Goal: Task Accomplishment & Management: Use online tool/utility

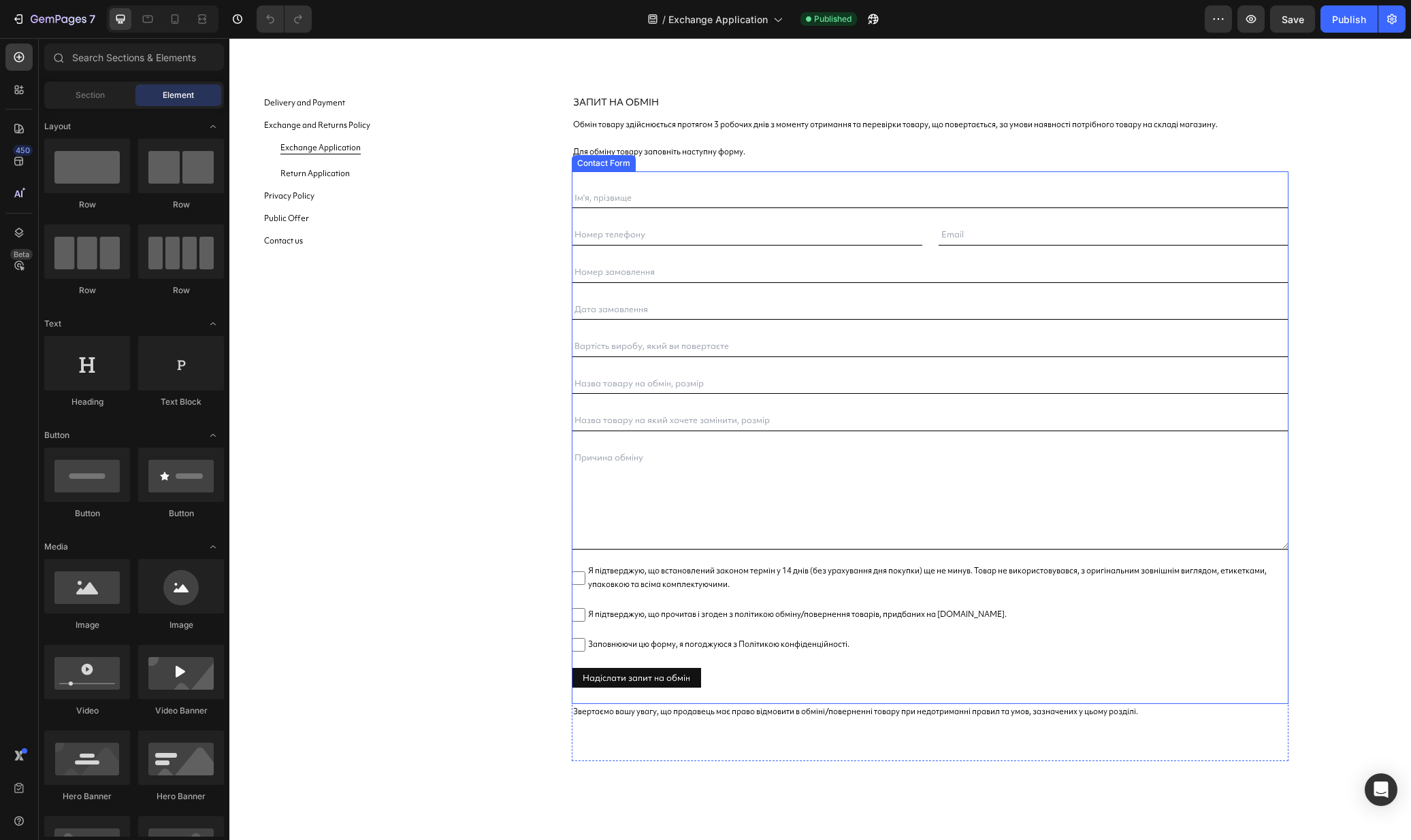
scroll to position [40, 0]
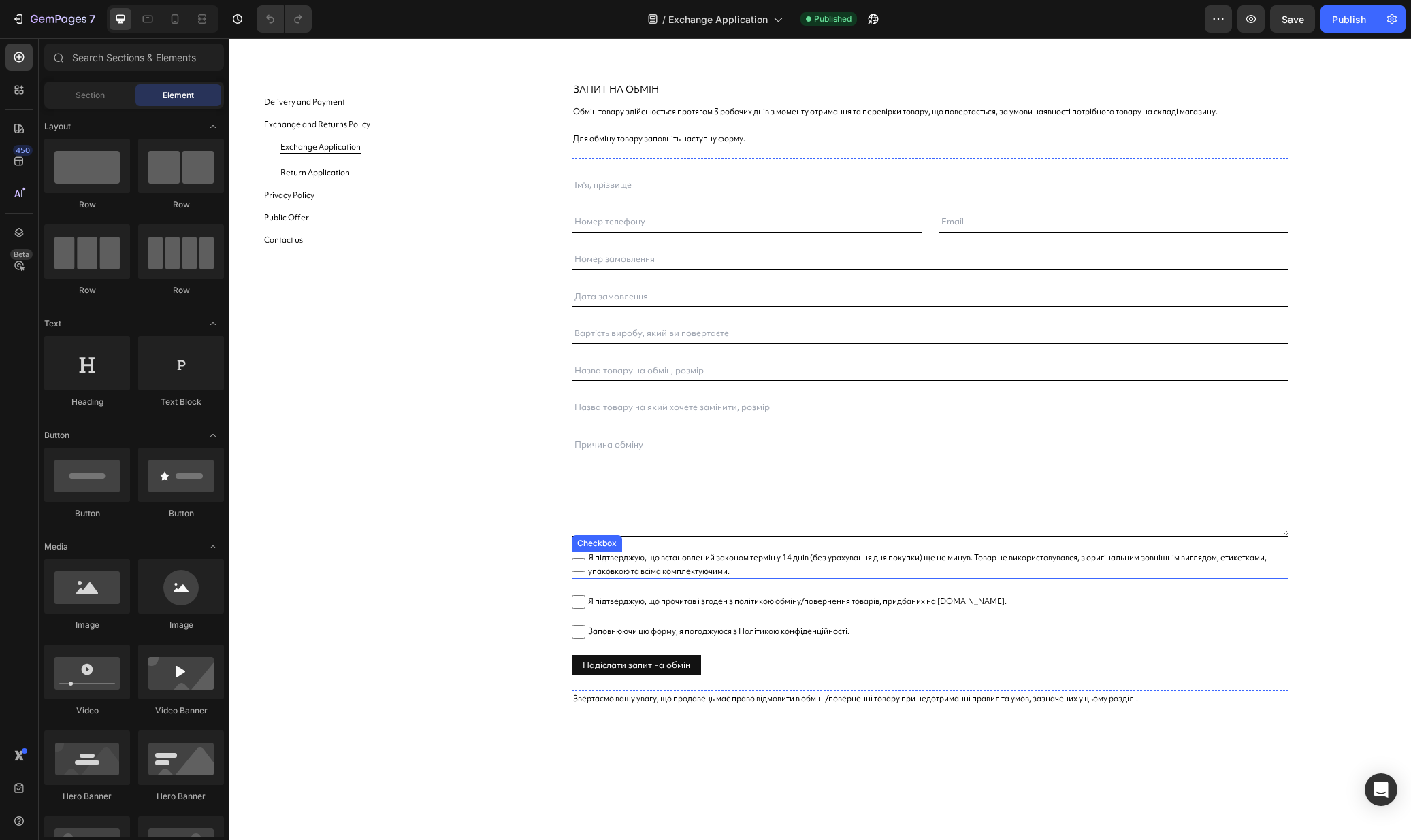
click at [789, 568] on span "Я підтверджую, що встановлений законом термін у 14 днів (без урахування дня пок…" at bounding box center [936, 565] width 703 height 27
click at [585, 568] on input "Я підтверджую, що встановлений законом термін у 14 днів (без урахування дня пок…" at bounding box center [578, 565] width 13 height 13
checkbox input "false"
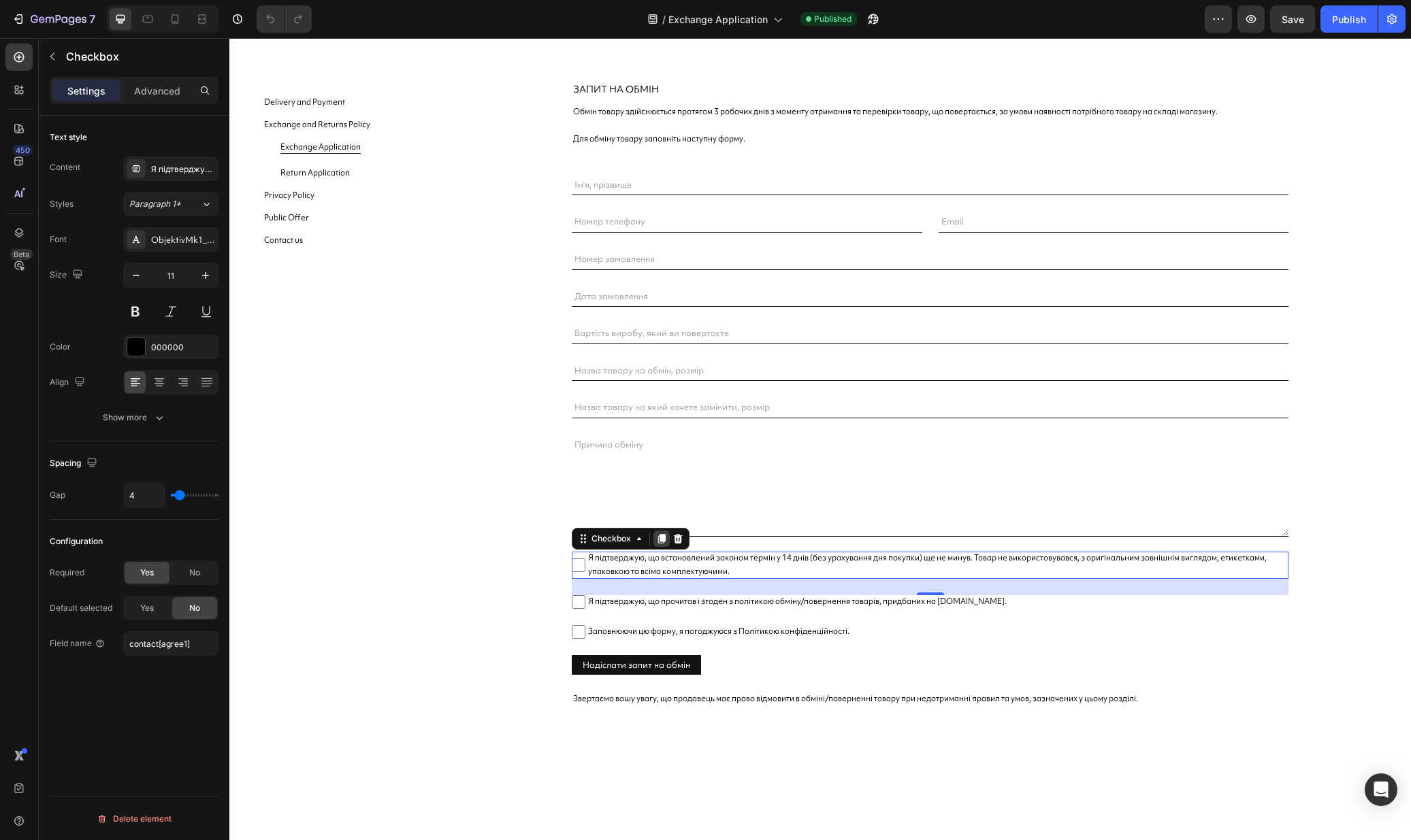
click at [663, 538] on icon at bounding box center [661, 539] width 7 height 10
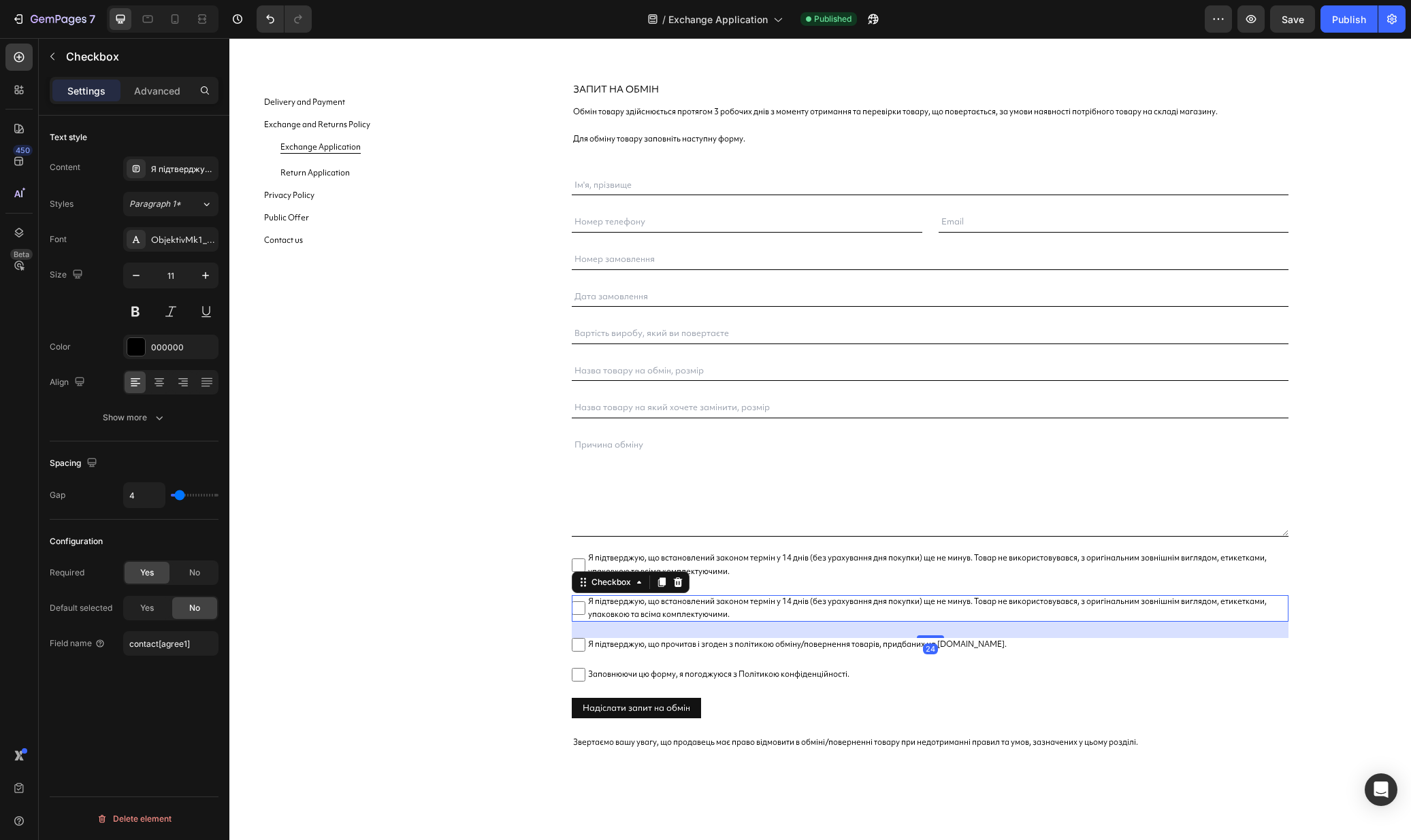
click at [681, 612] on span "Я підтверджую, що встановлений законом термін у 14 днів (без урахування дня пок…" at bounding box center [936, 608] width 703 height 27
click at [585, 612] on input "Я підтверджую, що встановлений законом термін у 14 днів (без урахування дня пок…" at bounding box center [578, 608] width 13 height 13
click at [681, 612] on span "Я підтверджую, що встановлений законом термін у 14 днів (без урахування дня пок…" at bounding box center [936, 608] width 703 height 27
click at [585, 612] on input "Я підтверджую, що встановлений законом термін у 14 днів (без урахування дня пок…" at bounding box center [578, 608] width 13 height 13
click at [681, 612] on span "Я підтверджую, що встановлений законом термін у 14 днів (без урахування дня пок…" at bounding box center [936, 608] width 703 height 27
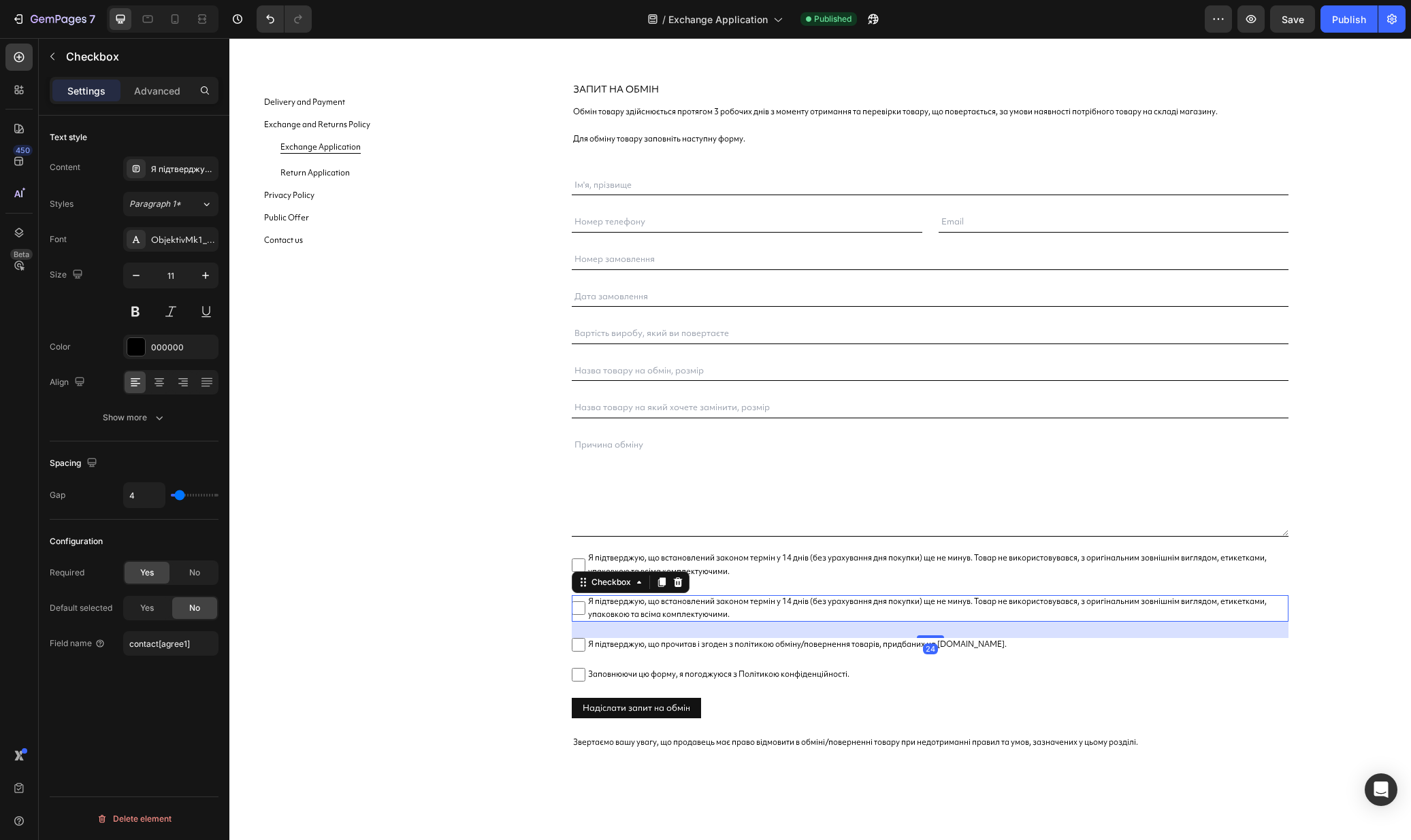
click at [585, 612] on input "Я підтверджую, що встановлений законом термін у 14 днів (без урахування дня пок…" at bounding box center [578, 608] width 13 height 13
click at [717, 596] on span "Я підтверджую, що встановлений законом термін у 14 днів (без урахування дня пок…" at bounding box center [936, 608] width 703 height 27
click at [585, 601] on input "Я підтверджую, що встановлений законом термін у 14 днів (без урахування дня пок…" at bounding box center [578, 608] width 13 height 13
click at [717, 596] on span "Я підтверджую, що встановлений законом термін у 14 днів (без урахування дня пок…" at bounding box center [936, 608] width 703 height 27
click at [585, 601] on input "Я підтверджую, що встановлений законом термін у 14 днів (без урахування дня пок…" at bounding box center [578, 608] width 13 height 13
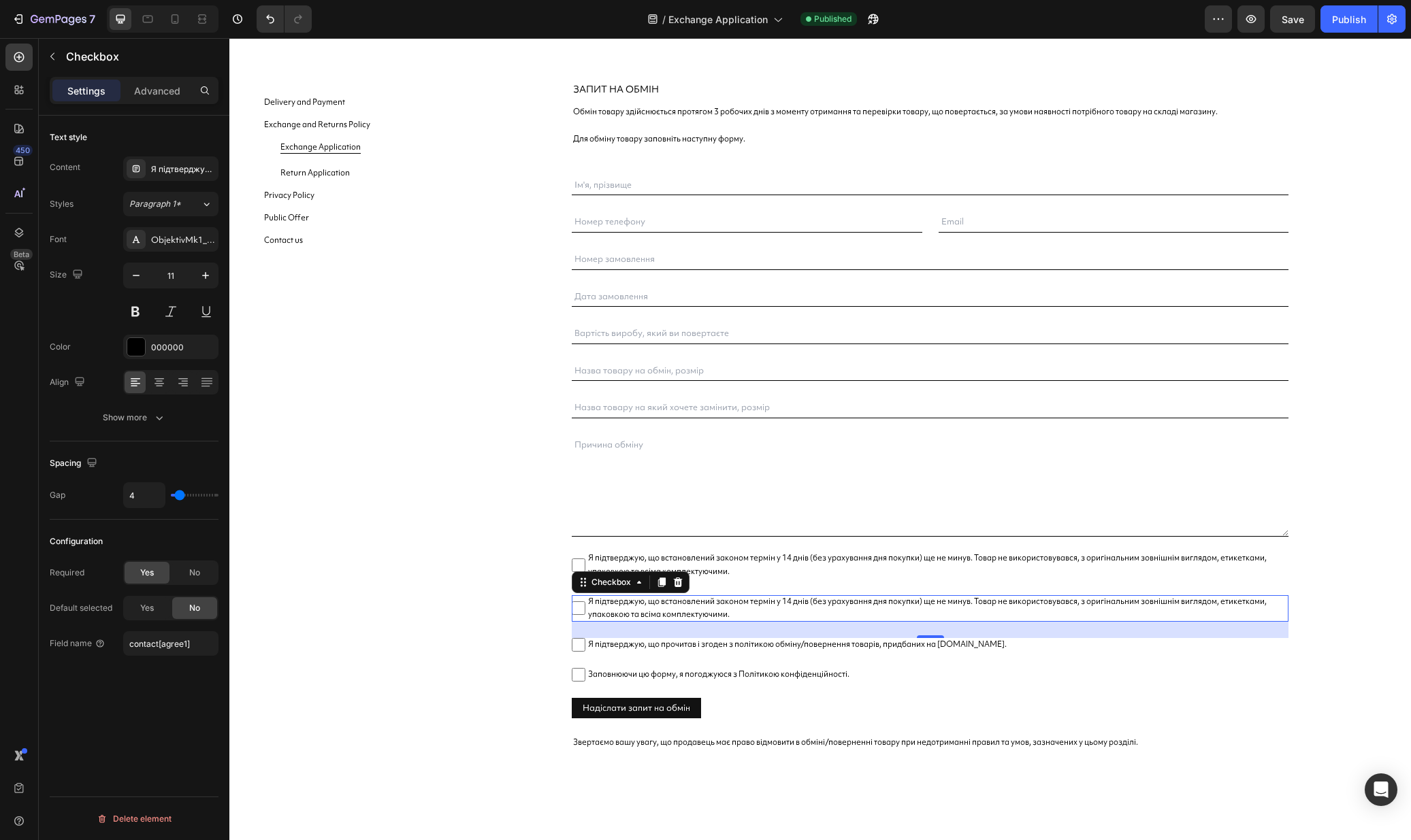
click at [725, 606] on span "Я підтверджую, що встановлений законом термін у 14 днів (без урахування дня пок…" at bounding box center [936, 608] width 703 height 27
click at [585, 606] on input "Я підтверджую, що встановлений законом термін у 14 днів (без урахування дня пок…" at bounding box center [578, 608] width 13 height 13
checkbox input "false"
click at [179, 174] on div "Я підтверджую, що встановлений законом термін у 14 днів (без урахування дня пок…" at bounding box center [183, 169] width 64 height 12
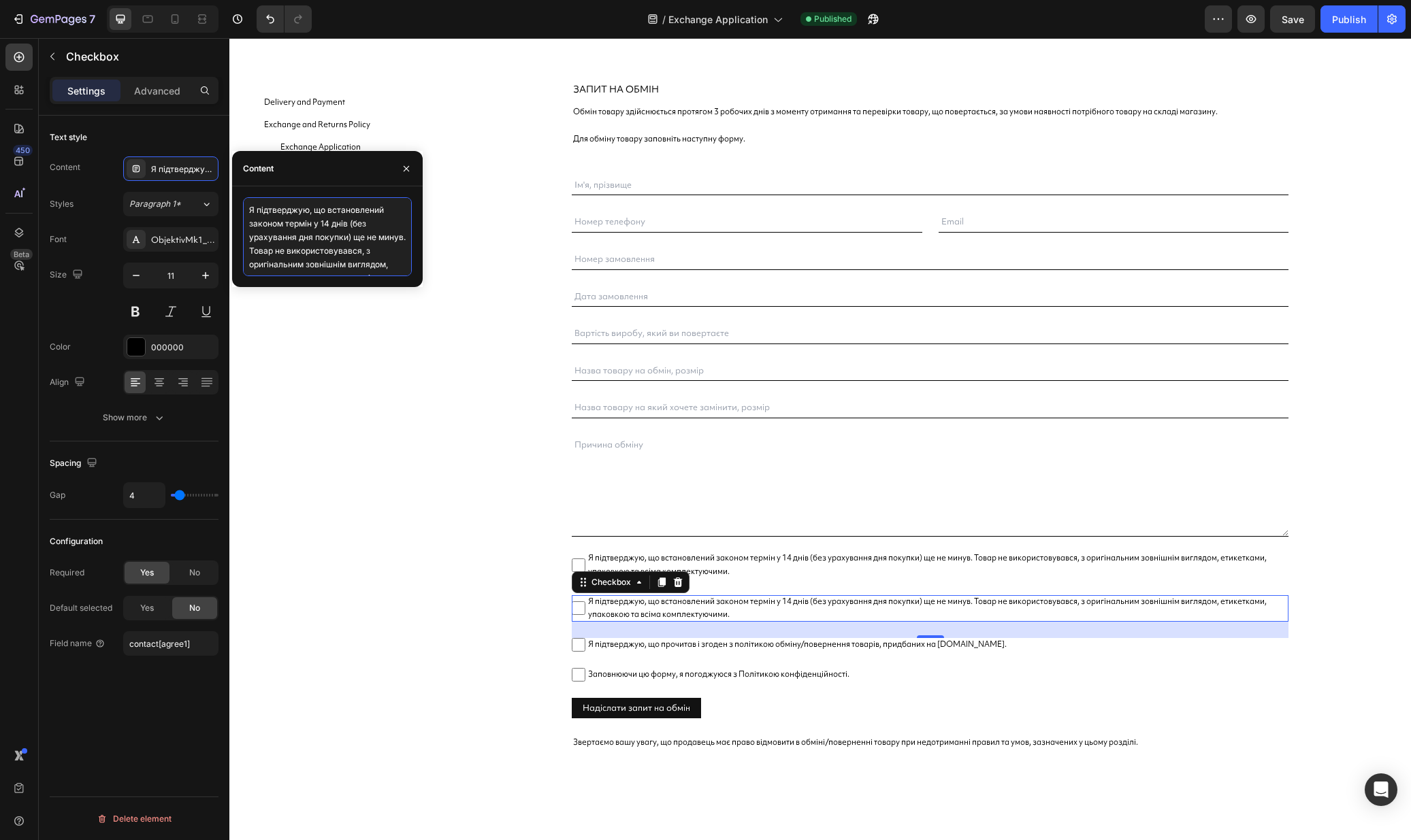
click at [323, 251] on textarea "Я підтверджую, що встановлений законом термін у 14 днів (без урахування дня пок…" at bounding box center [327, 236] width 169 height 79
paste textarea "ідтверджую, що всі білі речі, у разі їх наявності в моєму замовленні, не мають …"
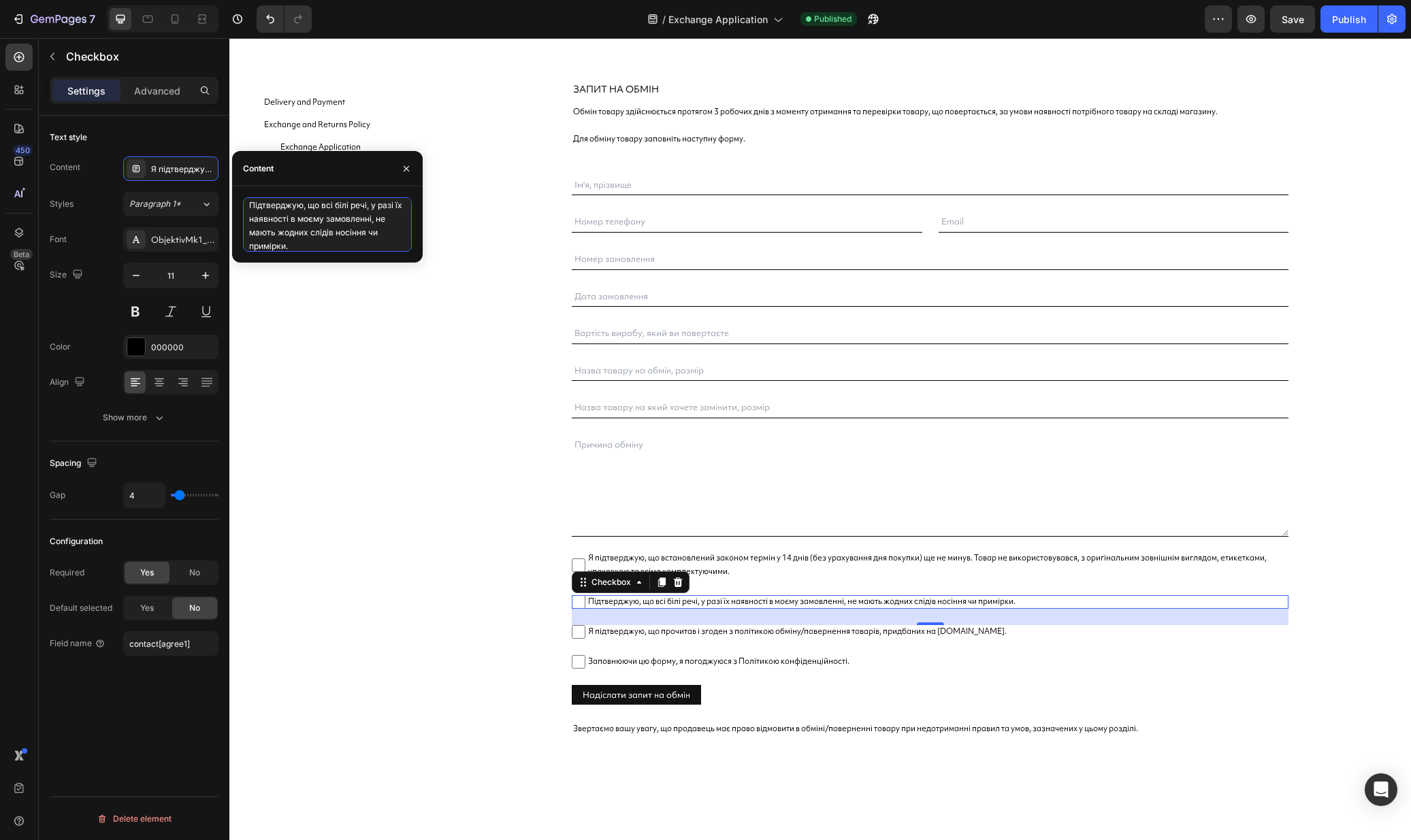
scroll to position [0, 0]
drag, startPoint x: 256, startPoint y: 203, endPoint x: 237, endPoint y: 201, distance: 19.1
click at [237, 201] on div "Підтверджую, що всі білі речі, у разі їх наявності в моєму замовленні, не мають…" at bounding box center [327, 224] width 190 height 55
type textarea "Я підтверджую, що всі білі речі, у разі їх наявності в моєму замовленні, не маю…"
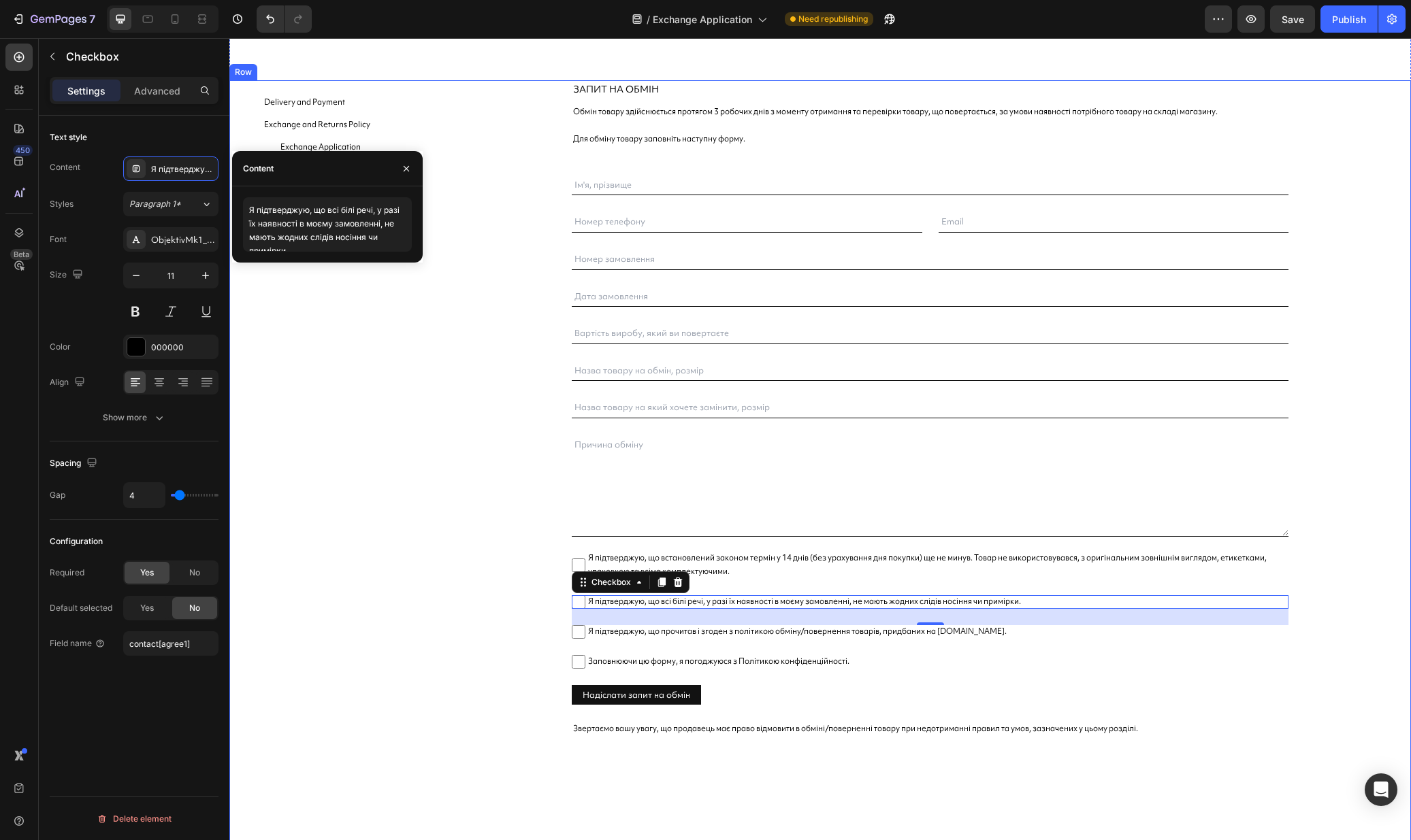
click at [1325, 581] on div "Запит на обмін Text Block Обмін товару здійснюється протягом 3 робочих днів з м…" at bounding box center [929, 470] width 896 height 780
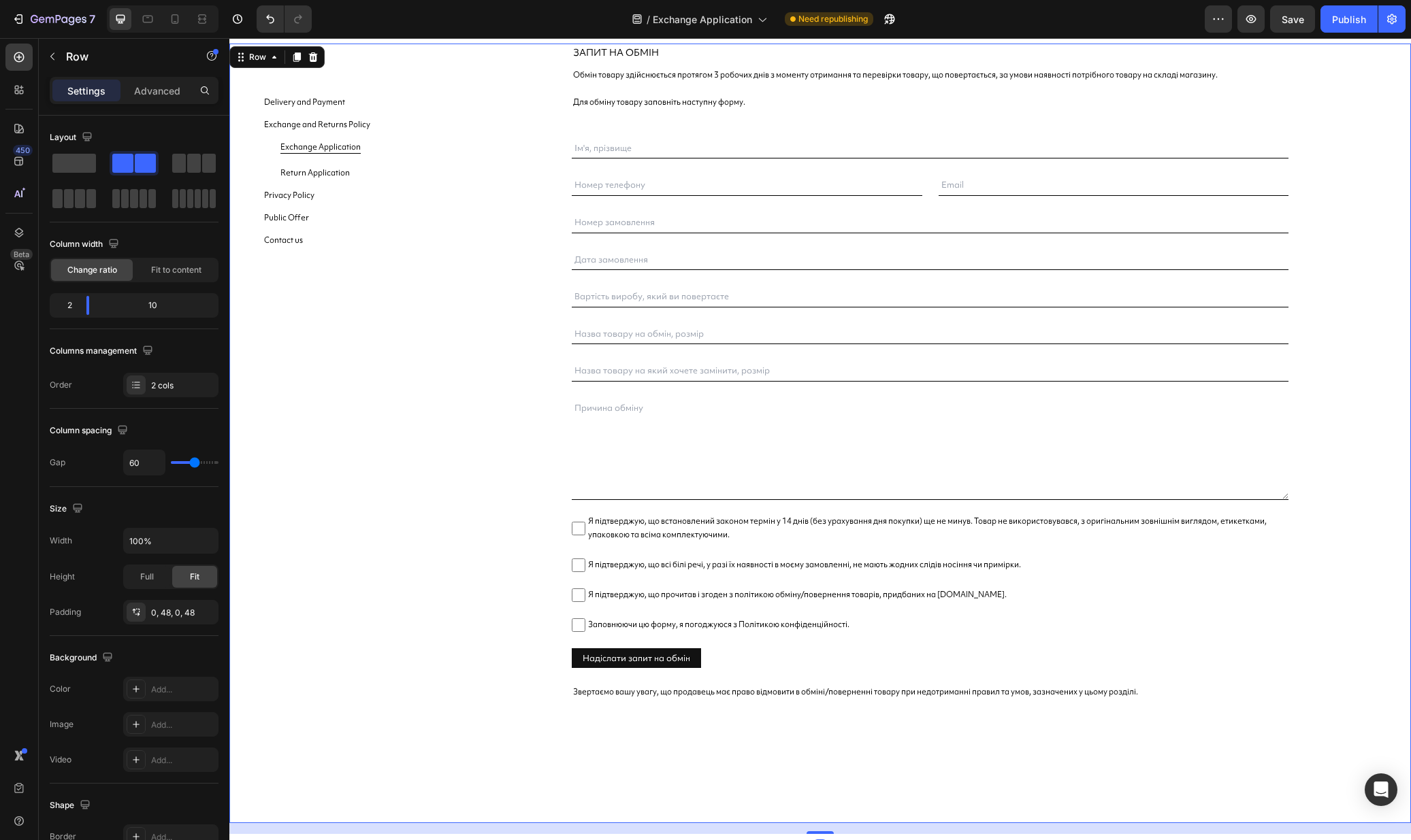
scroll to position [107, 0]
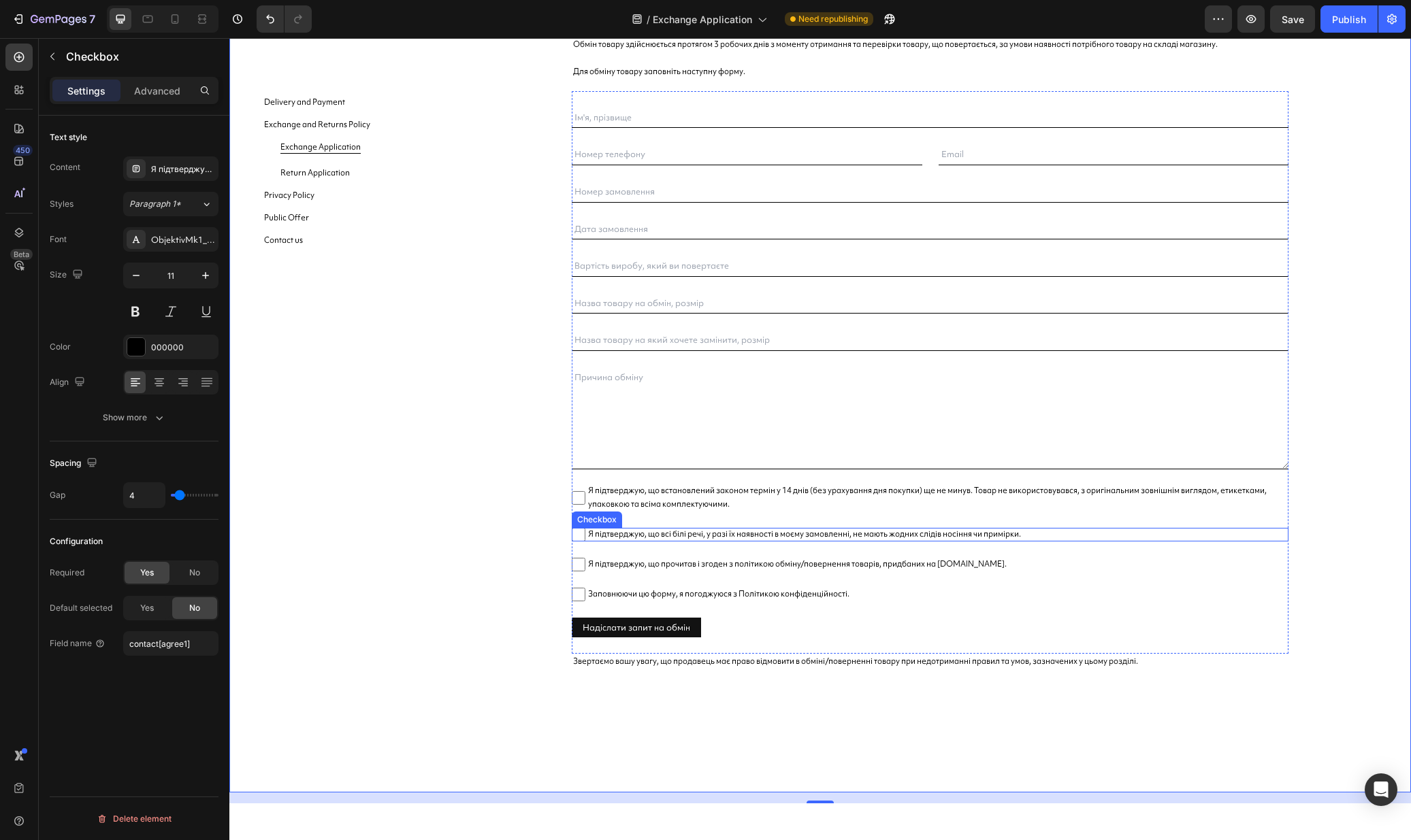
click at [903, 538] on span "Я підтверджую, що всі білі речі, у разі їх наявності в моєму замовленні, не маю…" at bounding box center [936, 534] width 703 height 13
click at [585, 538] on input "Я підтверджую, що всі білі речі, у разі їх наявності в моєму замовленні, не маю…" at bounding box center [578, 534] width 13 height 13
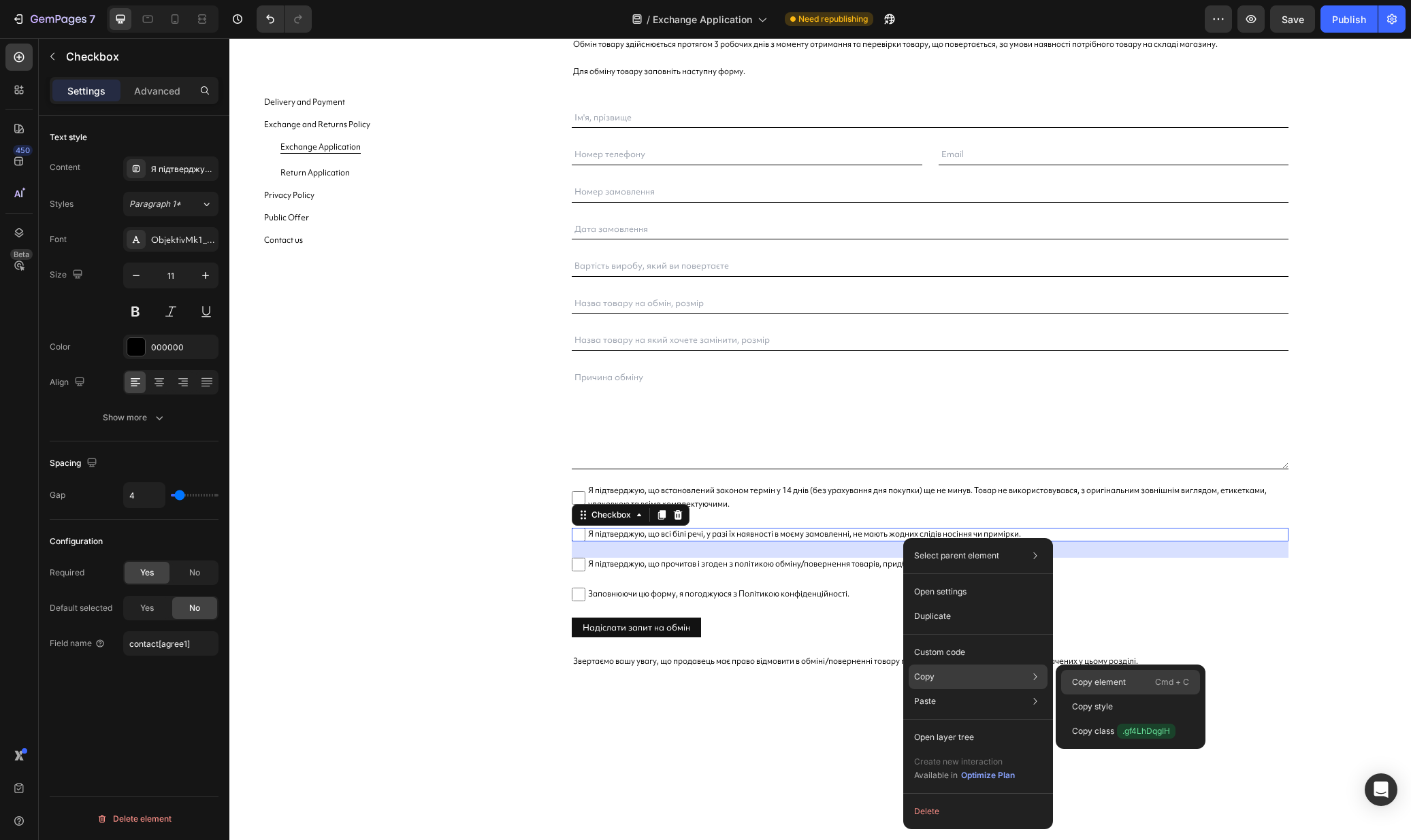
click at [1099, 683] on p "Copy element" at bounding box center [1099, 681] width 54 height 12
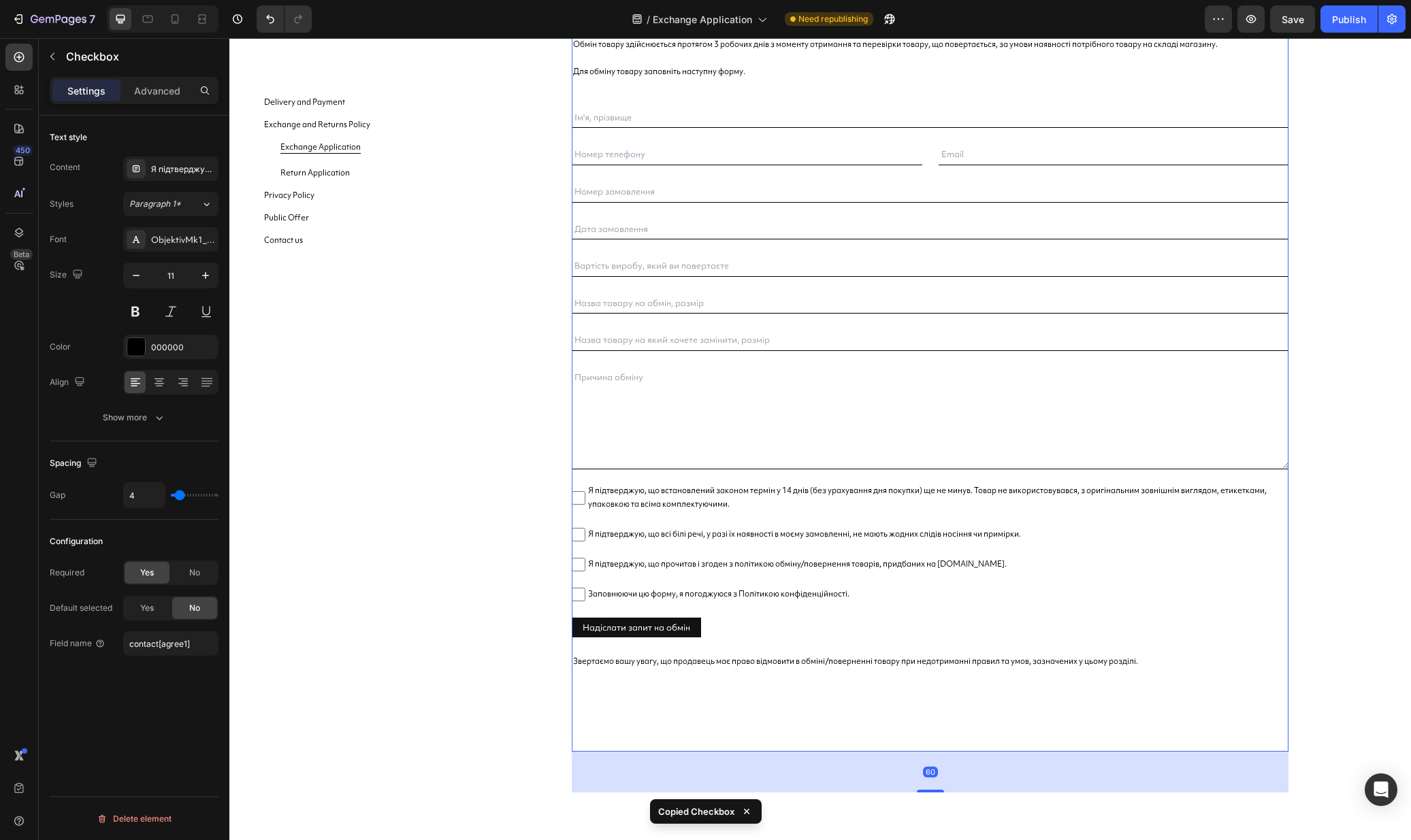
click at [933, 747] on div "Запит на обмін Text Block Обмін товару здійснюється протягом 3 робочих днів з м…" at bounding box center [929, 382] width 717 height 738
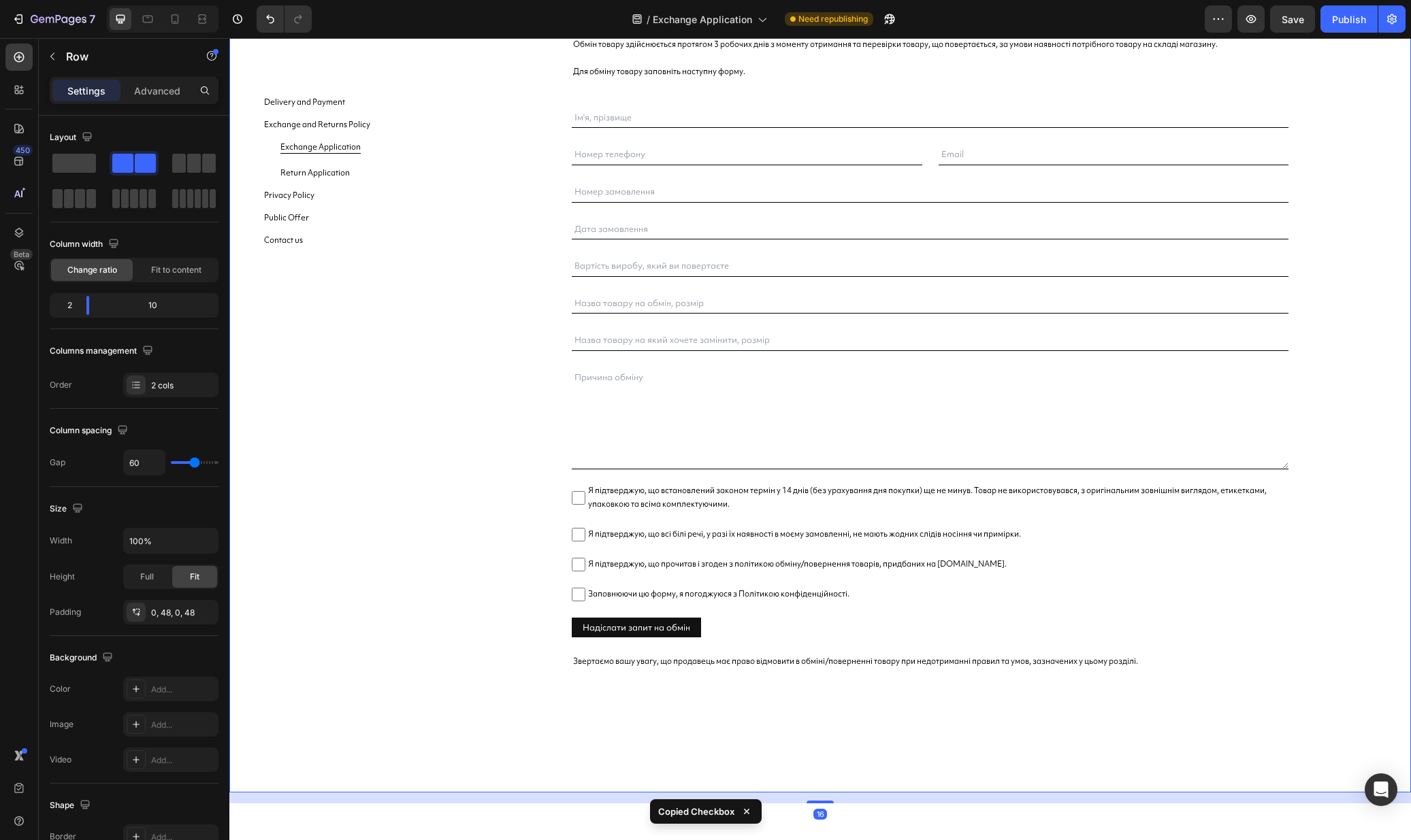
click at [1299, 551] on div "Запит на обмін Text Block Обмін товару здійснюється протягом 3 робочих днів з м…" at bounding box center [929, 402] width 896 height 780
click at [1340, 17] on div "Publish" at bounding box center [1348, 19] width 34 height 14
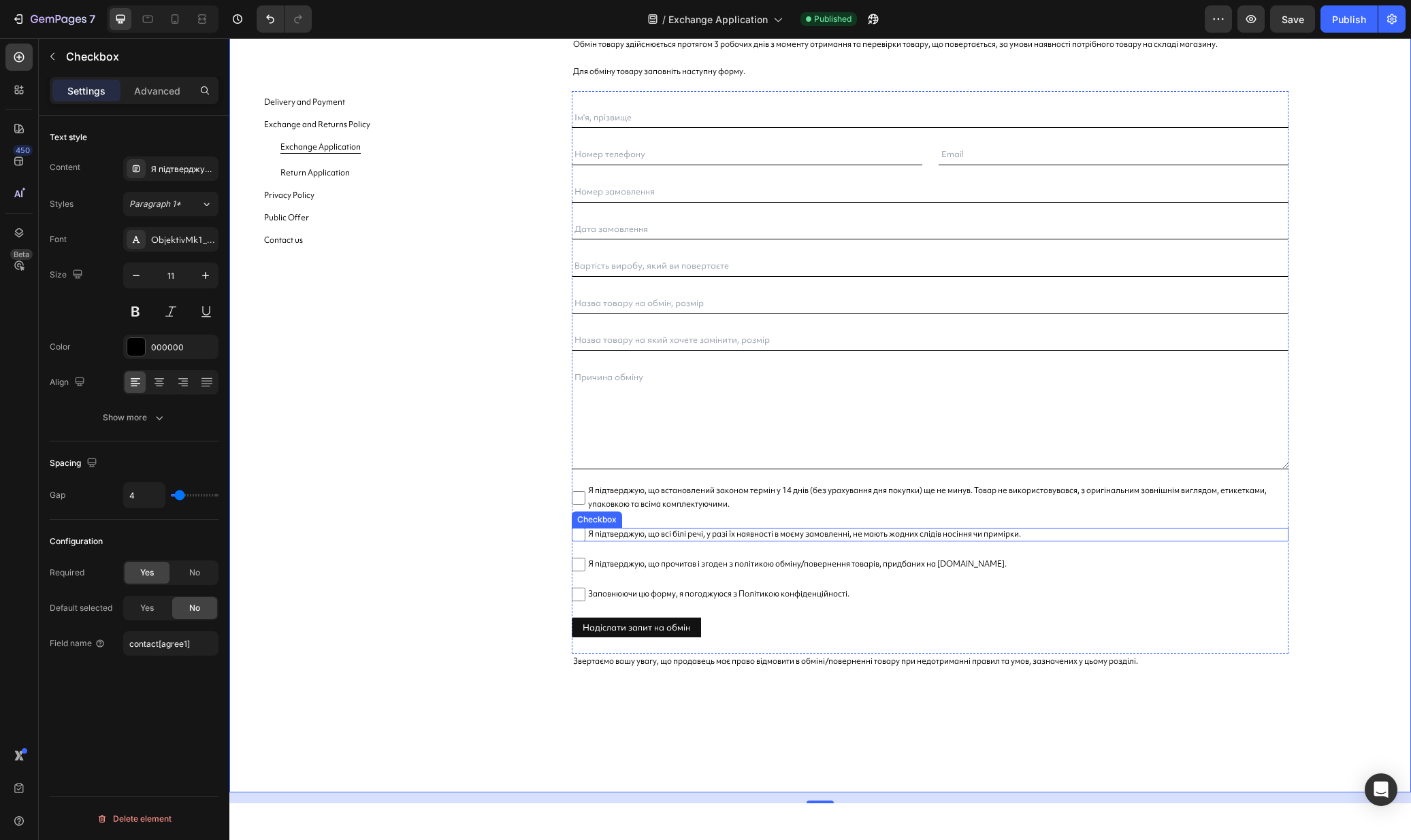
click at [648, 539] on span "Я підтверджую, що всі білі речі, у разі їх наявності в моєму замовленні, не маю…" at bounding box center [936, 534] width 703 height 13
click at [585, 539] on input "Я підтверджую, що всі білі речі, у разі їх наявності в моєму замовленні, не маю…" at bounding box center [578, 534] width 13 height 13
checkbox input "false"
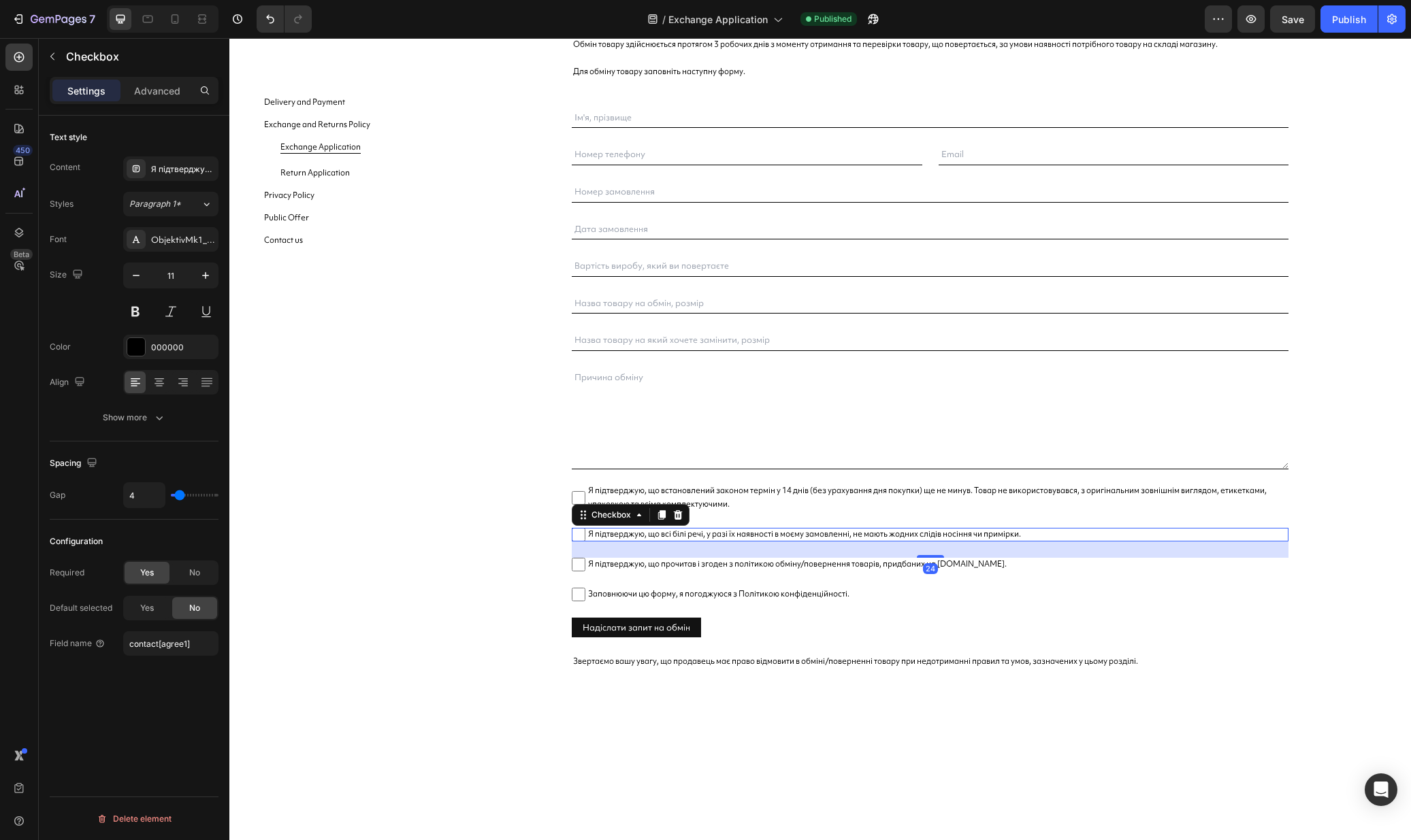
click at [187, 182] on div "Content Я підтверджую, що всі білі речі, у разі їх наявності в моєму замовленні…" at bounding box center [134, 293] width 169 height 274
click at [186, 176] on div "Я підтверджую, що всі білі речі, у разі їх наявності в моєму замовленні, не маю…" at bounding box center [171, 168] width 95 height 25
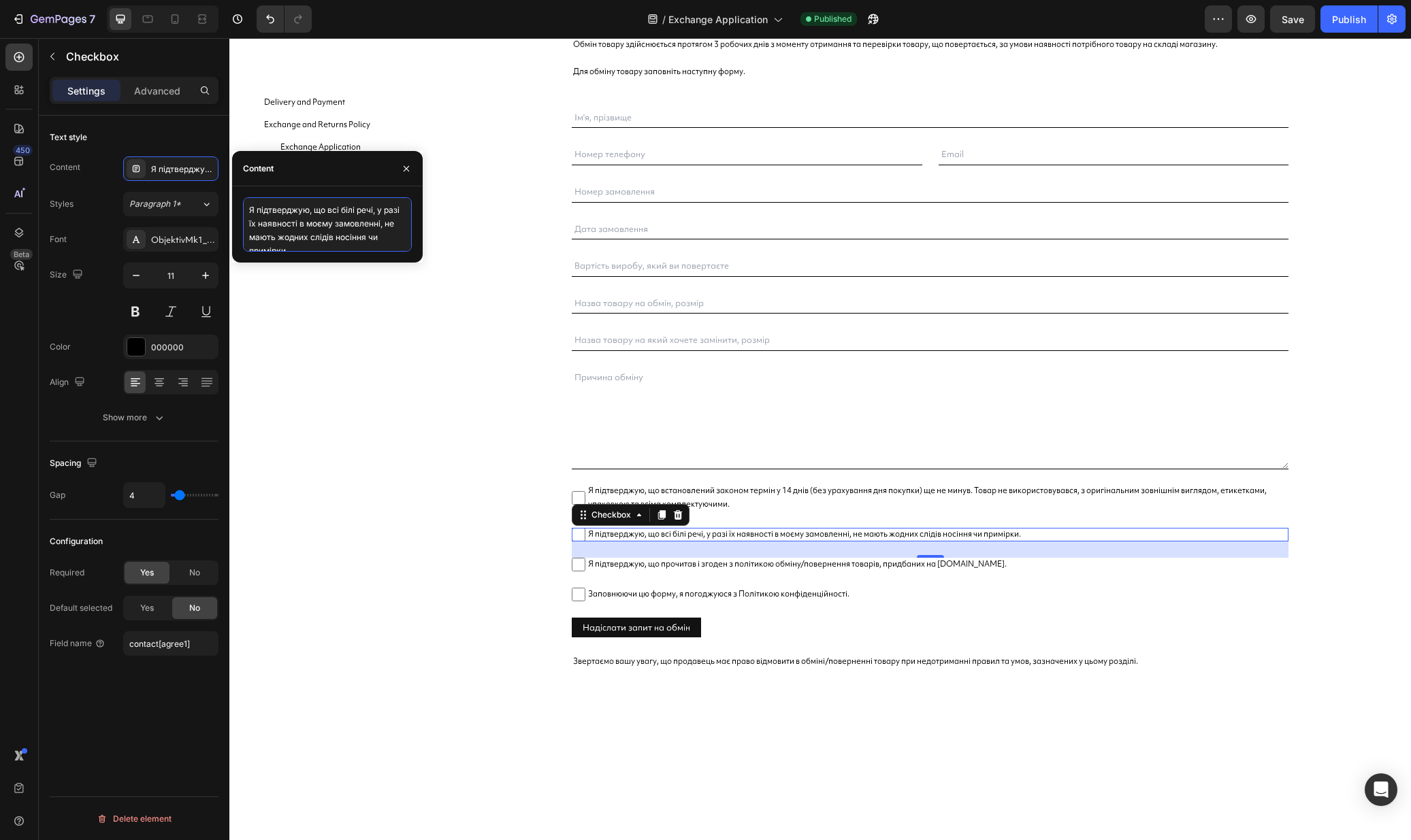
click at [308, 232] on textarea "Я підтверджую, що всі білі речі, у разі їх наявності в моєму замовленні, не маю…" at bounding box center [327, 224] width 169 height 55
type textarea "Я підтверджую, що всі білі речі, у разі їх наявності в моєму замовленні, не маю…"
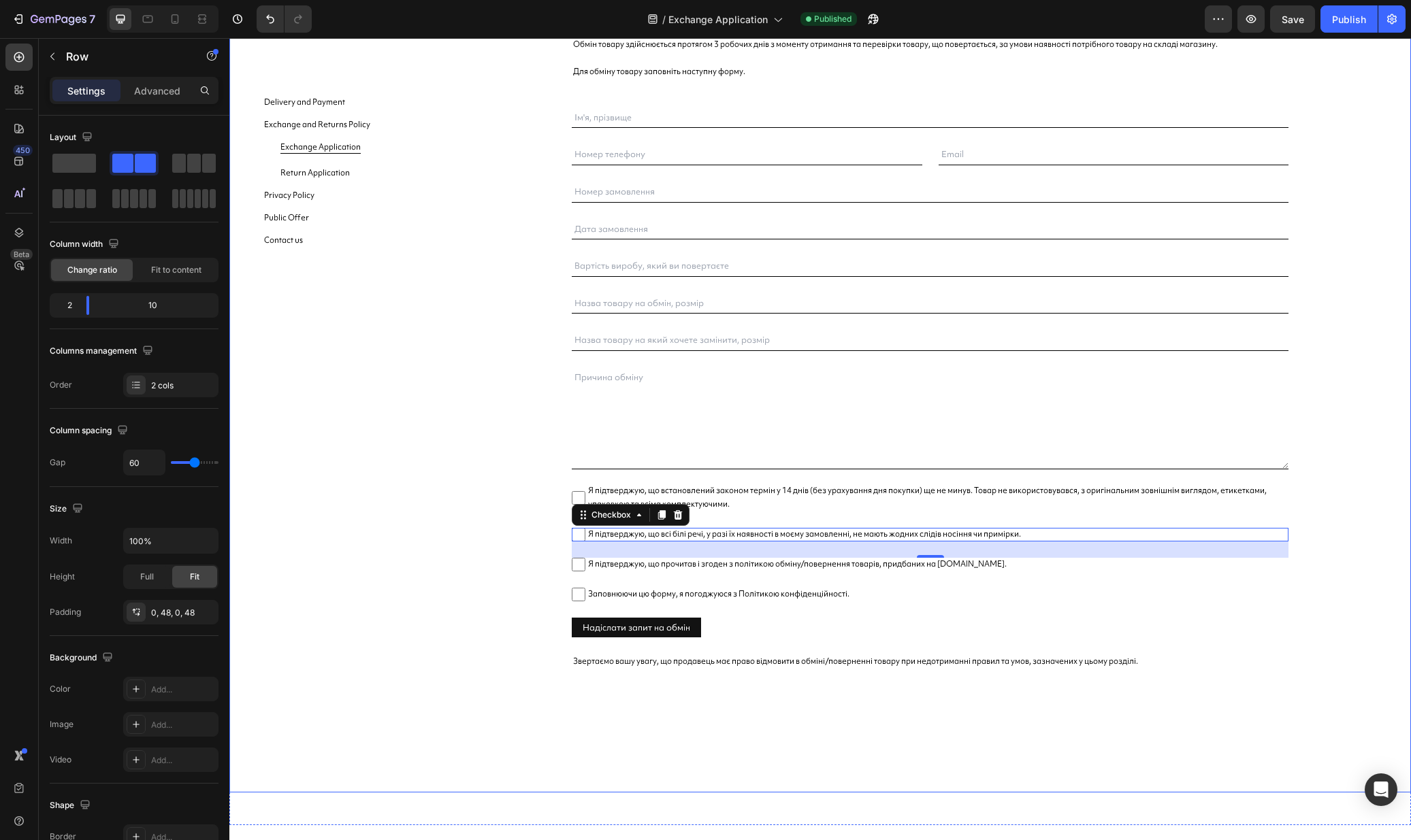
click at [1317, 480] on div "Запит на обмін Text Block Обмін товару здійснюється протягом 3 робочих днів з м…" at bounding box center [929, 402] width 896 height 780
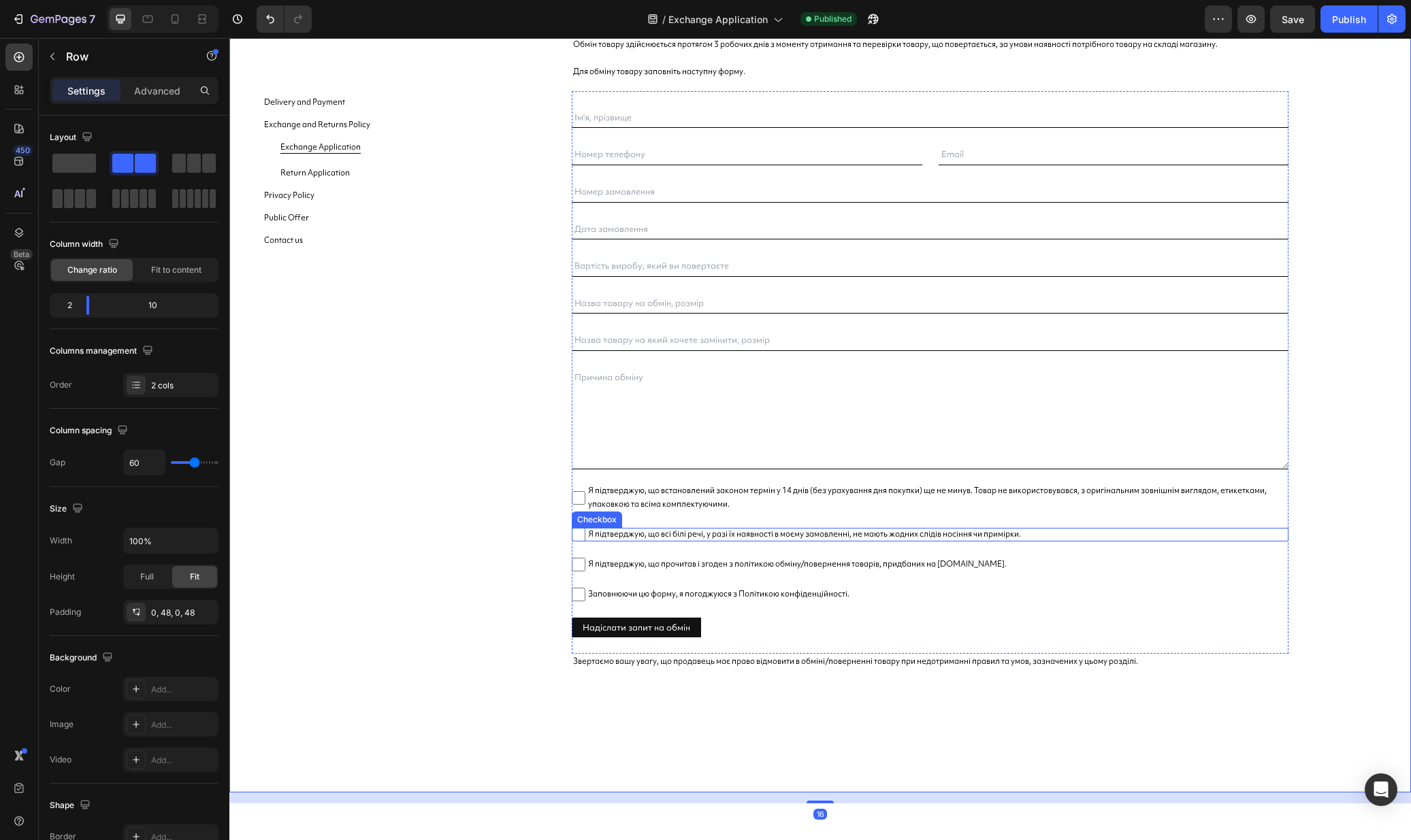
click at [617, 529] on span "Я підтверджую, що всі білі речі, у разі їх наявності в моєму замовленні, не маю…" at bounding box center [936, 534] width 703 height 13
click at [585, 529] on input "Я підтверджую, що всі білі речі, у разі їх наявності в моєму замовленні, не маю…" at bounding box center [578, 534] width 13 height 13
checkbox input "false"
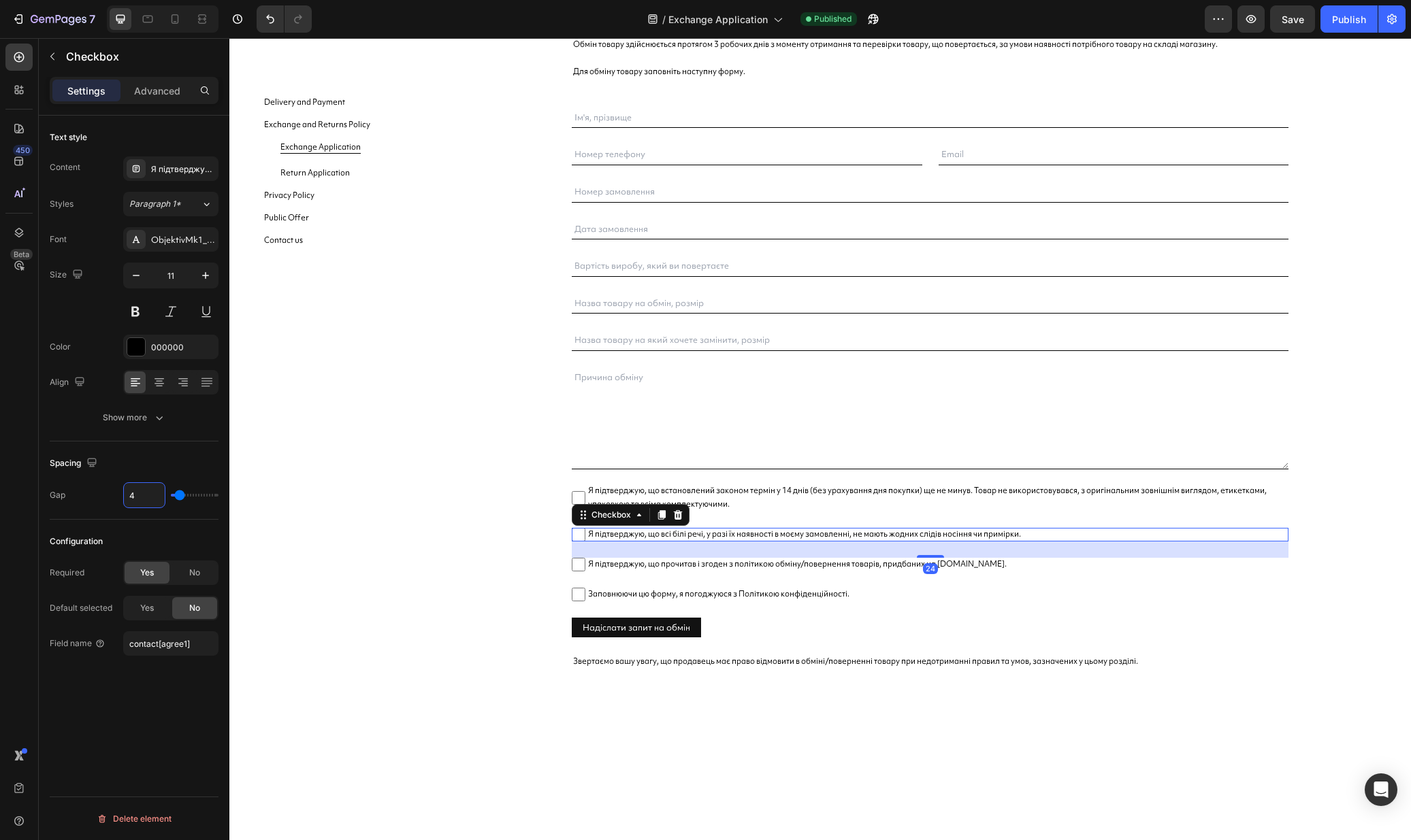
click at [156, 497] on input "4" at bounding box center [144, 495] width 40 height 25
type input "6"
click at [632, 566] on span "Я підтверджую, що прочитав і згоден з політикою обміну/повернення товарів, прид…" at bounding box center [936, 564] width 703 height 13
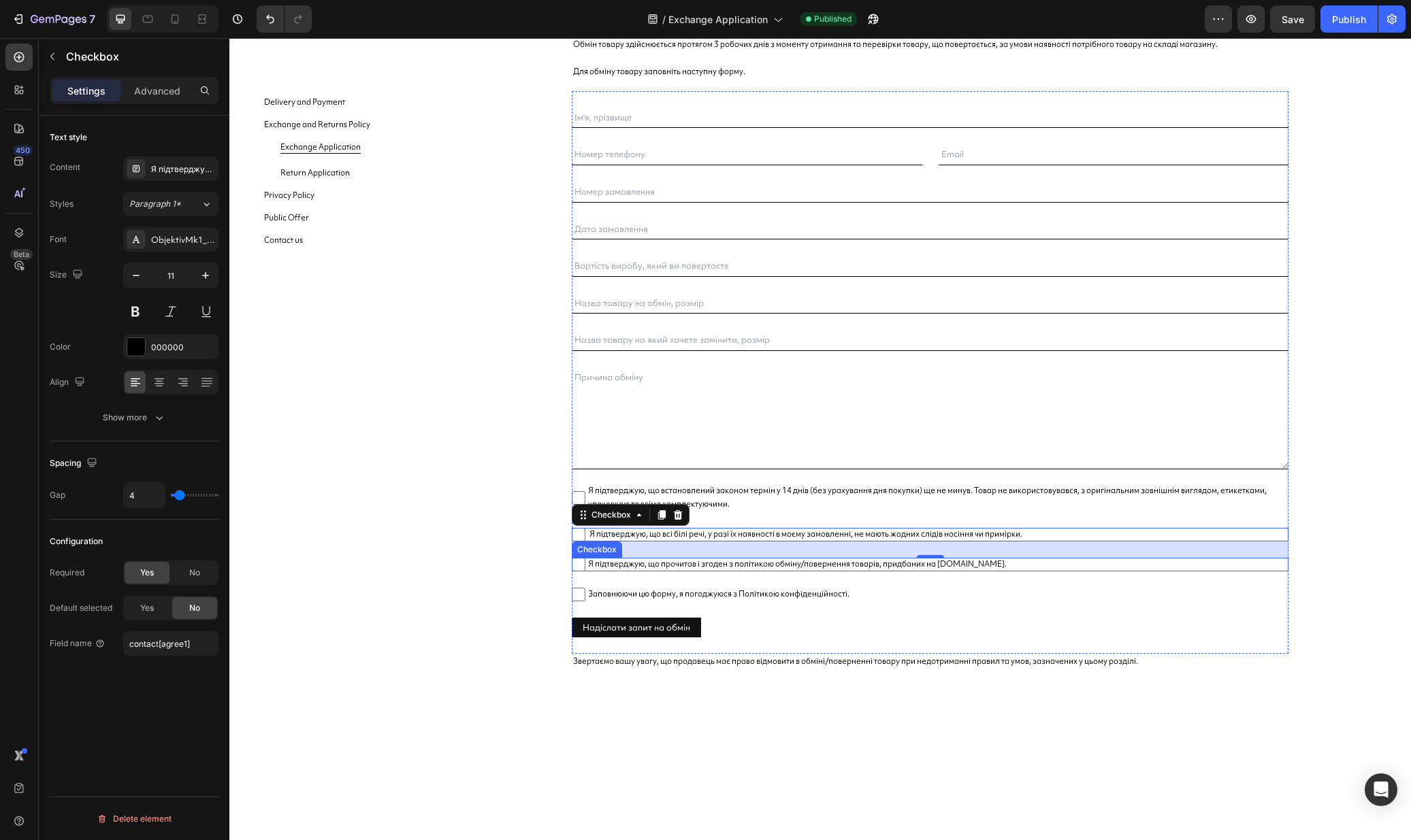
click at [585, 566] on input "Я підтверджую, що прочитав і згоден з політикою обміну/повернення товарів, прид…" at bounding box center [578, 564] width 13 height 13
checkbox input "false"
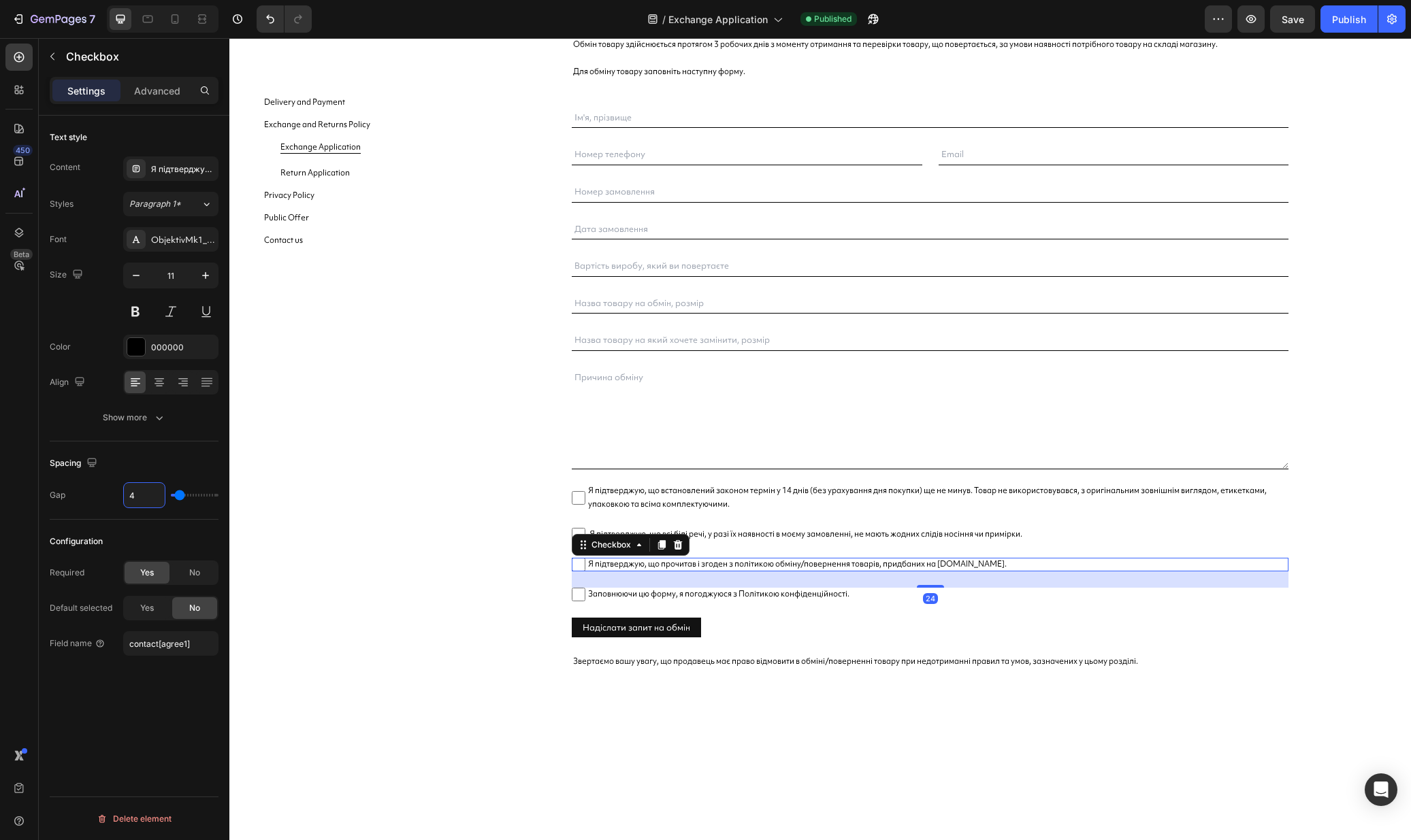
click at [133, 496] on input "4" at bounding box center [144, 495] width 40 height 25
type input "6"
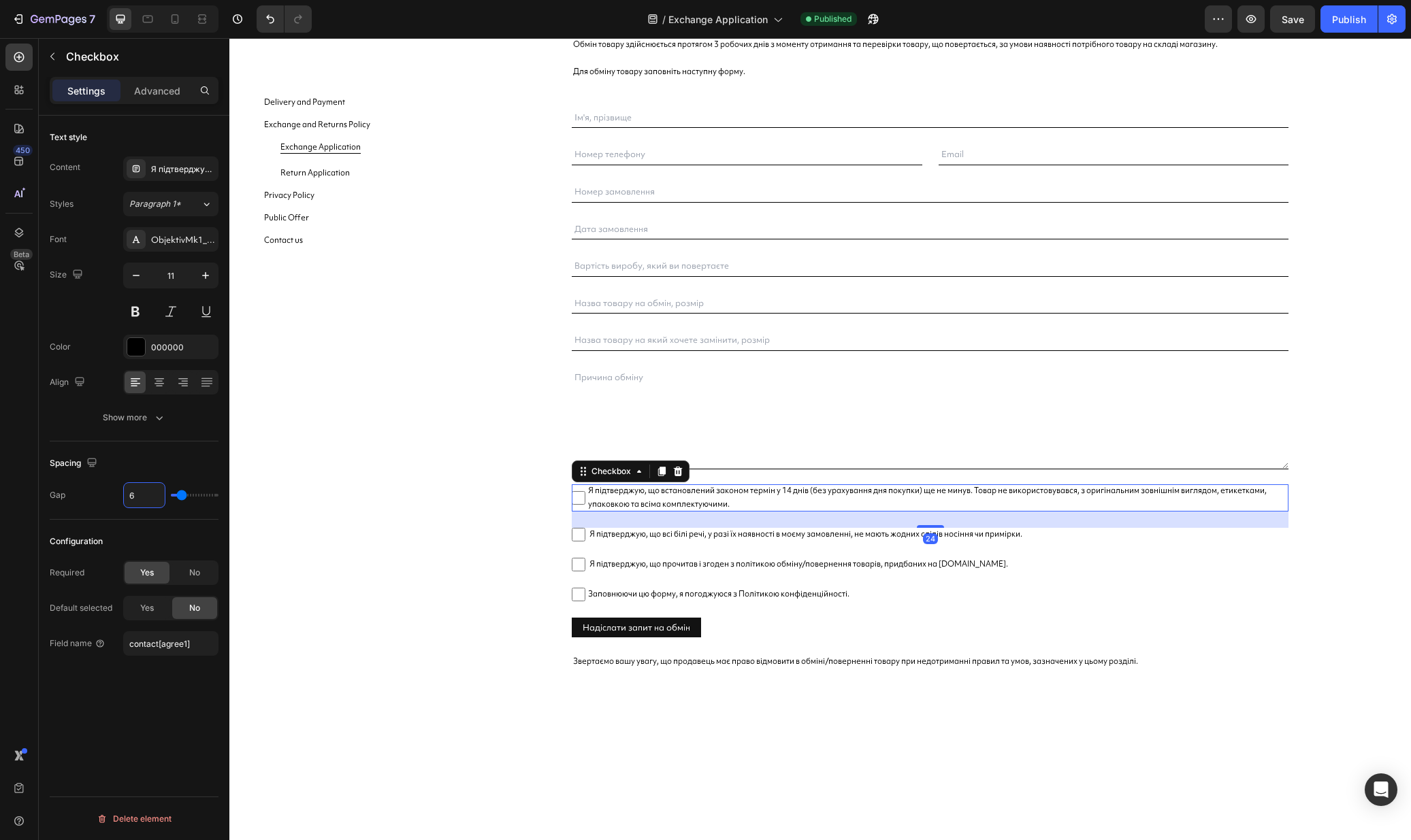
click at [590, 492] on span "Я підтверджую, що встановлений законом термін у 14 днів (без урахування дня пок…" at bounding box center [936, 498] width 703 height 27
click at [585, 492] on input "Я підтверджую, що встановлений законом термін у 14 днів (без урахування дня пок…" at bounding box center [578, 497] width 13 height 13
checkbox input "false"
click at [143, 497] on input "4" at bounding box center [144, 495] width 40 height 25
type input "6"
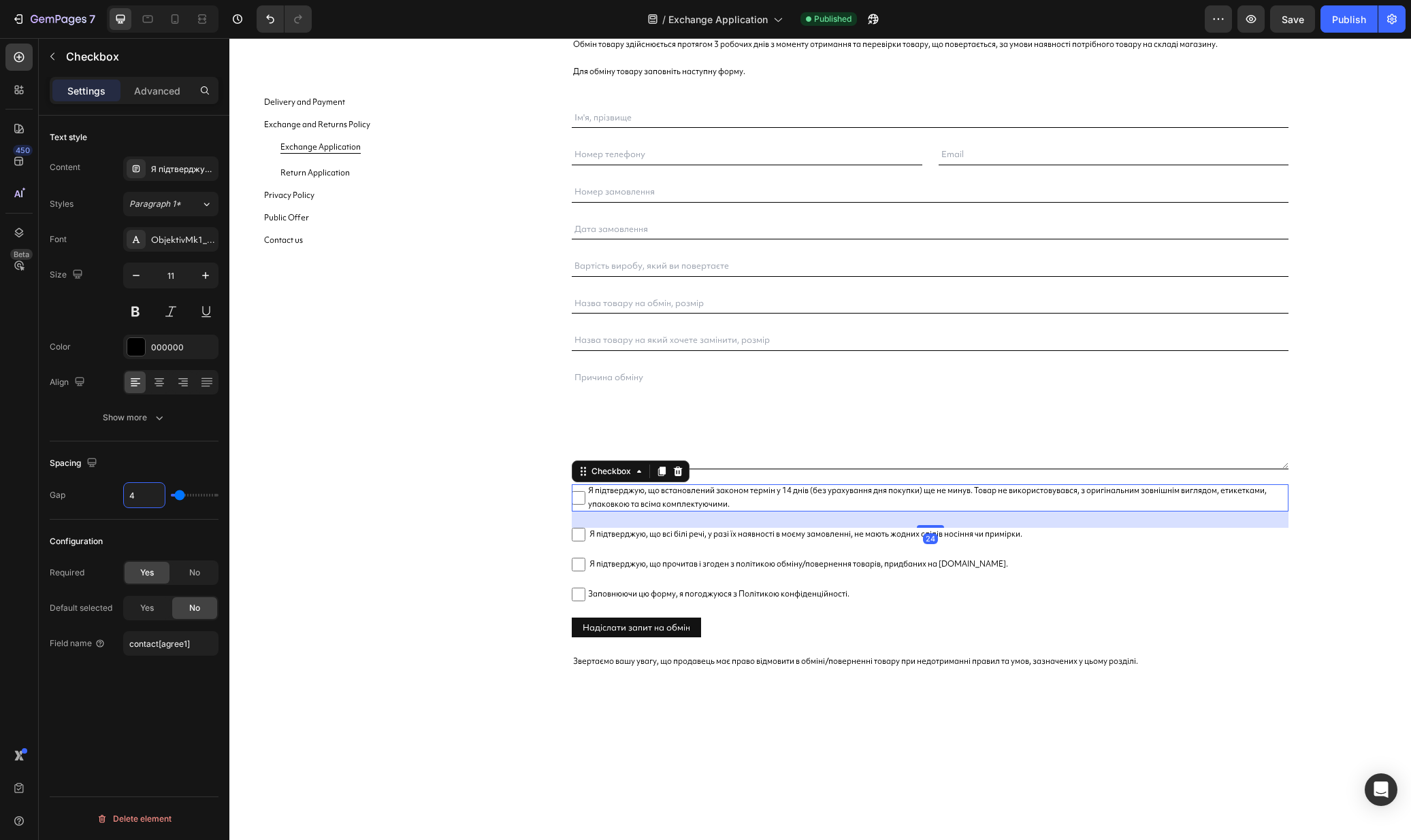
type input "6"
click at [602, 588] on span "Заповнюючи цю форму, я погоджуюся з Політикою конфіденційності." at bounding box center [936, 594] width 703 height 13
click at [585, 588] on input "Заповнюючи цю форму, я погоджуюся з Політикою конфіденційності." at bounding box center [578, 594] width 13 height 13
checkbox input "false"
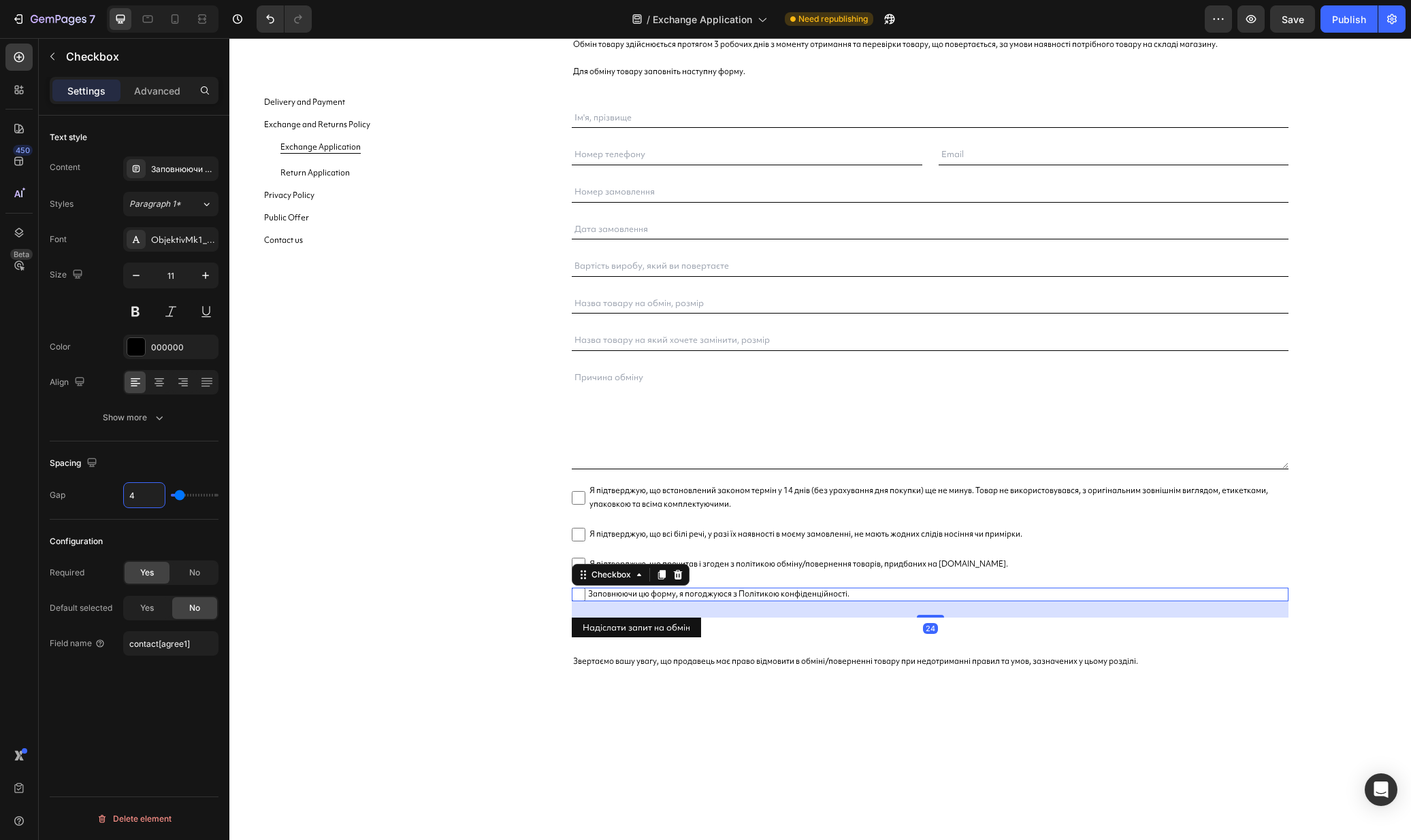
click at [160, 497] on input "4" at bounding box center [144, 495] width 40 height 25
type input "6"
click at [172, 16] on icon at bounding box center [175, 18] width 13 height 13
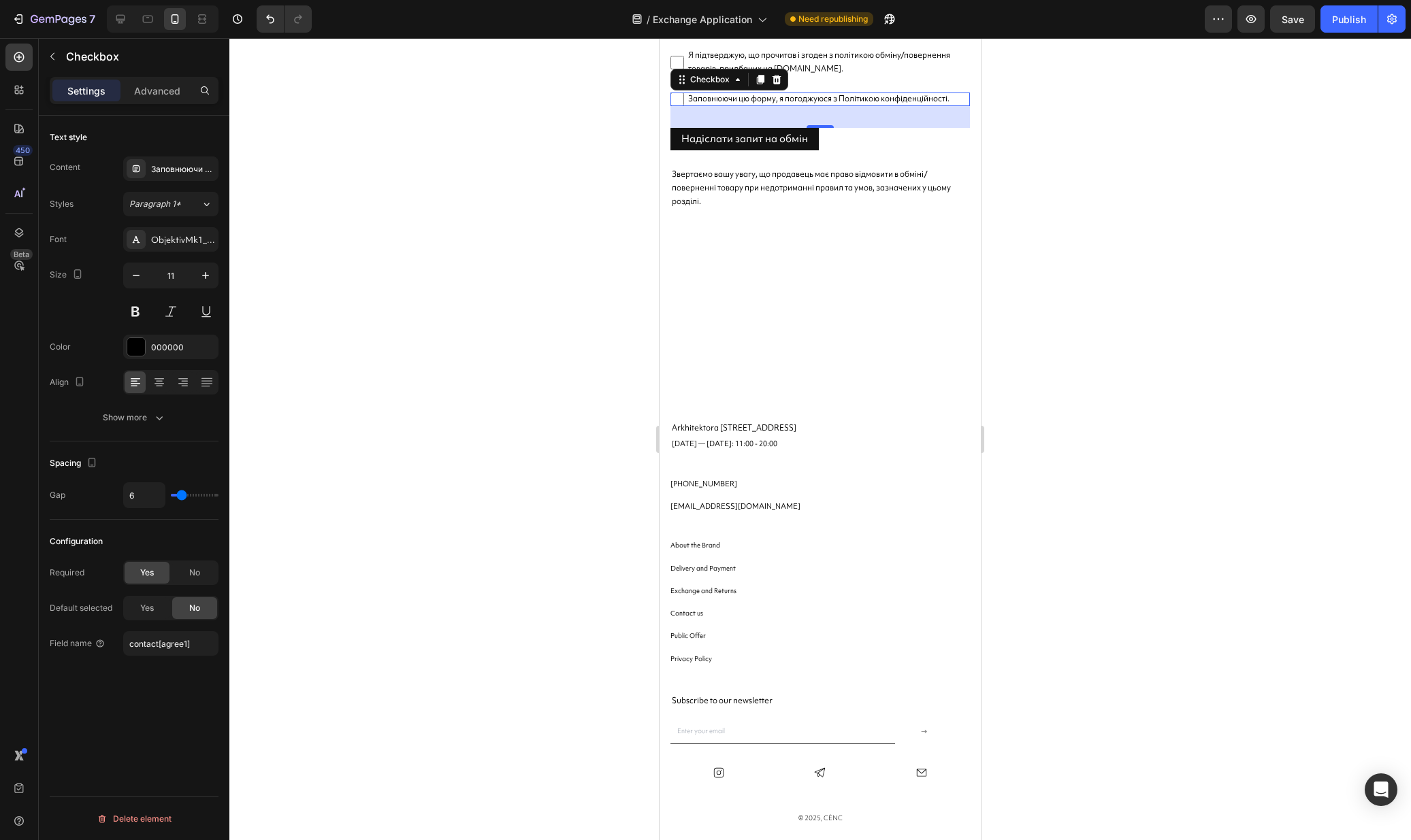
scroll to position [690, 0]
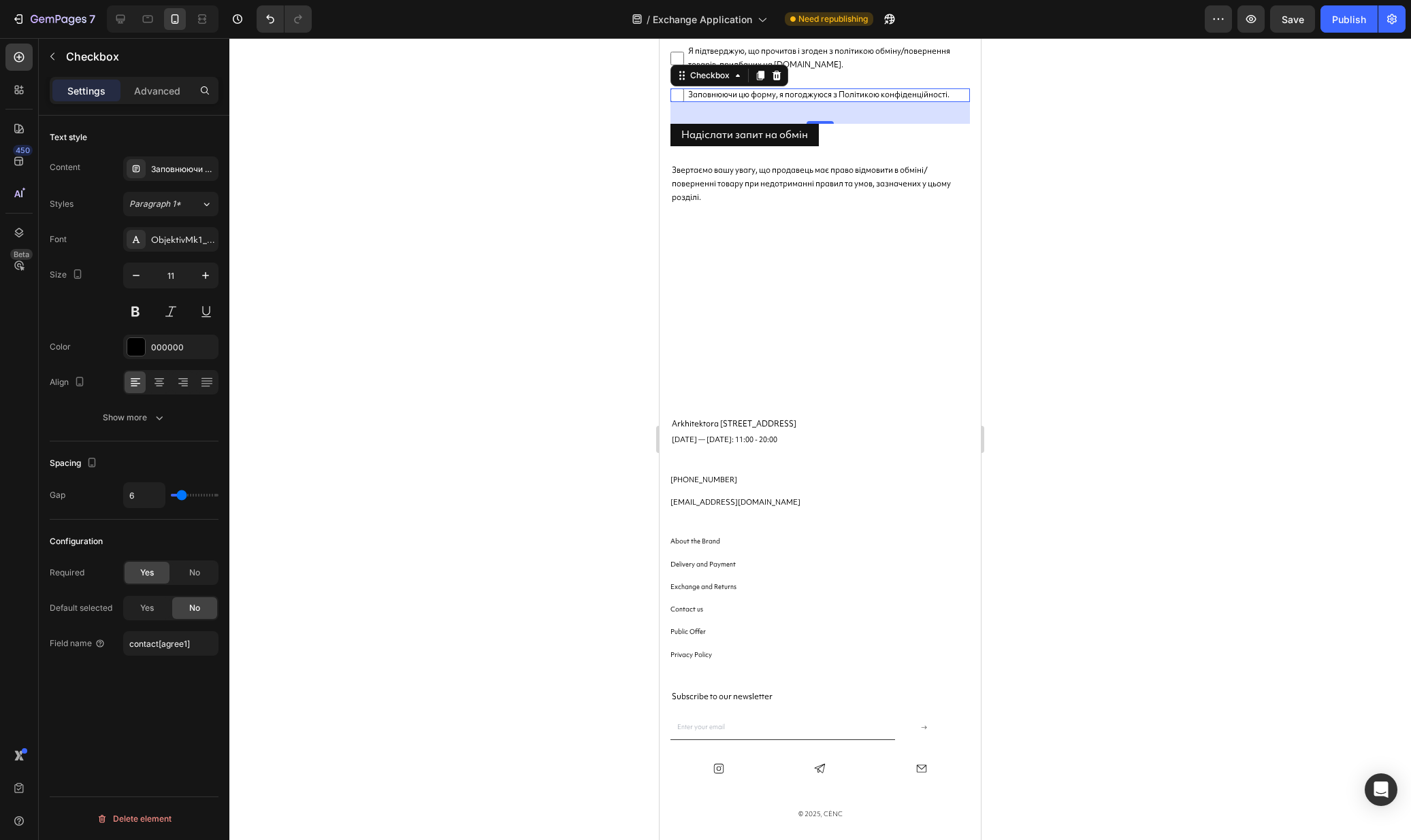
click at [1048, 324] on div at bounding box center [820, 439] width 1182 height 802
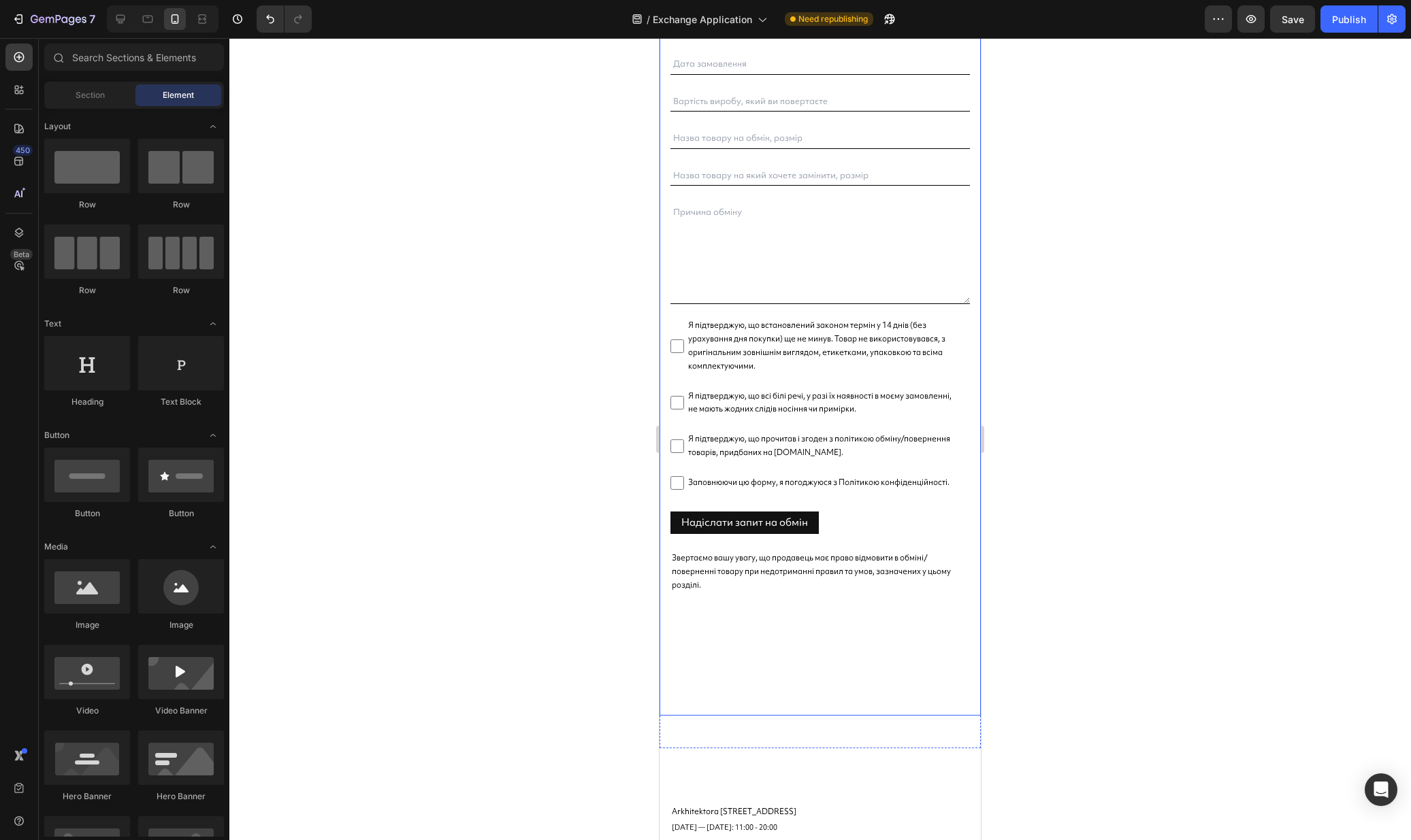
scroll to position [273, 0]
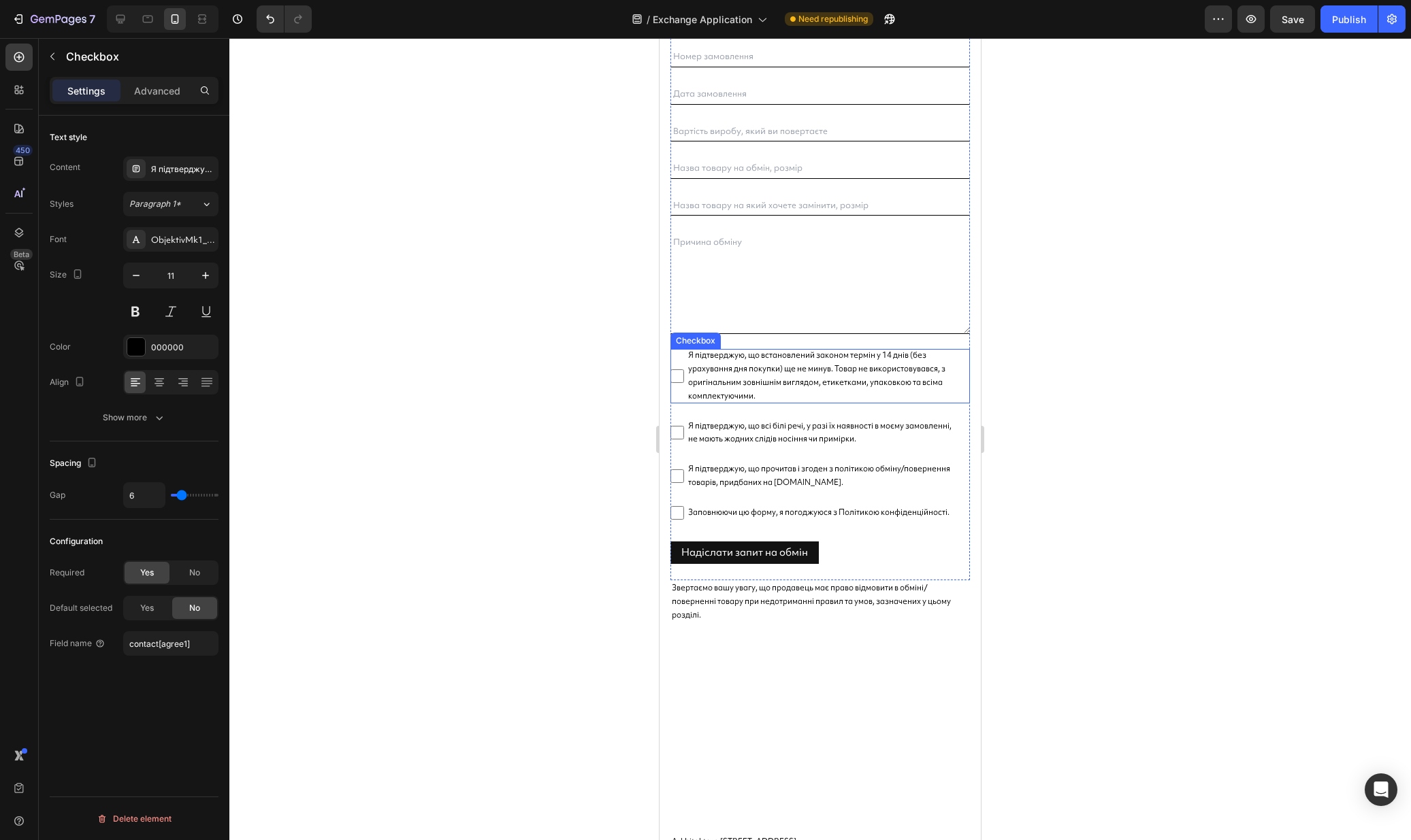
click at [779, 377] on span "Я підтверджую, що встановлений законом термін у 14 днів (без урахування дня пок…" at bounding box center [827, 376] width 286 height 54
click at [684, 377] on input "Я підтверджую, що встановлений законом термін у 14 днів (без урахування дня пок…" at bounding box center [677, 376] width 13 height 13
checkbox input "false"
click at [150, 504] on input "6" at bounding box center [144, 495] width 40 height 25
type input "1"
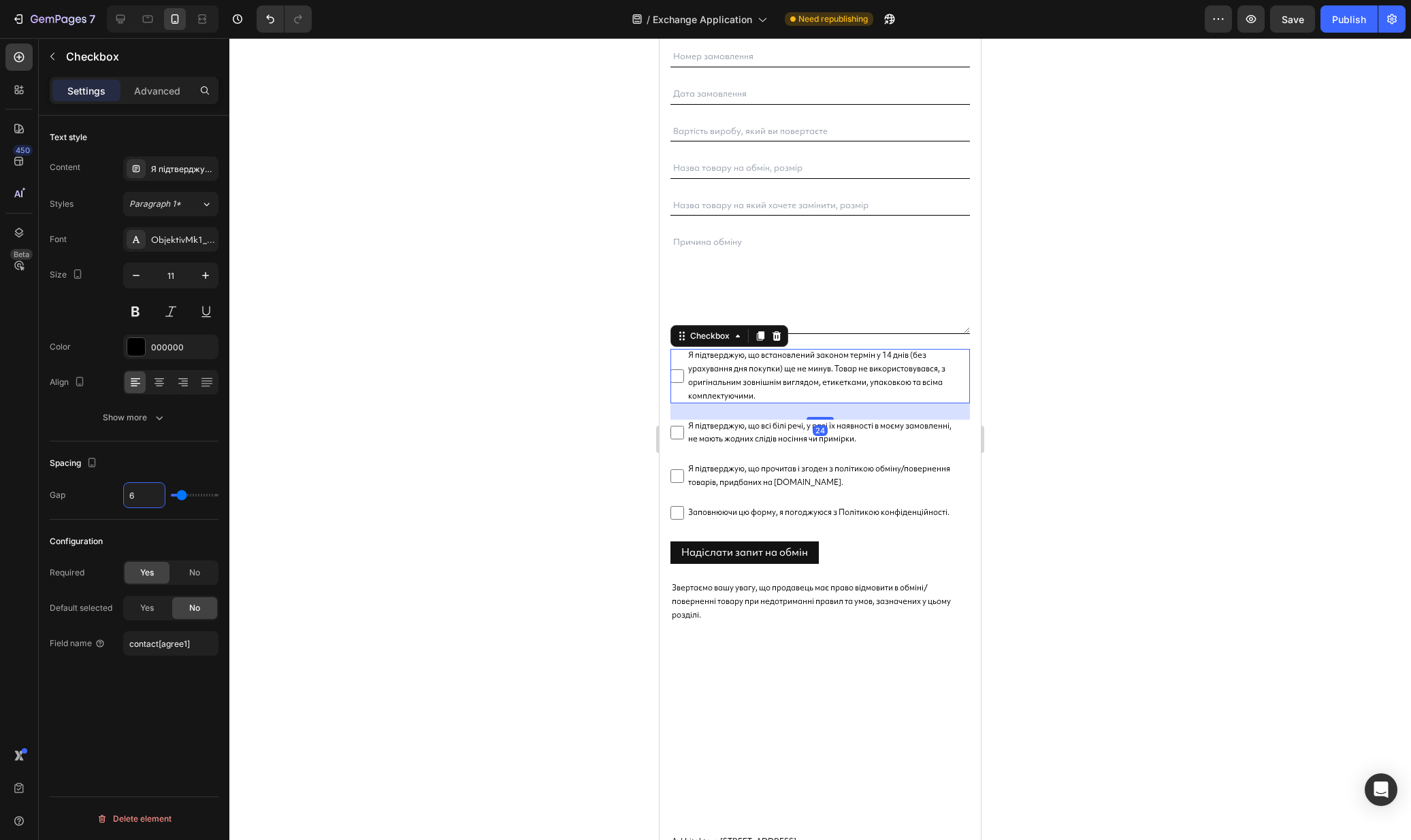
type input "1"
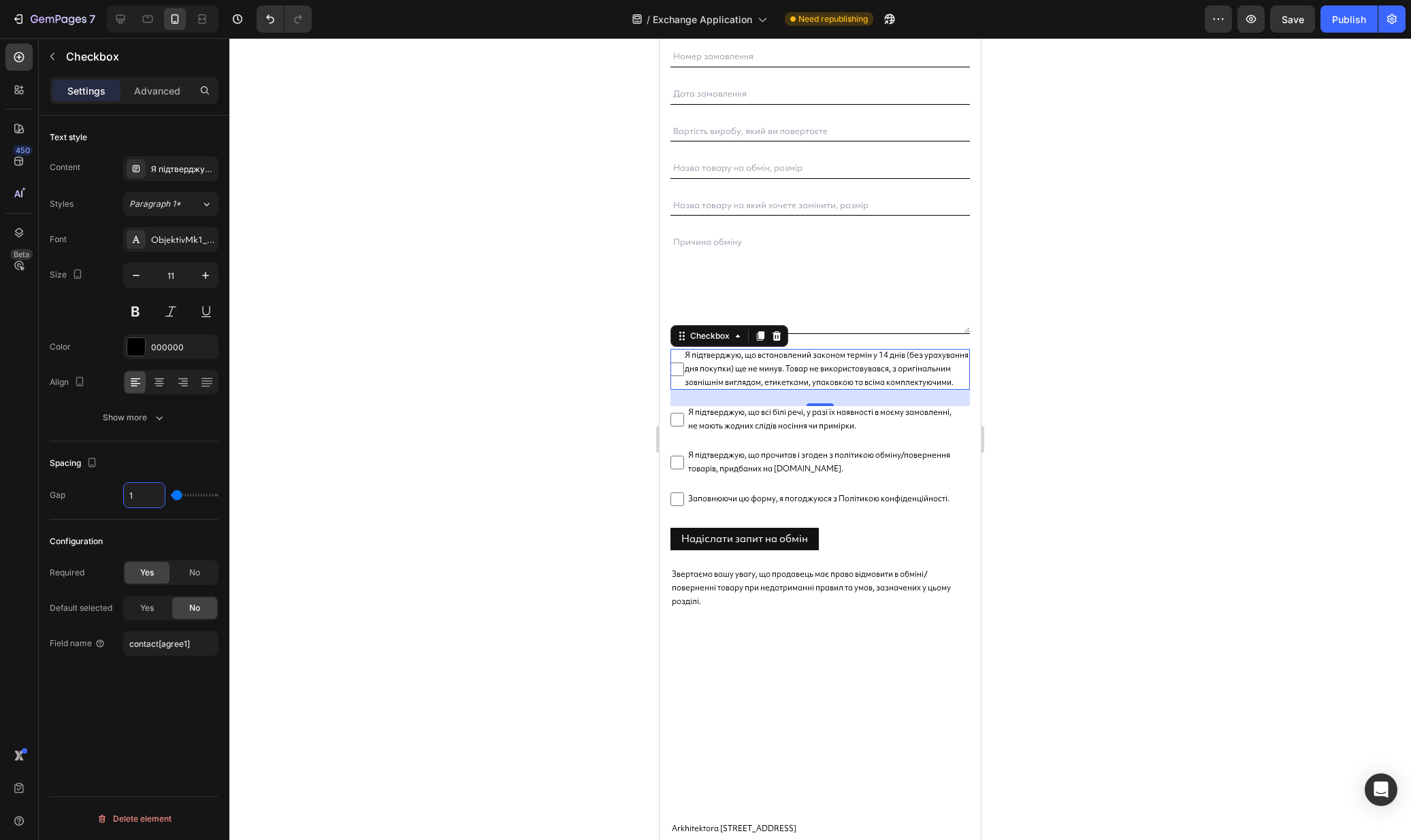
type input "10"
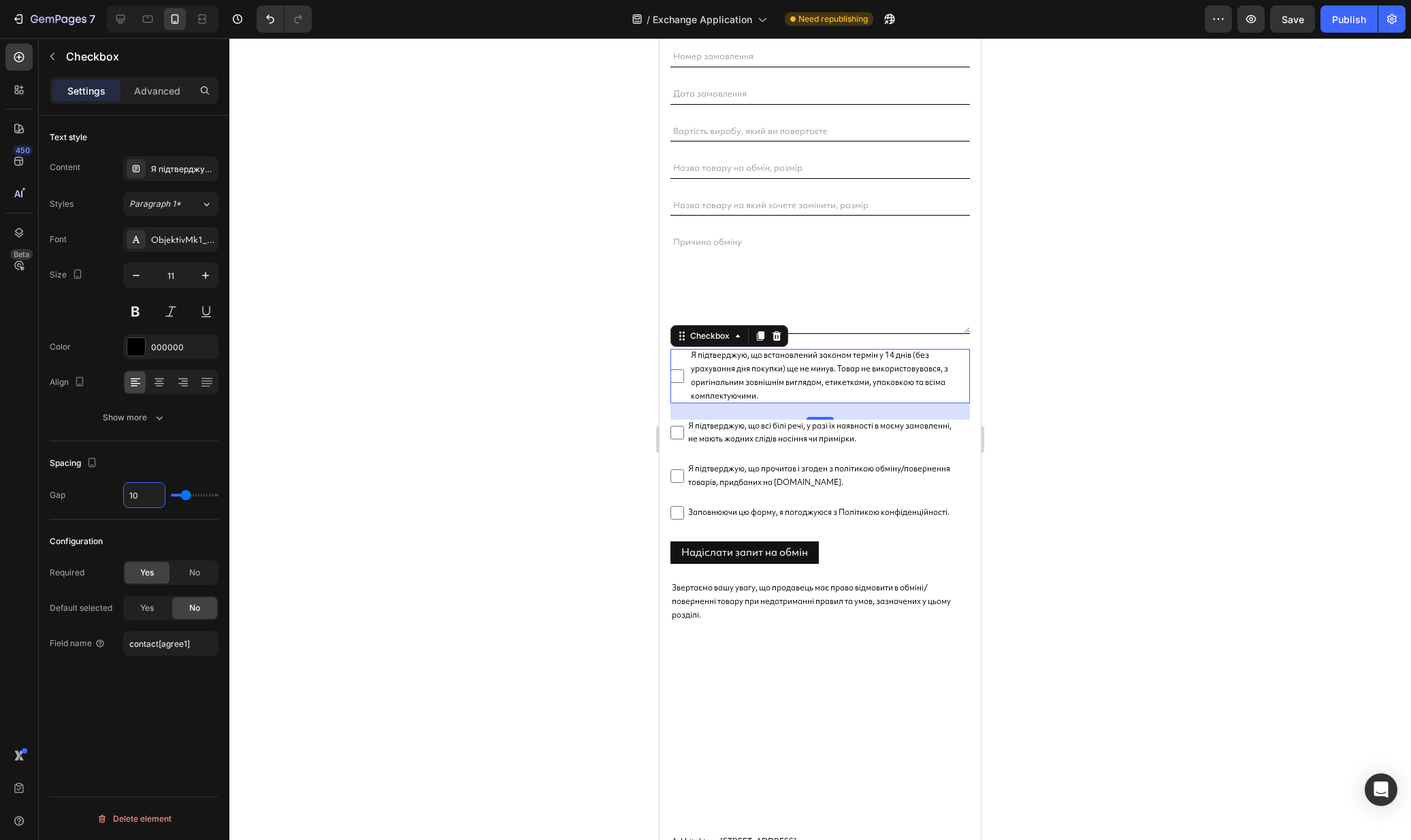
type input "10"
click at [1019, 378] on div at bounding box center [820, 439] width 1182 height 802
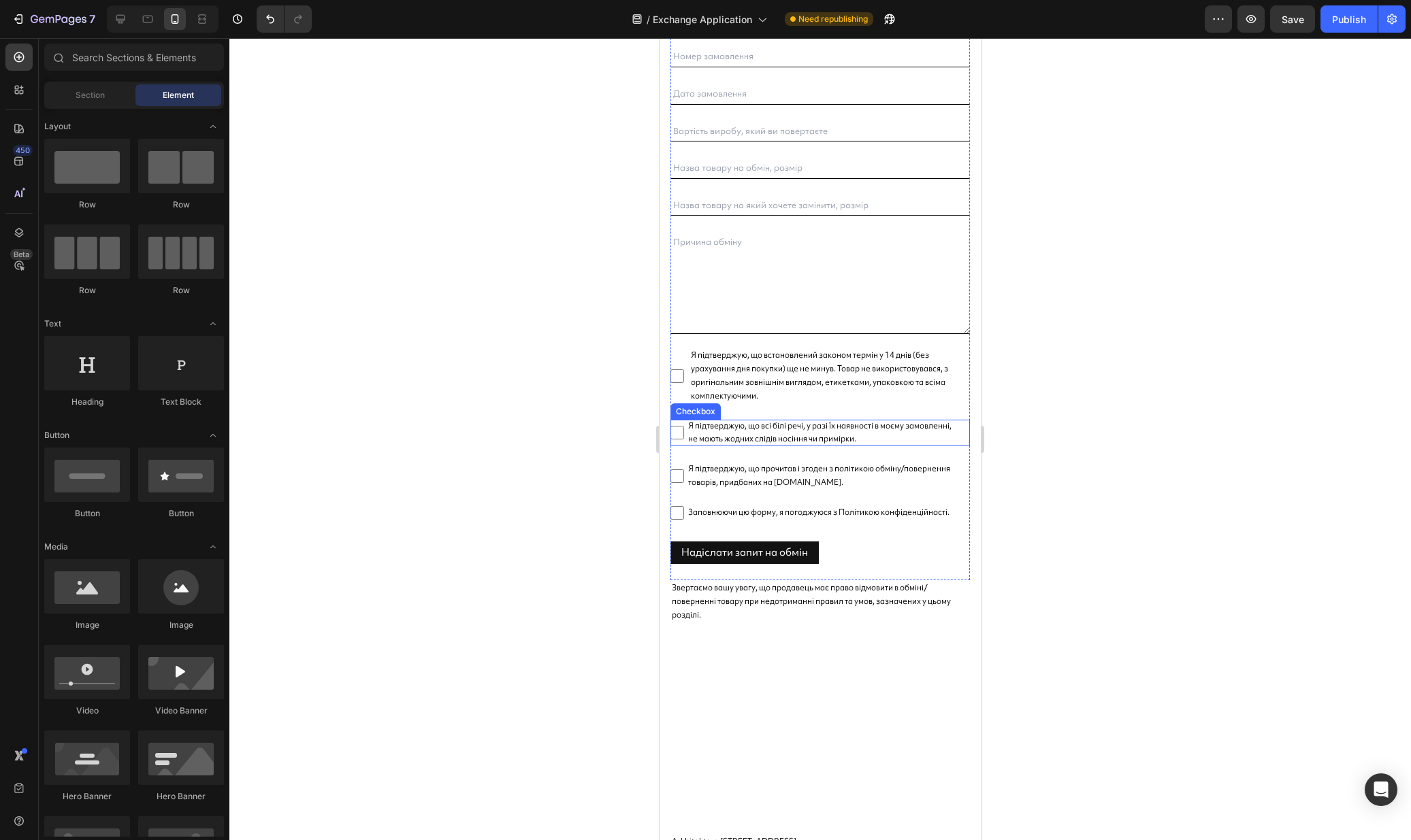
click at [747, 427] on span "Я підтверджую, що всі білі речі, у разі їх наявності в моєму замовленні, не маю…" at bounding box center [827, 433] width 286 height 27
click at [684, 427] on input "Я підтверджую, що всі білі речі, у разі їх наявності в моєму замовленні, не маю…" at bounding box center [677, 432] width 13 height 13
checkbox input "false"
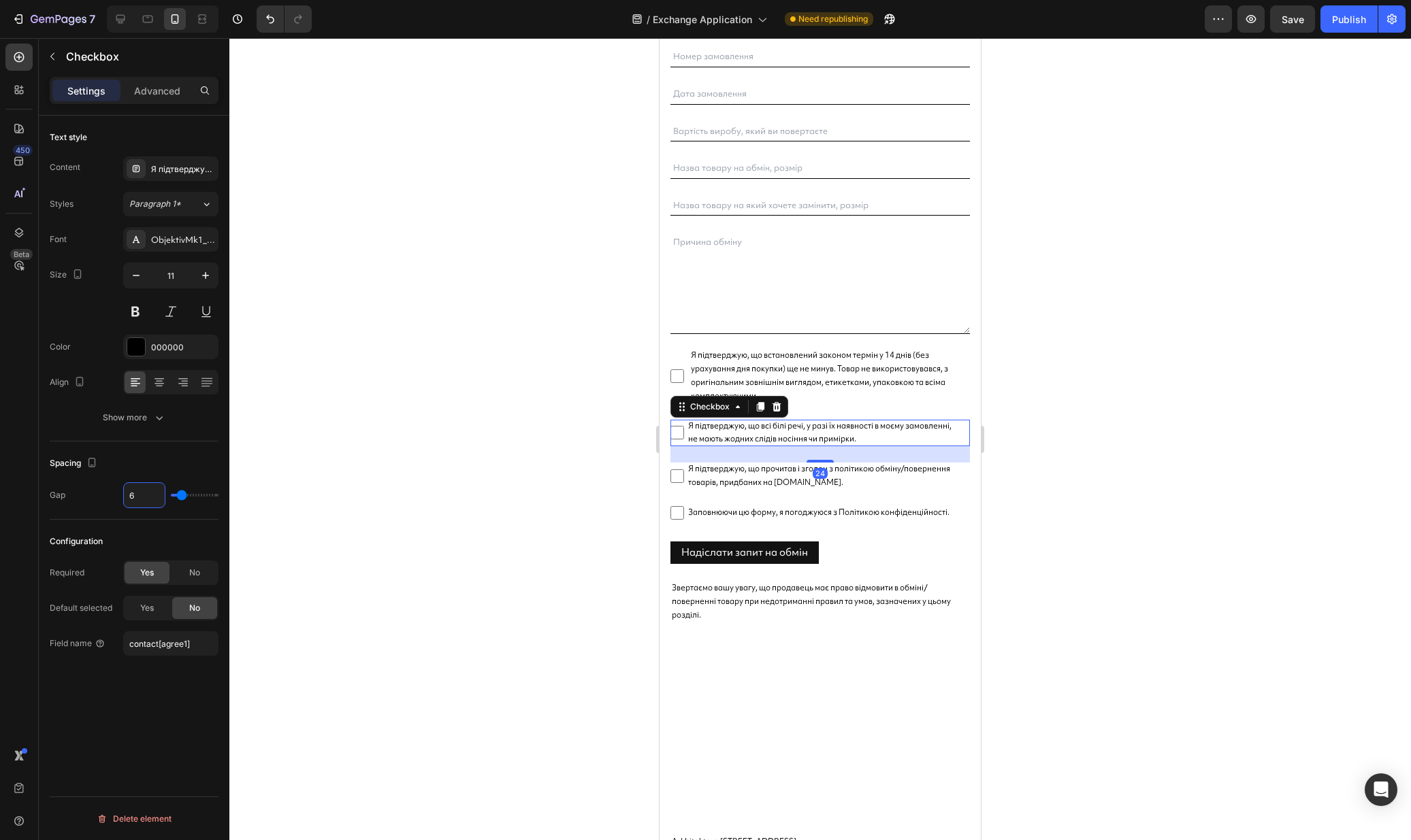
click at [141, 490] on input "6" at bounding box center [144, 495] width 40 height 25
type input "1"
type input "10"
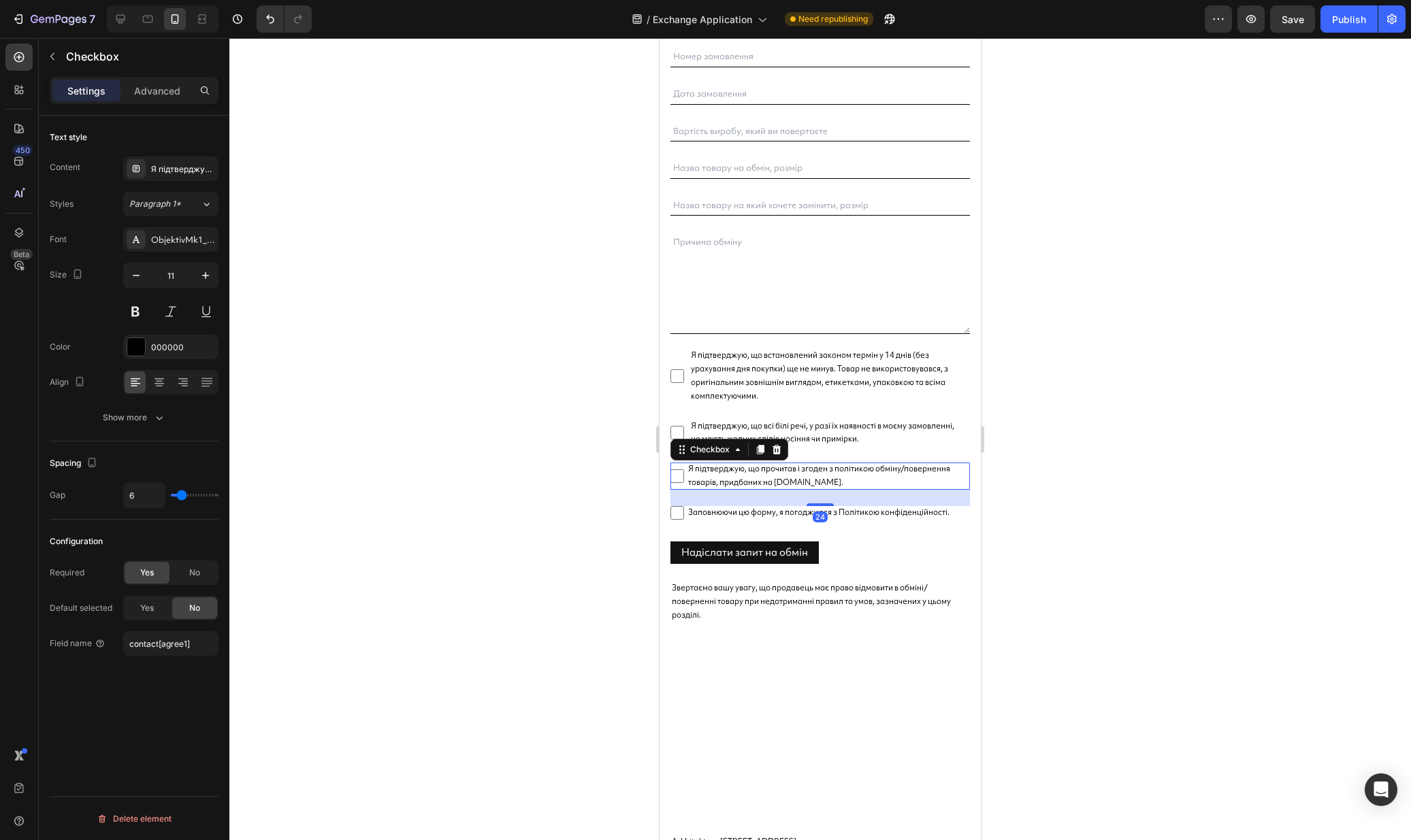
drag, startPoint x: 767, startPoint y: 474, endPoint x: 1103, endPoint y: 513, distance: 338.3
click at [767, 474] on span "Я підтверджую, що прочитав і згоден з політикою обміну/повернення товарів, прид…" at bounding box center [827, 476] width 286 height 27
click at [684, 474] on input "Я підтверджую, що прочитав і згоден з політикою обміну/повернення товарів, прид…" at bounding box center [677, 476] width 13 height 13
checkbox input "false"
click at [144, 494] on input "6" at bounding box center [144, 495] width 40 height 25
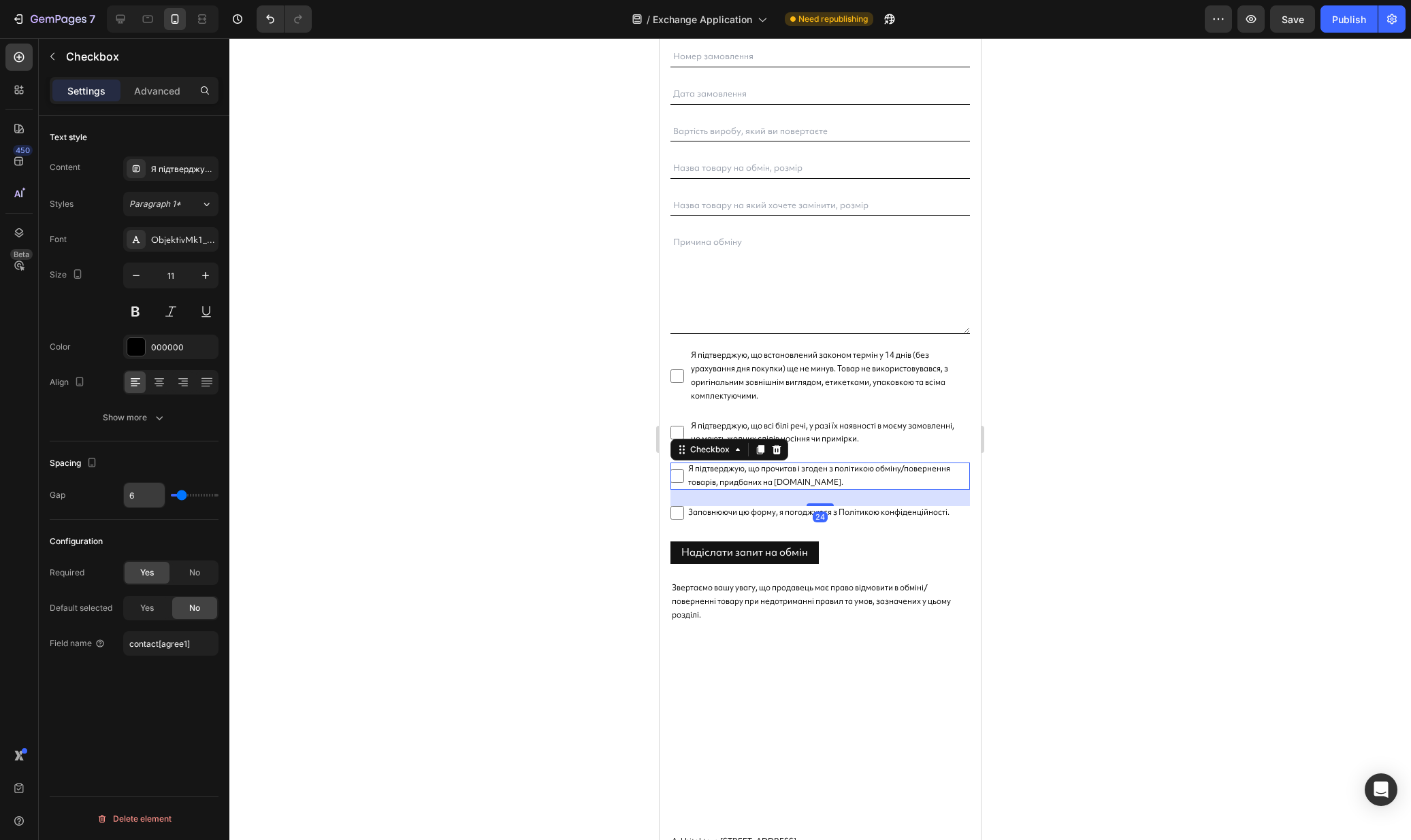
type input "2"
type input "20"
type input "2"
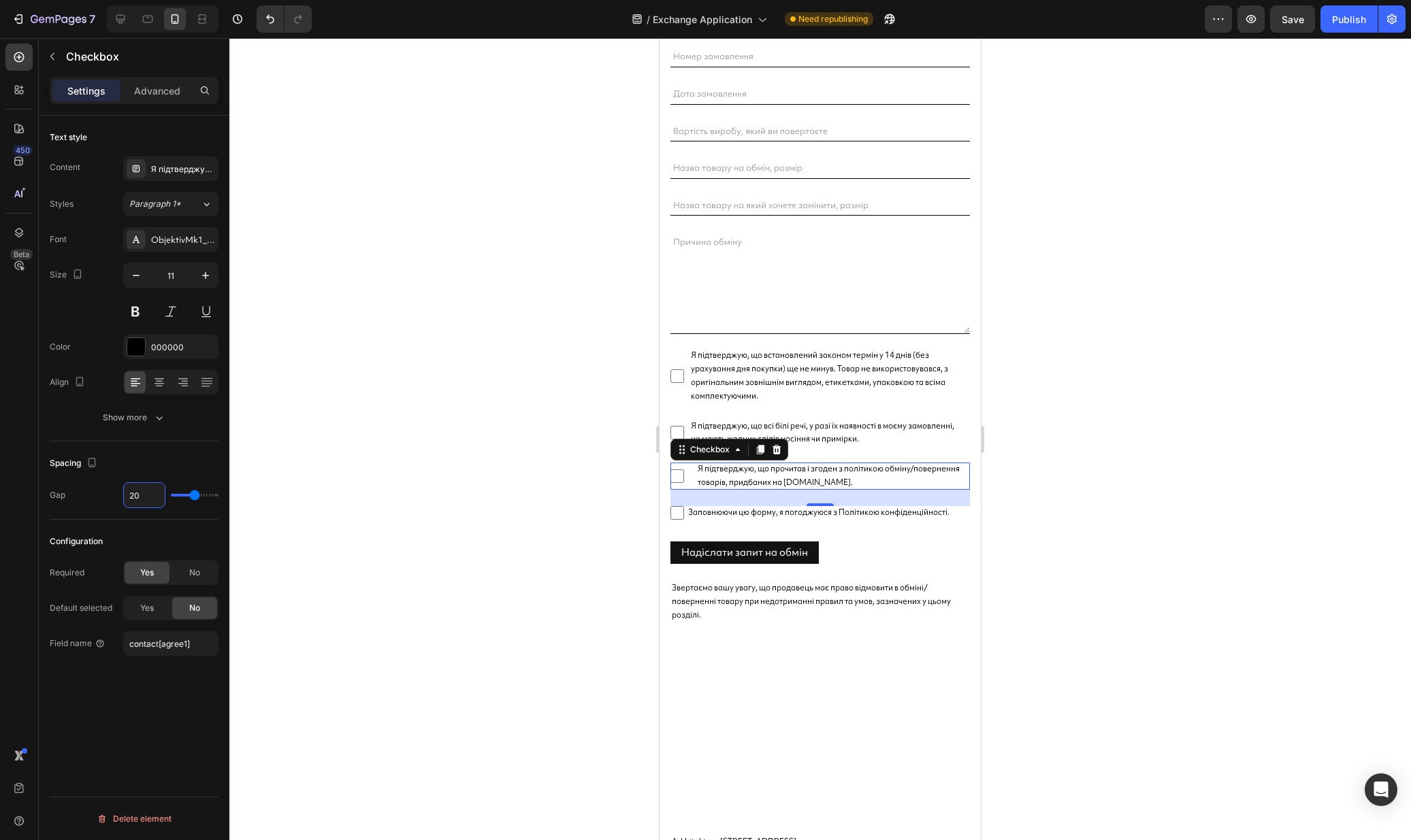
type input "2"
type input "0"
type input "1"
type input "10"
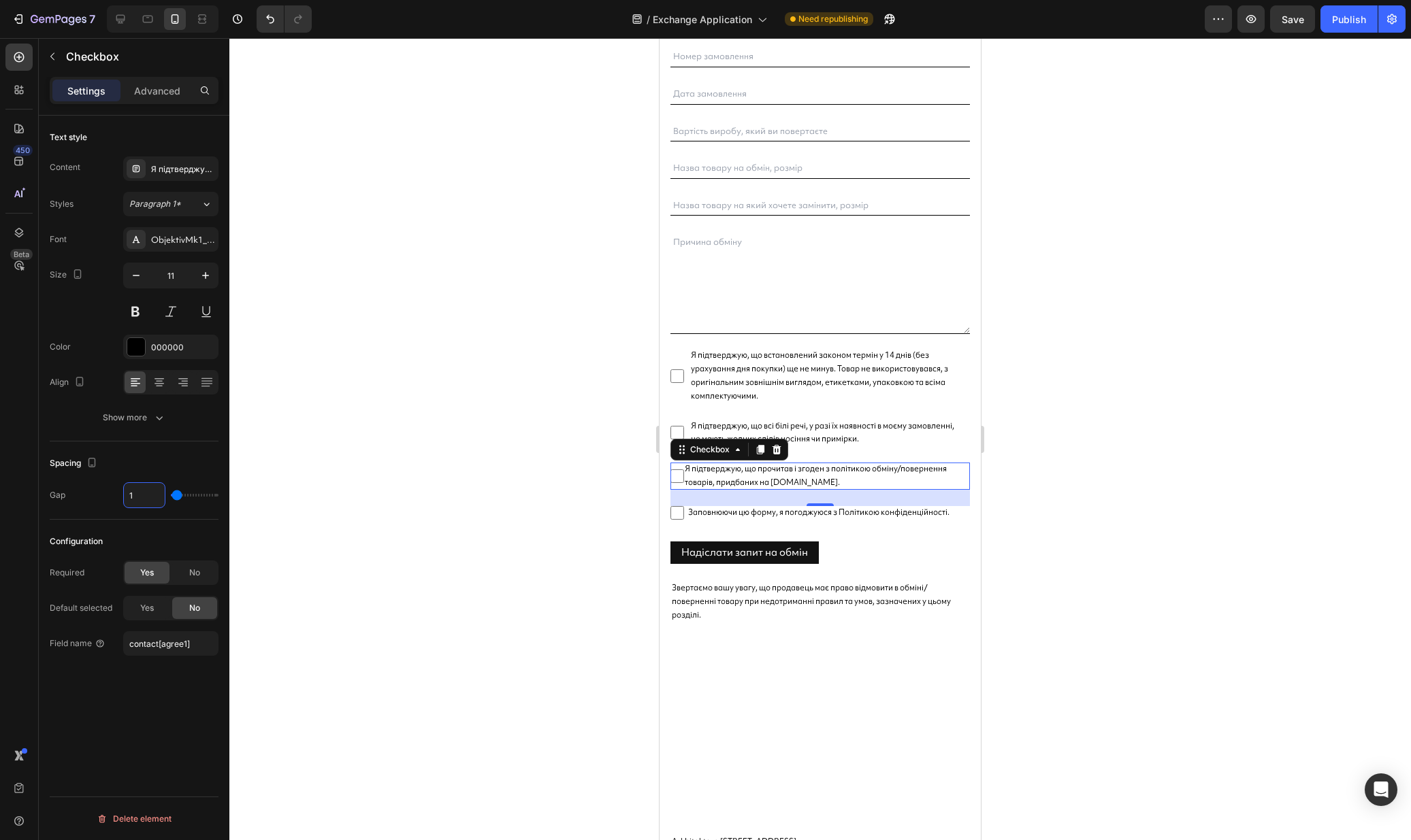
type input "10"
click at [712, 515] on span "Заповнюючи цю форму, я погоджуюся з Політикою конфіденційності." at bounding box center [827, 512] width 286 height 13
click at [684, 515] on input "Заповнюючи цю форму, я погоджуюся з Політикою конфіденційності." at bounding box center [677, 512] width 13 height 13
checkbox input "false"
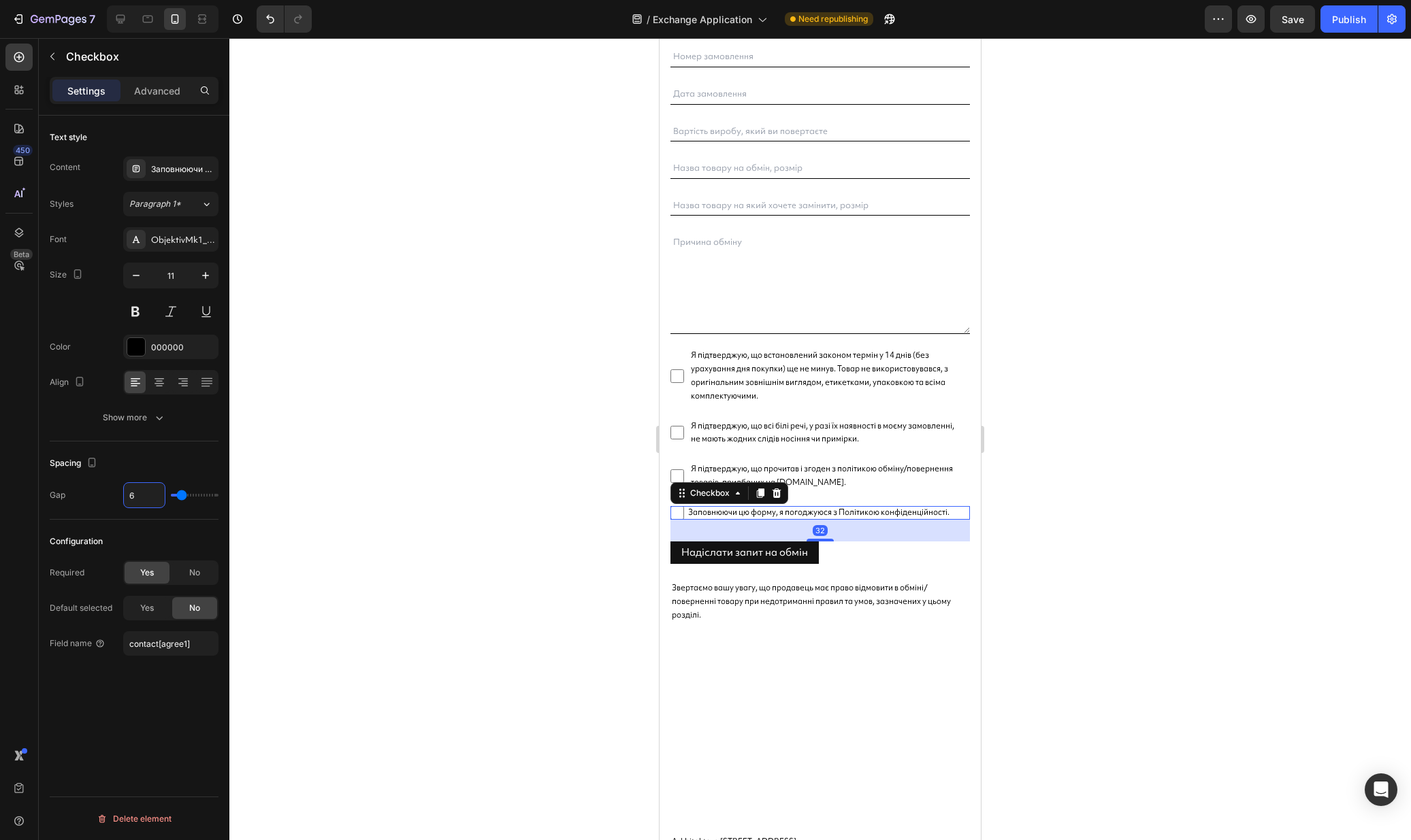
click at [148, 500] on input "6" at bounding box center [144, 495] width 40 height 25
type input "1"
type input "10"
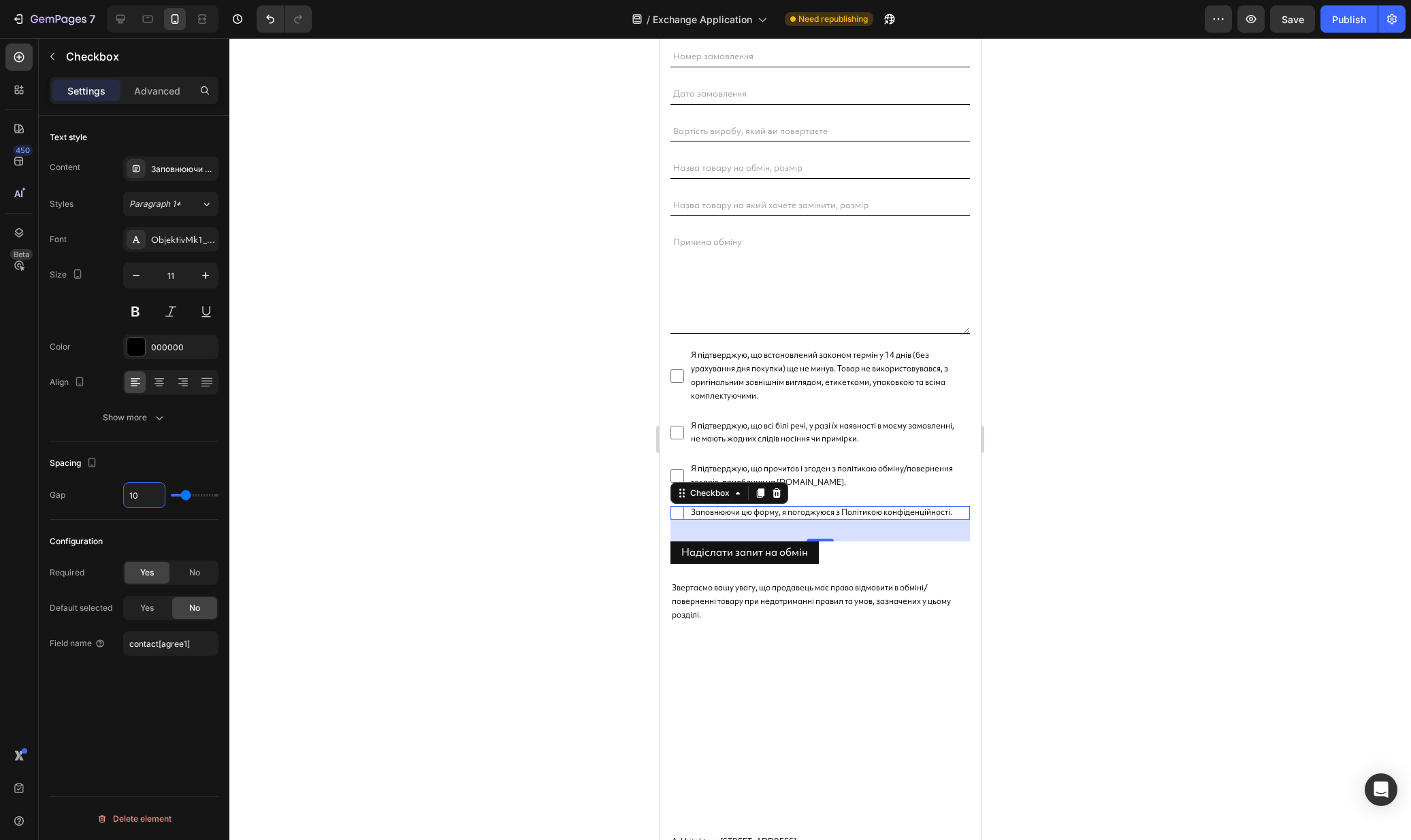
type input "10"
click at [1130, 162] on div at bounding box center [820, 439] width 1182 height 802
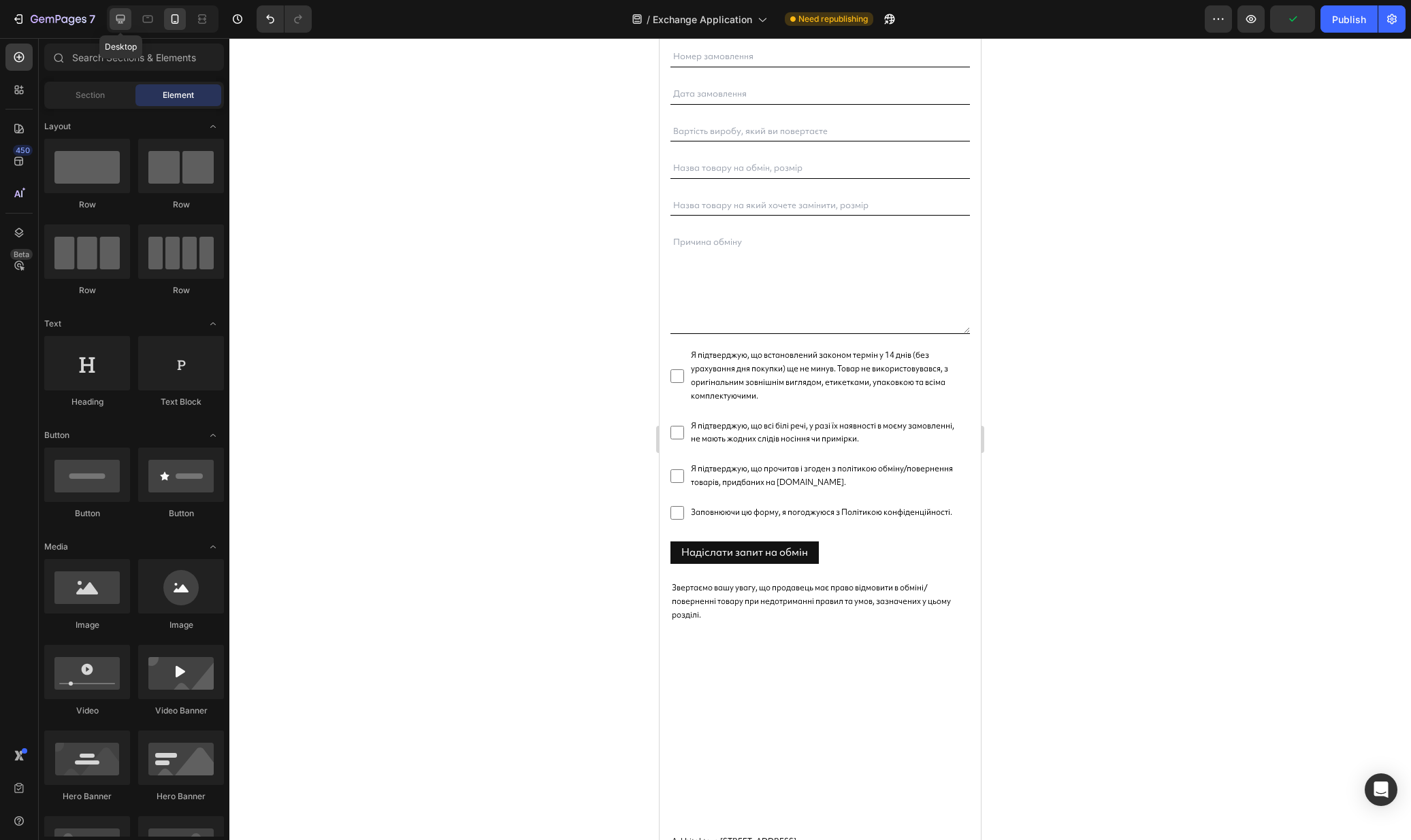
click at [125, 21] on icon at bounding box center [120, 18] width 13 height 13
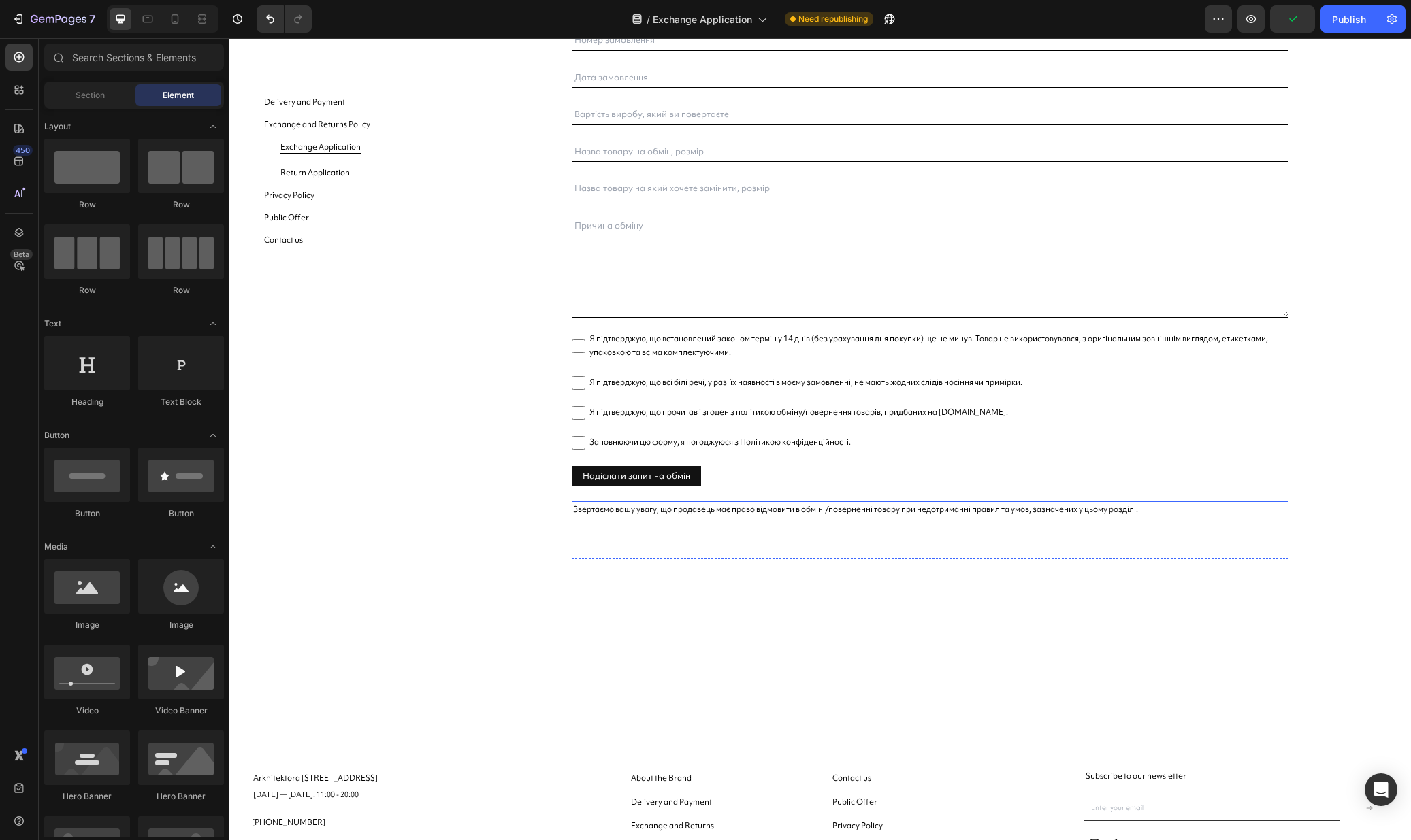
click at [625, 346] on span "Я підтверджую, що встановлений законом термін у 14 днів (без урахування дня пок…" at bounding box center [936, 346] width 703 height 27
click at [585, 346] on input "Я підтверджую, що встановлений законом термін у 14 днів (без урахування дня пок…" at bounding box center [578, 346] width 13 height 13
checkbox input "false"
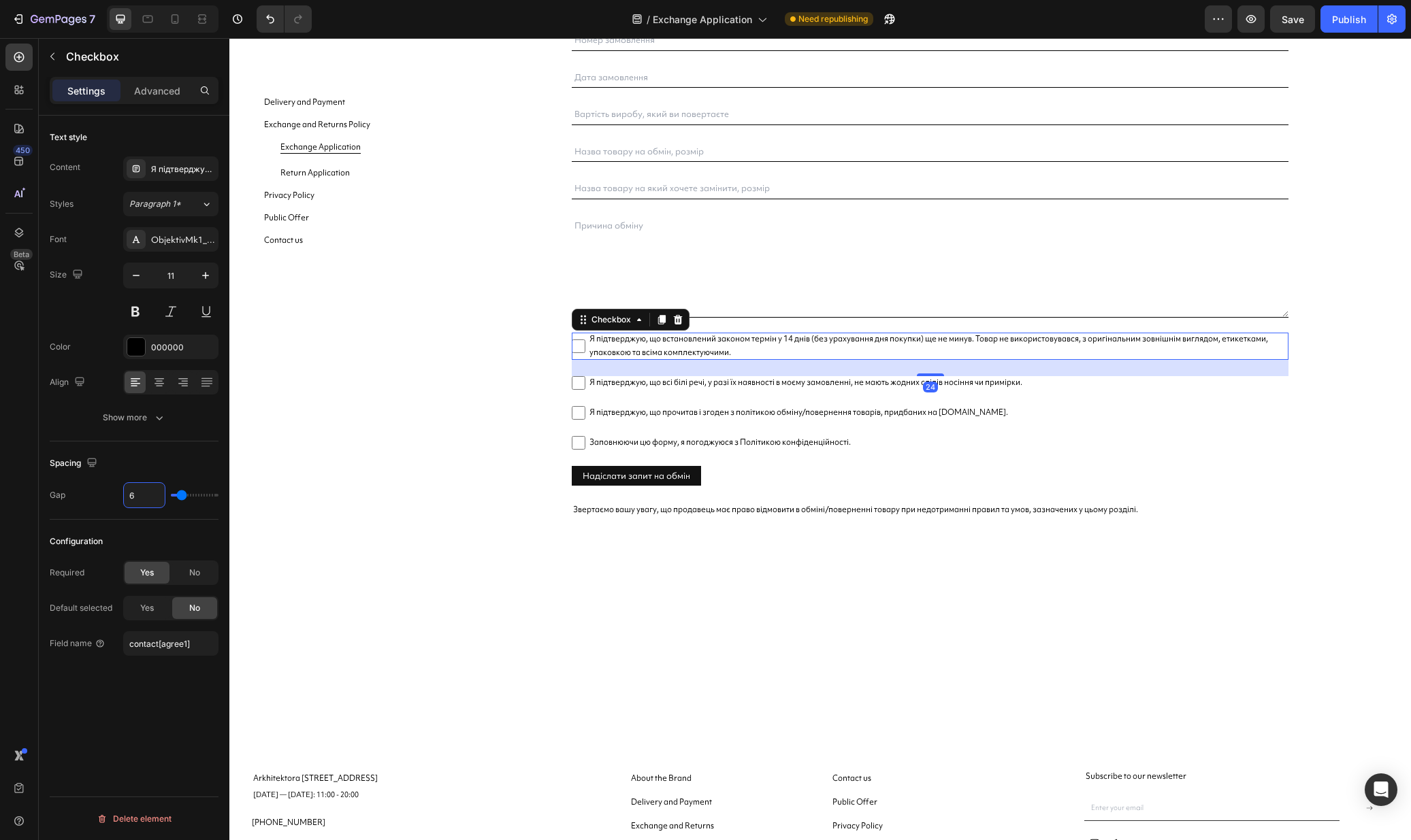
click at [127, 494] on input "6" at bounding box center [144, 495] width 40 height 25
type input "1"
type input "10"
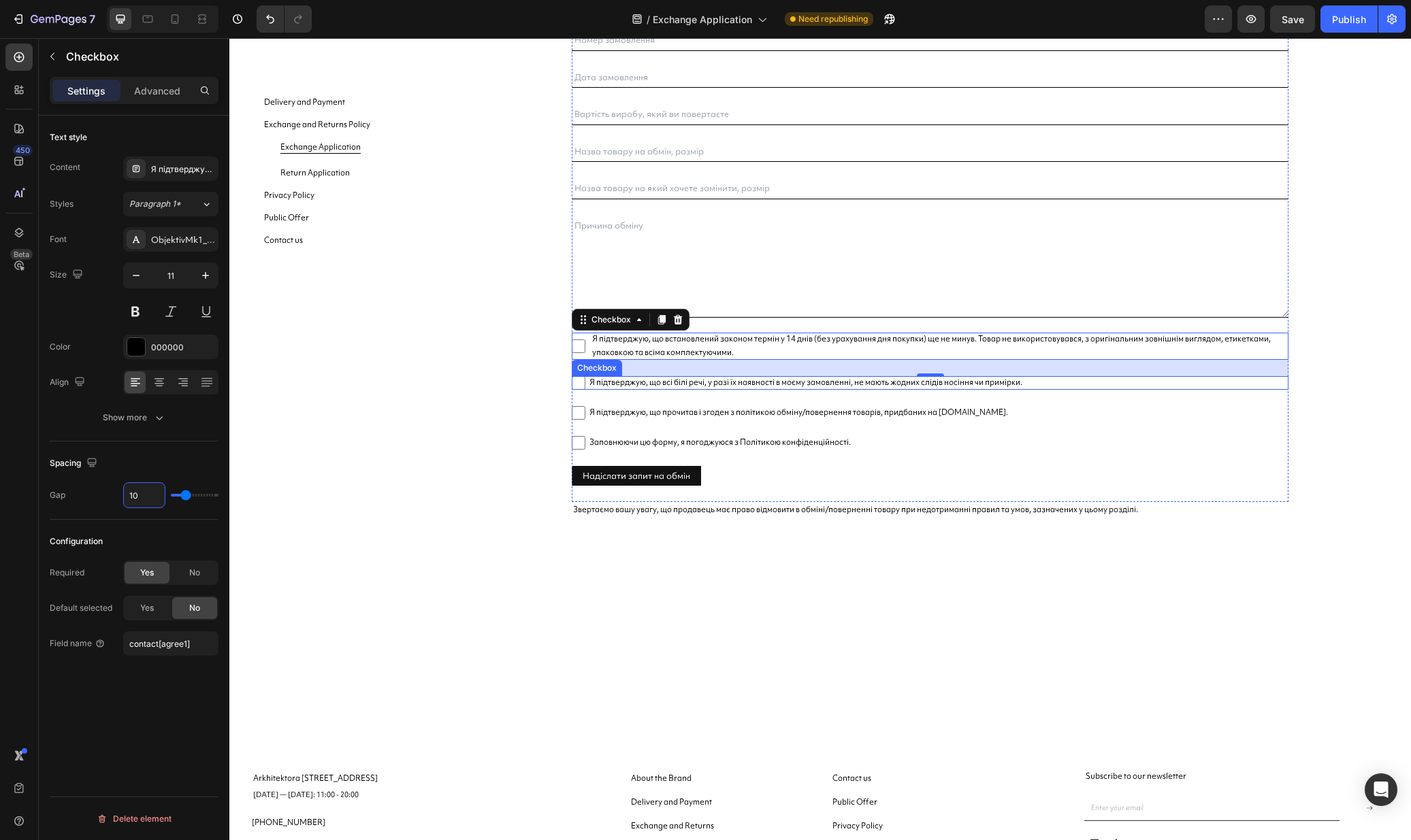
click at [660, 382] on span "Я підтверджую, що всі білі речі, у разі їх наявності в моєму замовленні, не маю…" at bounding box center [936, 382] width 703 height 13
click at [585, 382] on input "Я підтверджую, що всі білі речі, у разі їх наявності в моєму замовленні, не маю…" at bounding box center [578, 382] width 13 height 13
checkbox input "false"
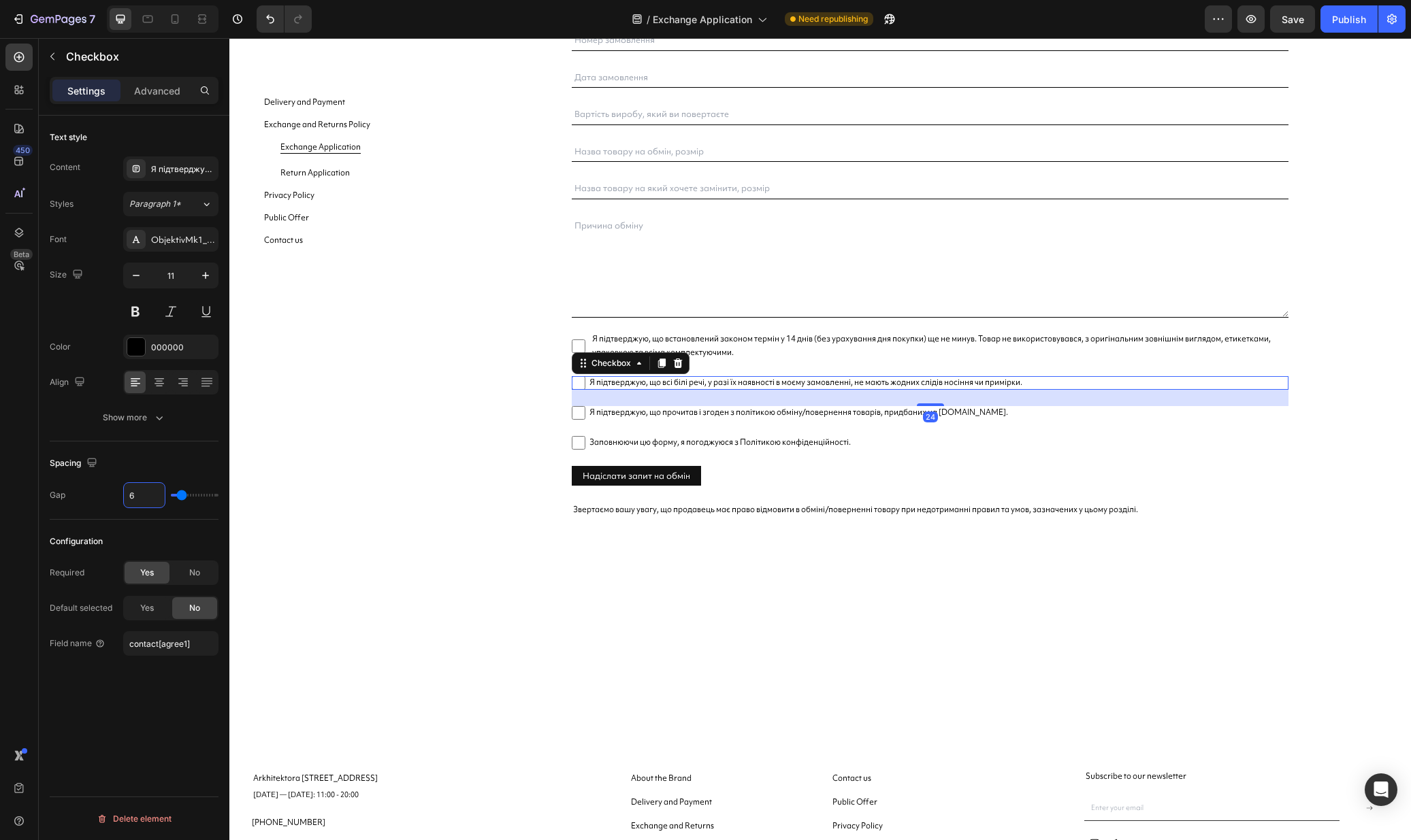
click at [156, 493] on input "6" at bounding box center [144, 495] width 40 height 25
type input "2"
type input "0"
type input "1"
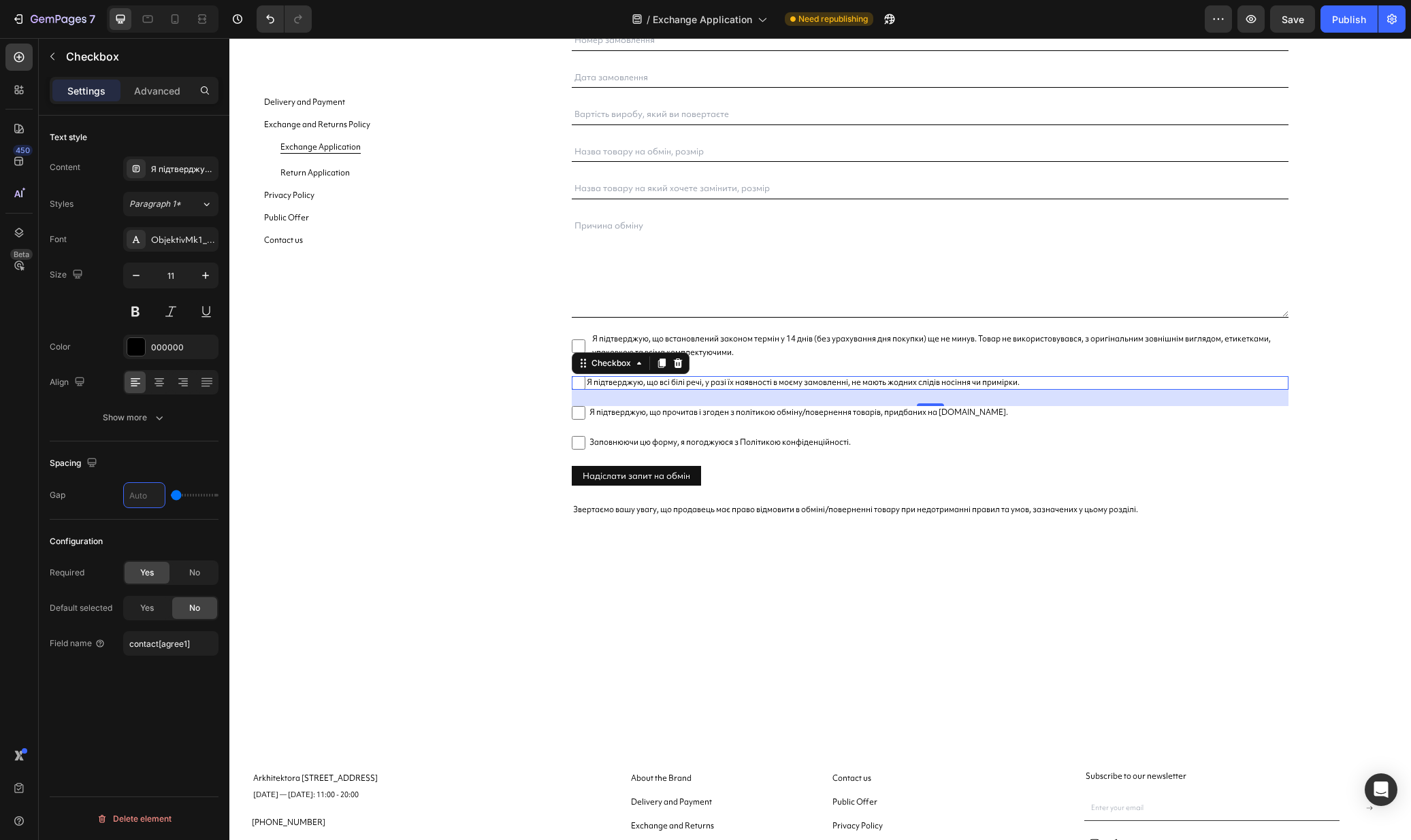
type input "1"
type input "10"
click at [771, 424] on div "Text Field Row Text Field Email Field Row Text Field Text Field Text Field Text…" at bounding box center [929, 221] width 717 height 562
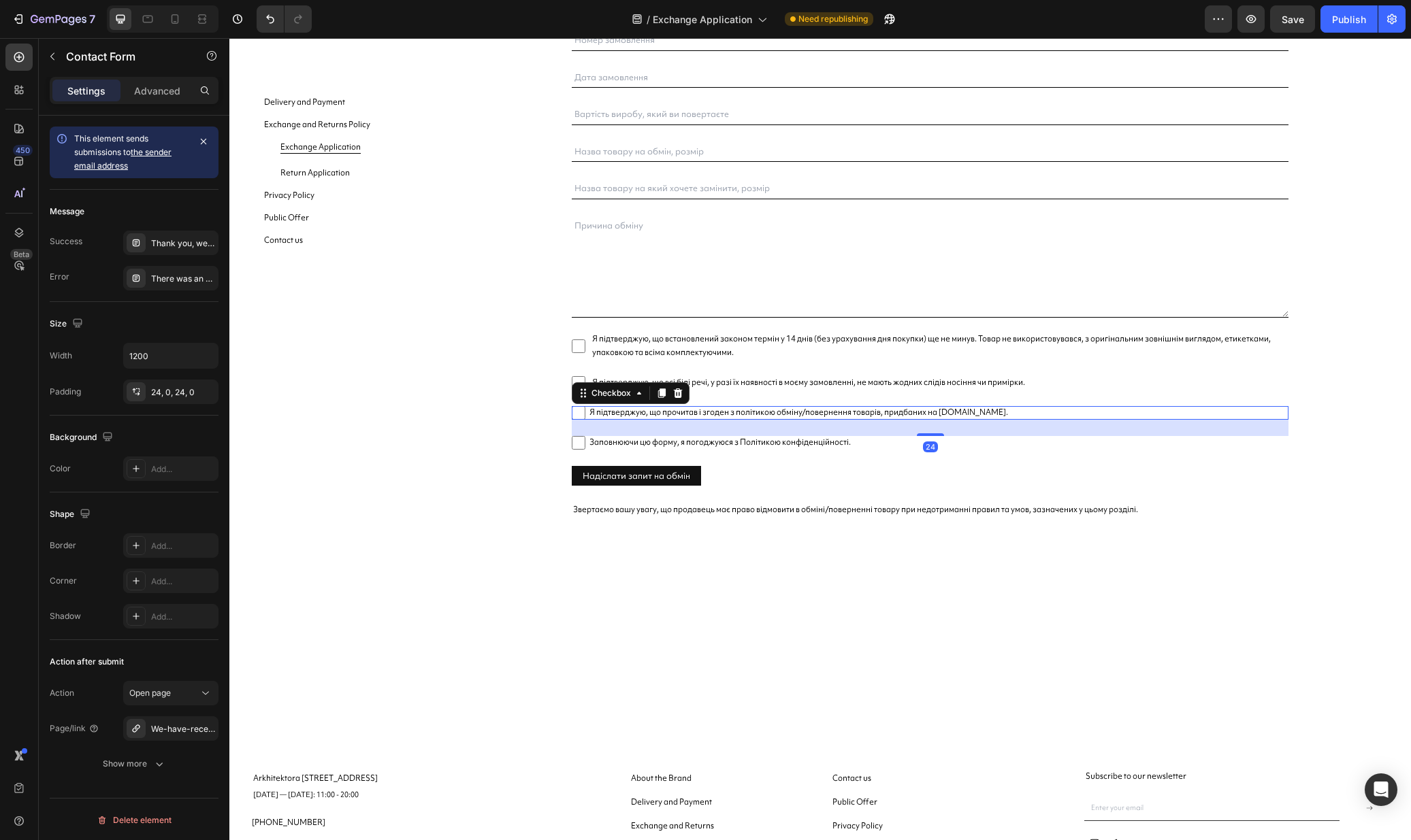
click at [774, 414] on span "Я підтверджую, що прочитав і згоден з політикою обміну/повернення товарів, прид…" at bounding box center [936, 412] width 703 height 13
click at [585, 414] on input "Я підтверджую, що прочитав і згоден з політикою обміну/повернення товарів, прид…" at bounding box center [578, 412] width 13 height 13
checkbox input "false"
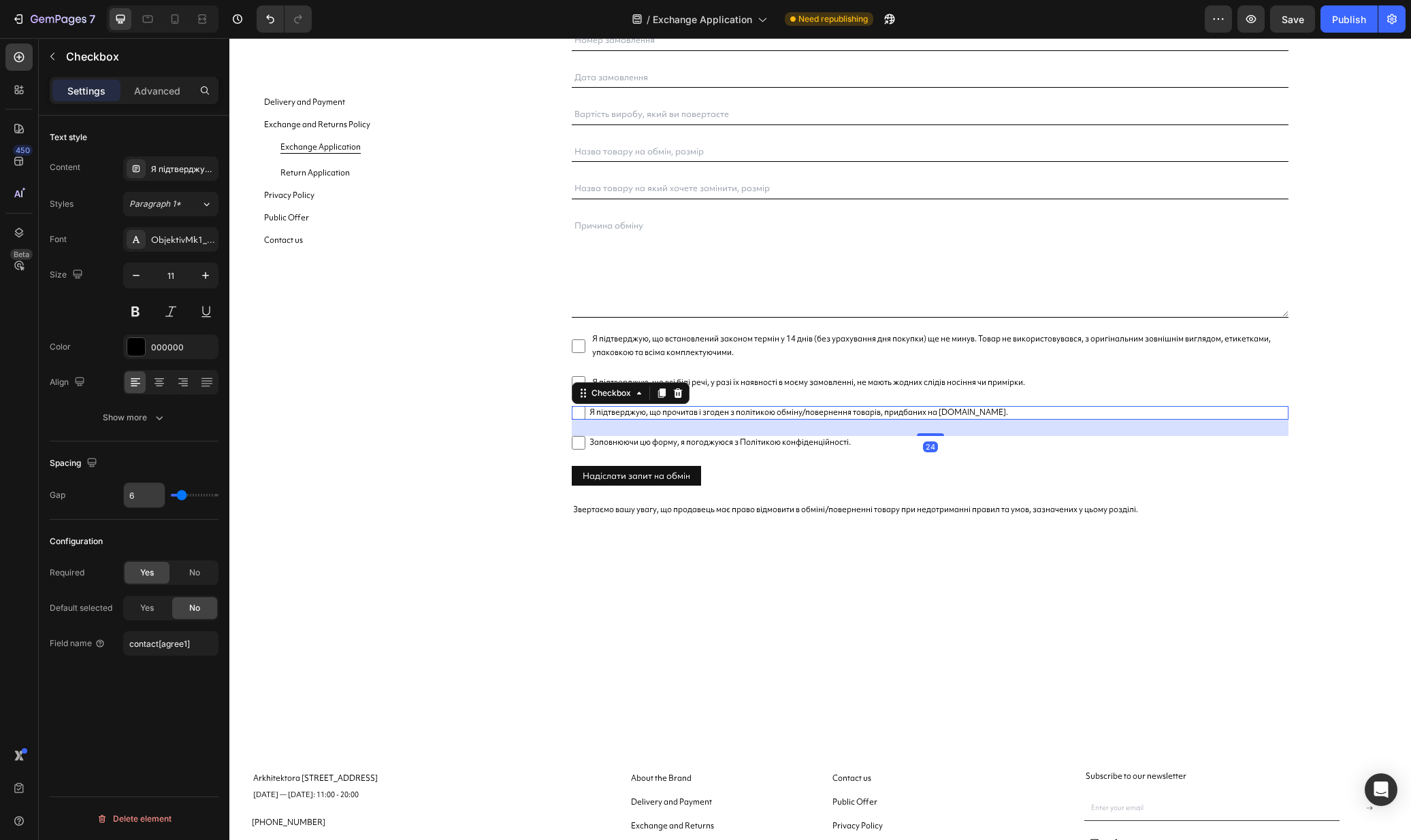
click at [155, 497] on input "6" at bounding box center [144, 495] width 40 height 25
type input "1"
type input "10"
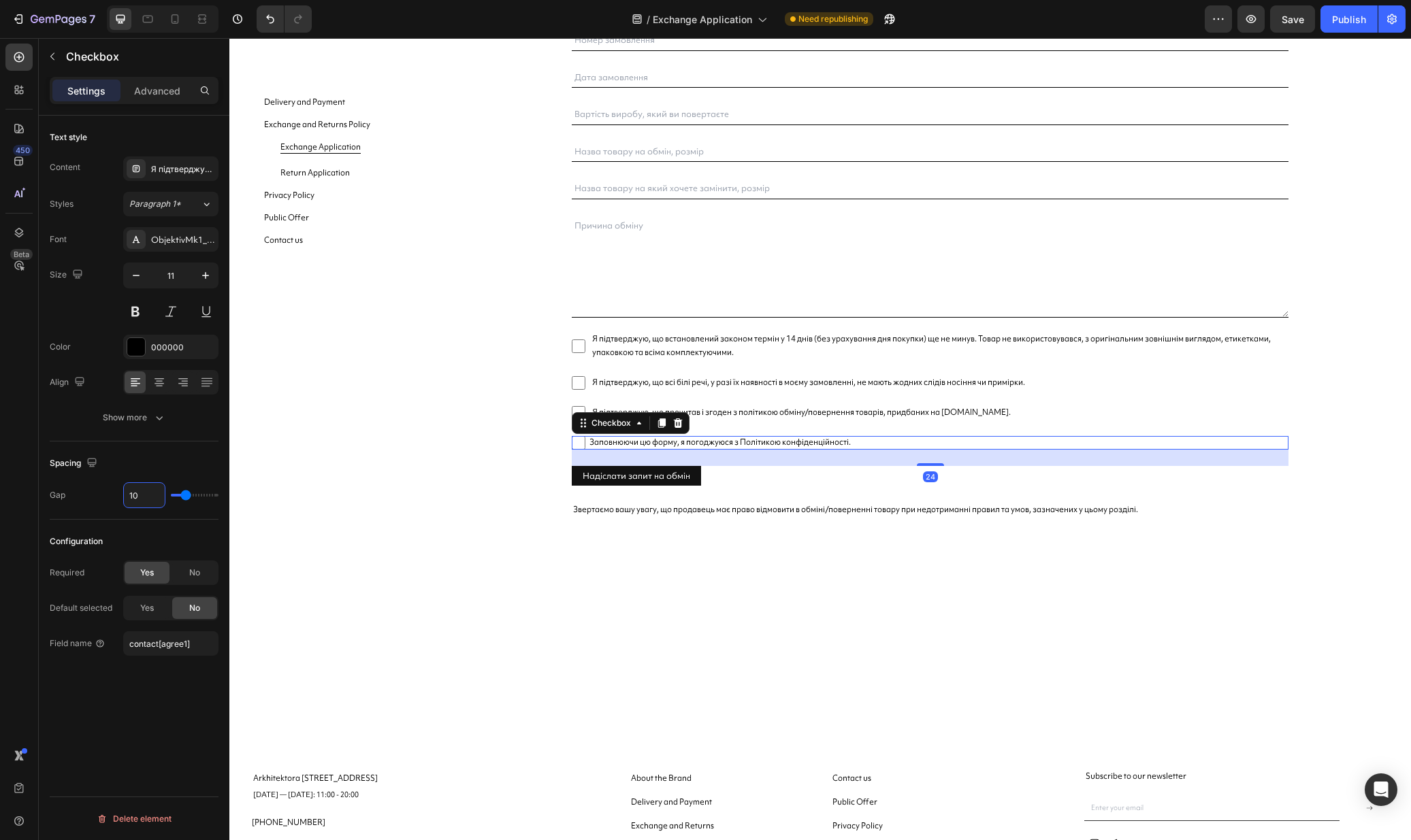
click at [750, 445] on span "Заповнюючи цю форму, я погоджуюся з Політикою конфіденційності." at bounding box center [936, 443] width 703 height 13
click at [585, 445] on input "Заповнюючи цю форму, я погоджуюся з Політикою конфіденційності." at bounding box center [578, 443] width 13 height 13
checkbox input "false"
click at [160, 498] on input "6" at bounding box center [144, 495] width 40 height 25
type input "1"
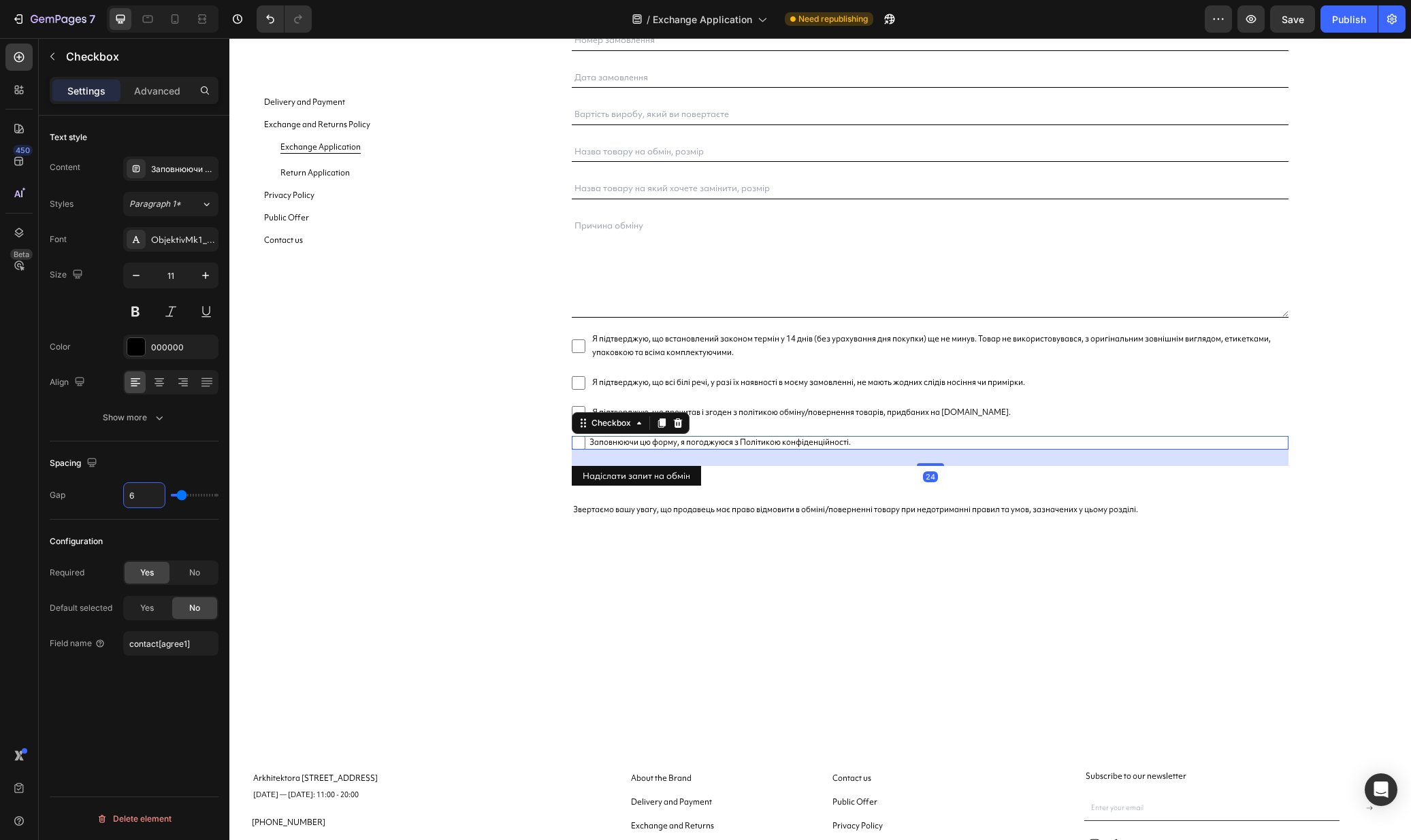
type input "1"
type input "19"
type input "1"
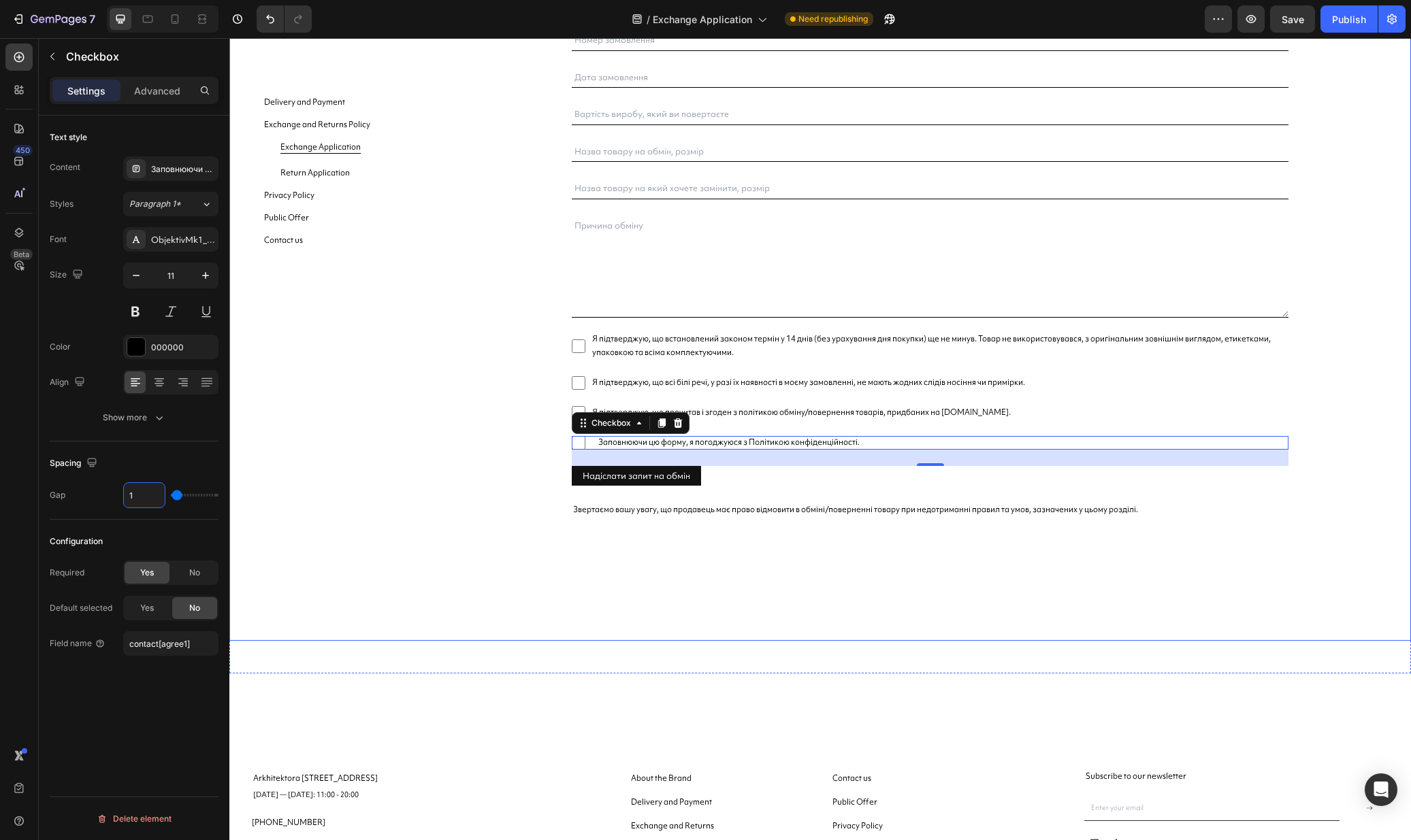
type input "10"
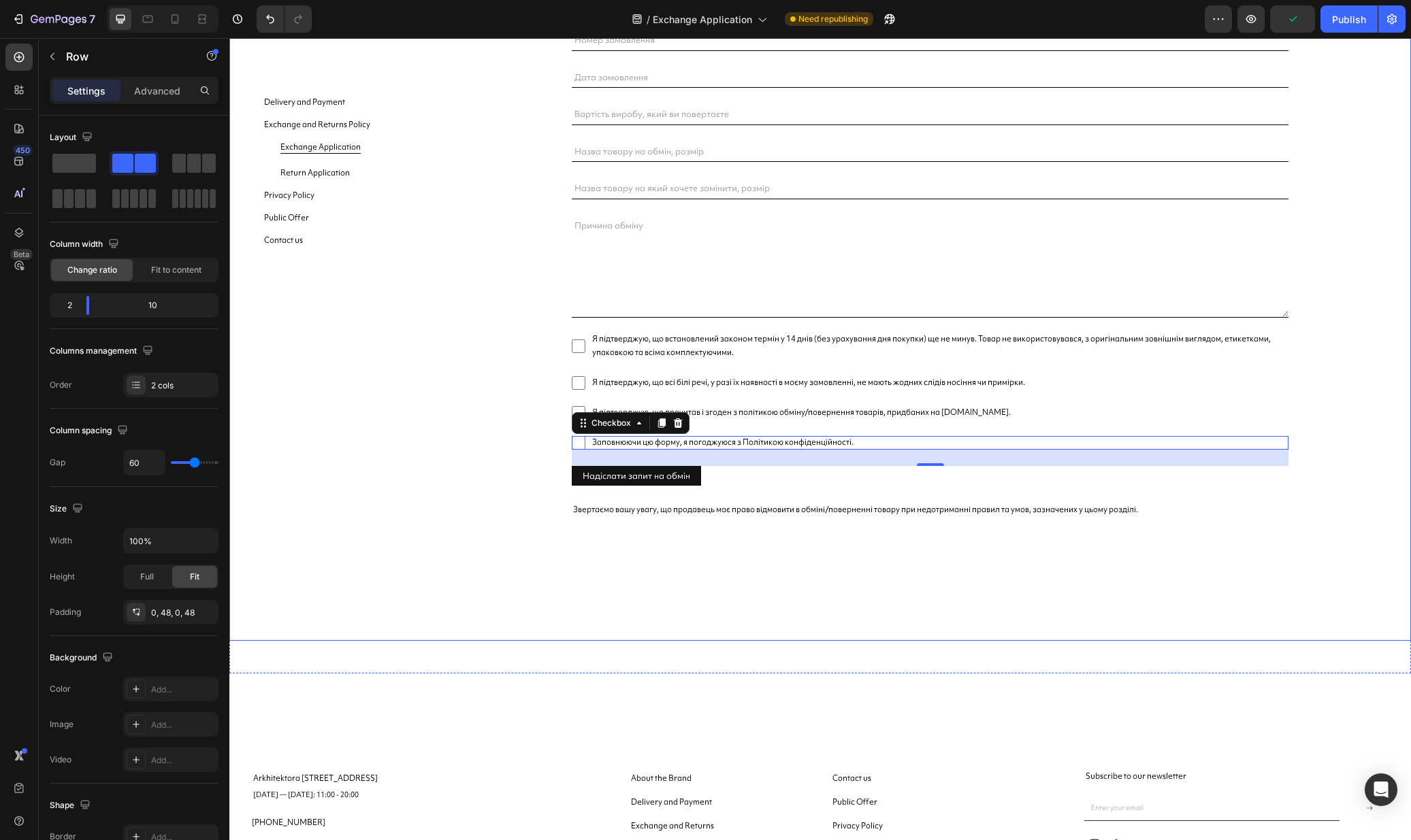
click at [1306, 363] on div "Запит на обмін Text Block Обмін товару здійснюється протягом 3 робочих днів з м…" at bounding box center [929, 251] width 896 height 780
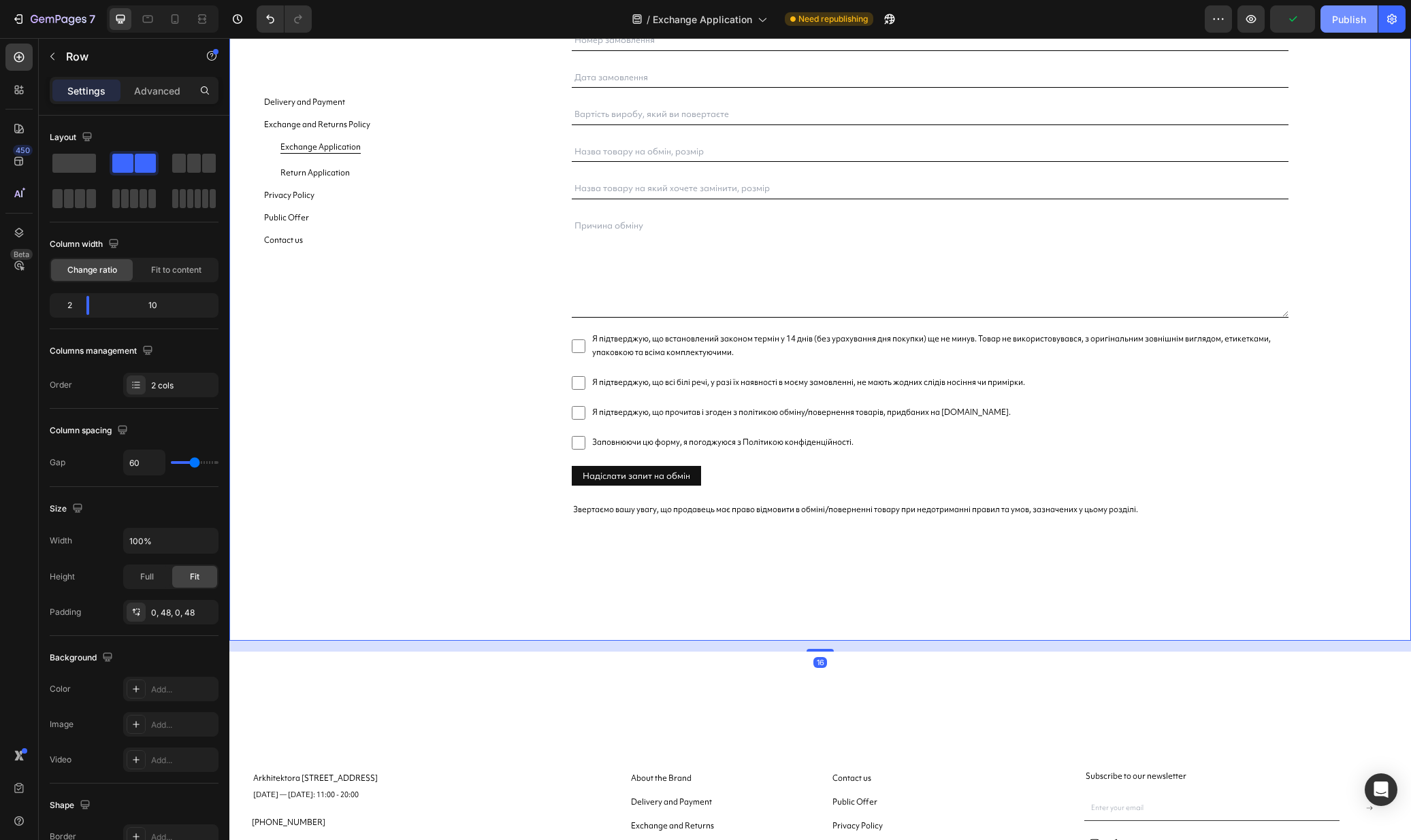
click at [1354, 13] on div "Publish" at bounding box center [1348, 19] width 34 height 14
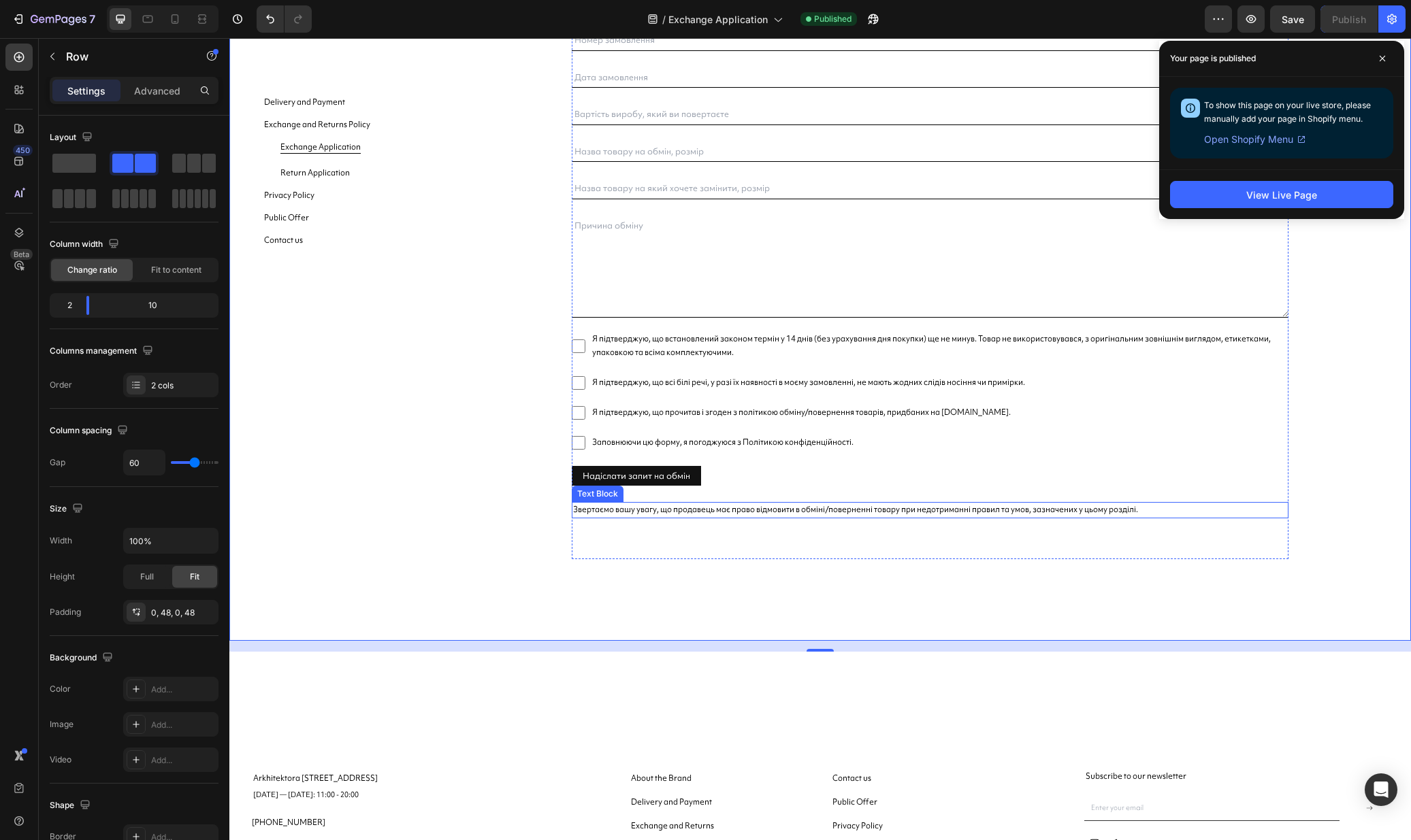
click at [652, 513] on span "Звертаємо вашу увагу, що продавець має право відмовити в обміні/поверненні това…" at bounding box center [855, 509] width 565 height 11
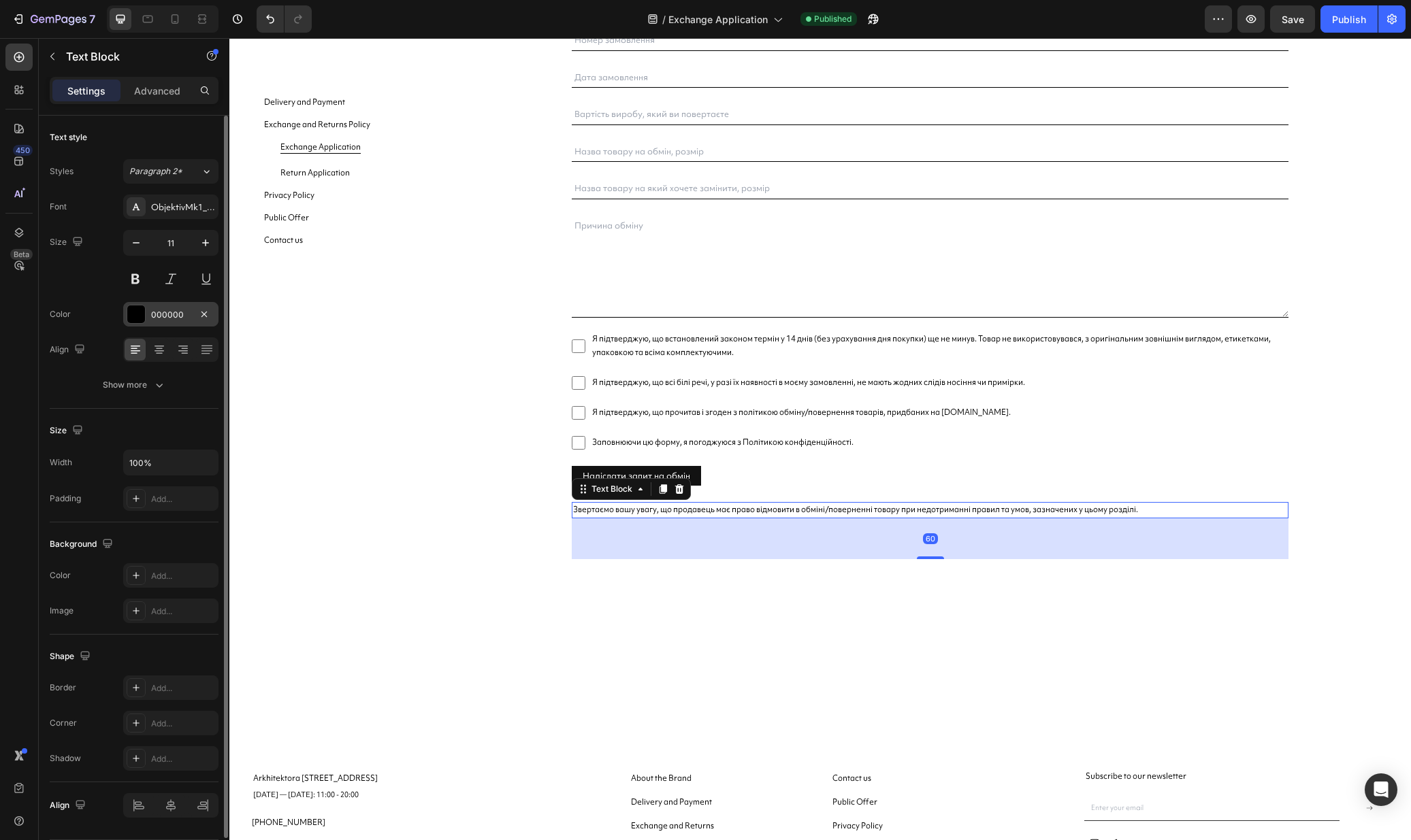
click at [141, 313] on div at bounding box center [136, 314] width 17 height 17
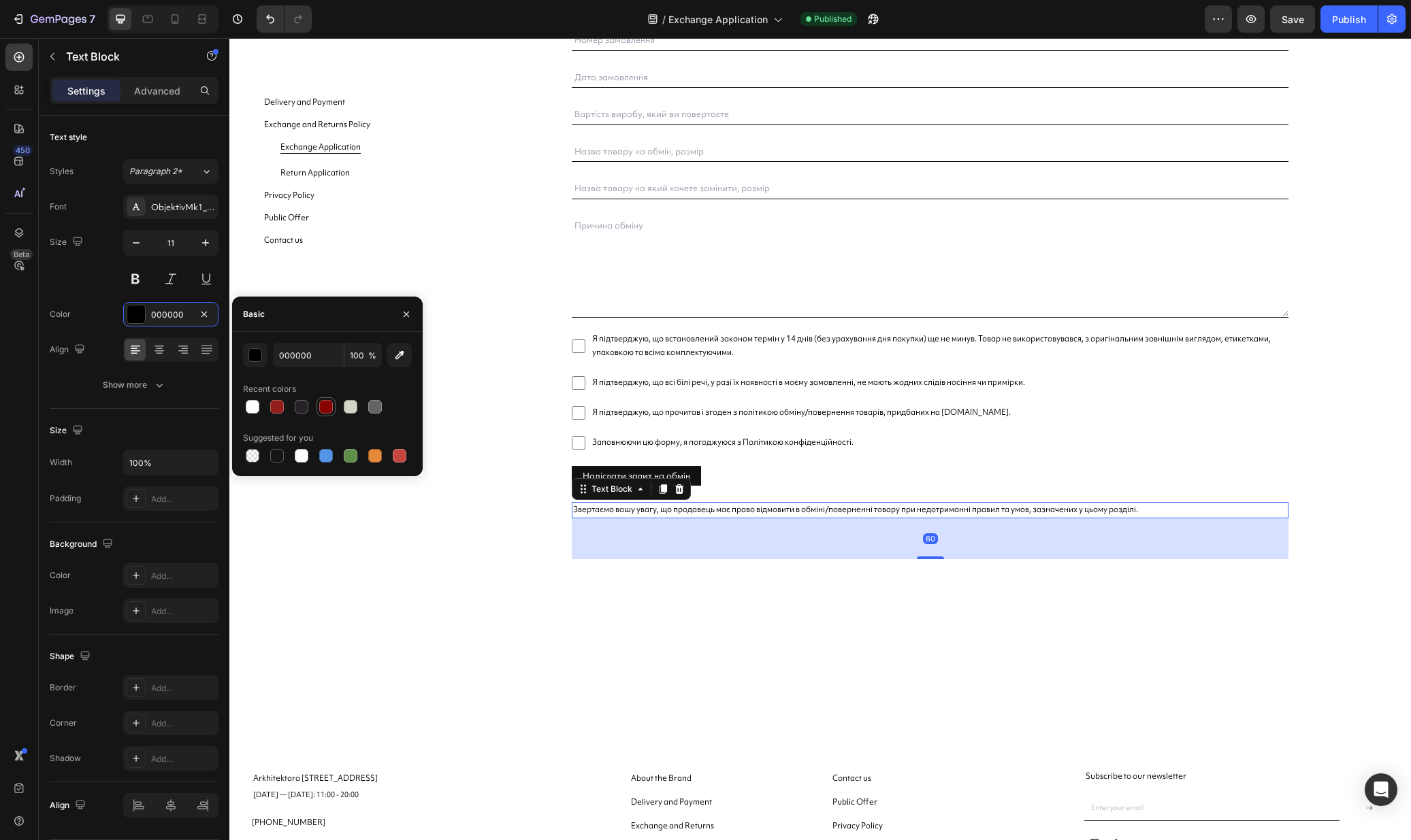
click at [323, 408] on div at bounding box center [325, 406] width 13 height 13
type input "890202"
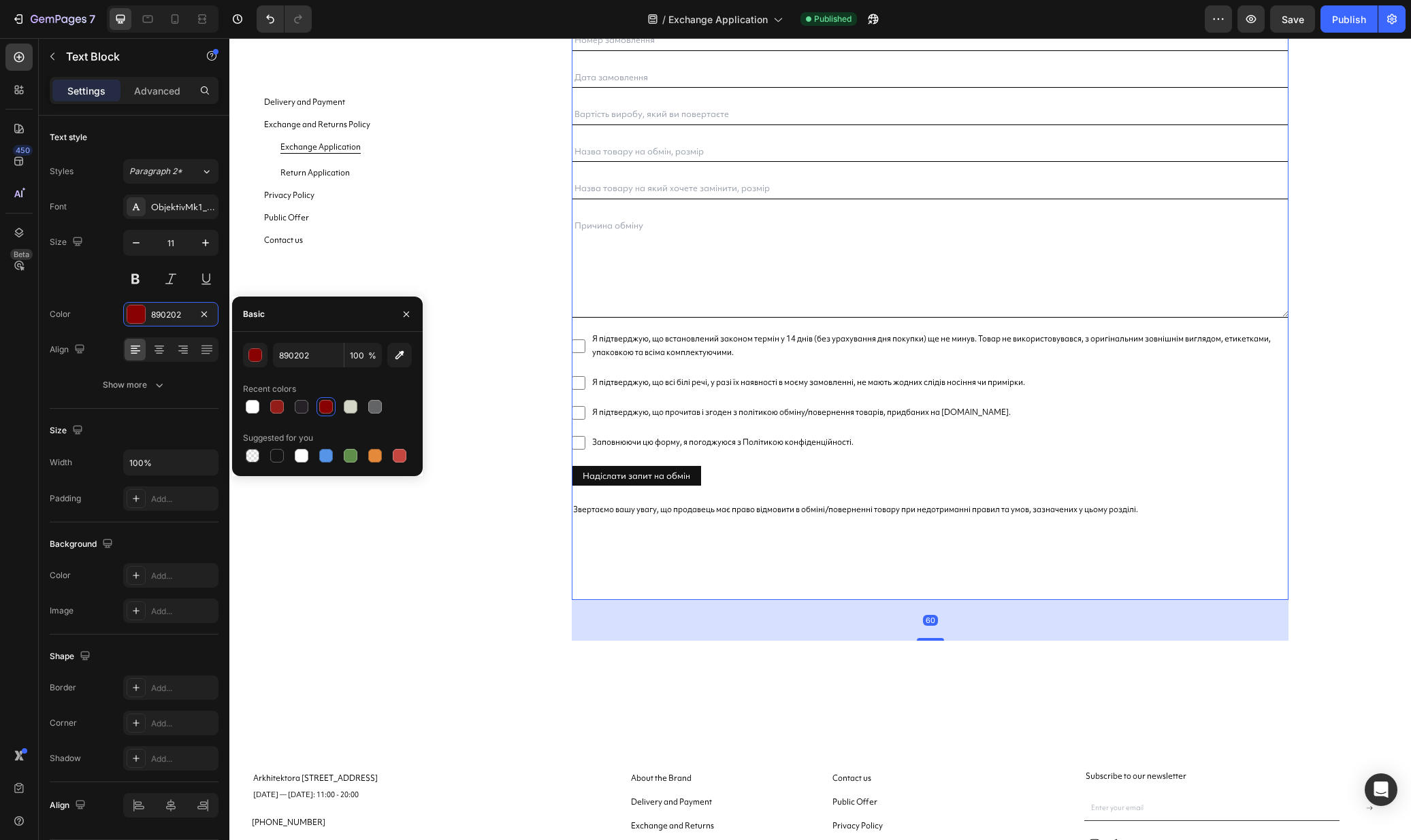
click at [633, 593] on div "Запит на обмін Text Block Обмін товару здійснюється протягом 3 робочих днів з м…" at bounding box center [929, 230] width 717 height 738
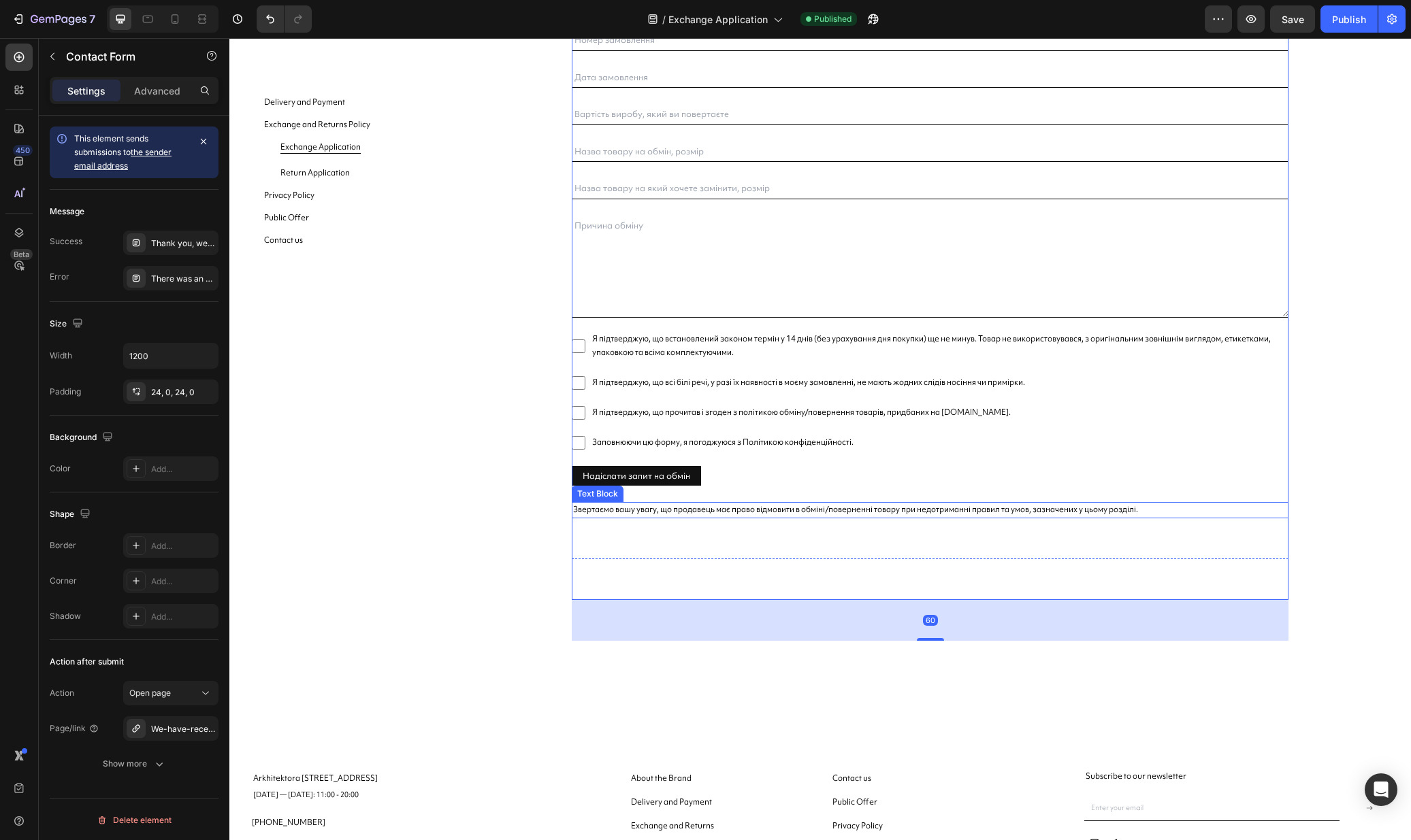
click at [648, 500] on div "Text Field Row Text Field Email Field Row Text Field Text Field Text Field Text…" at bounding box center [929, 221] width 717 height 562
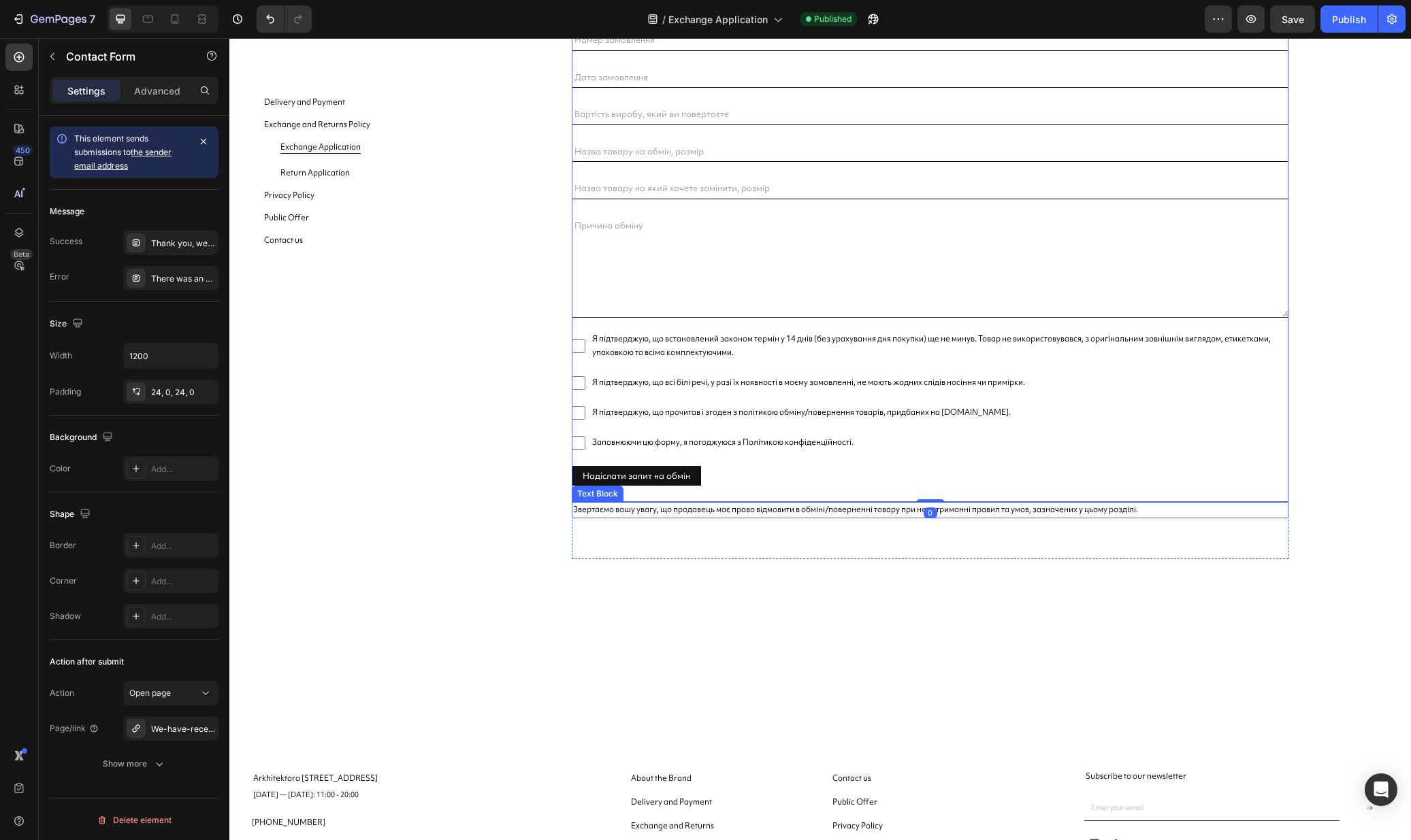
click at [652, 513] on span "Звертаємо вашу увагу, що продавець має право відмовити в обміні/поверненні това…" at bounding box center [855, 509] width 565 height 11
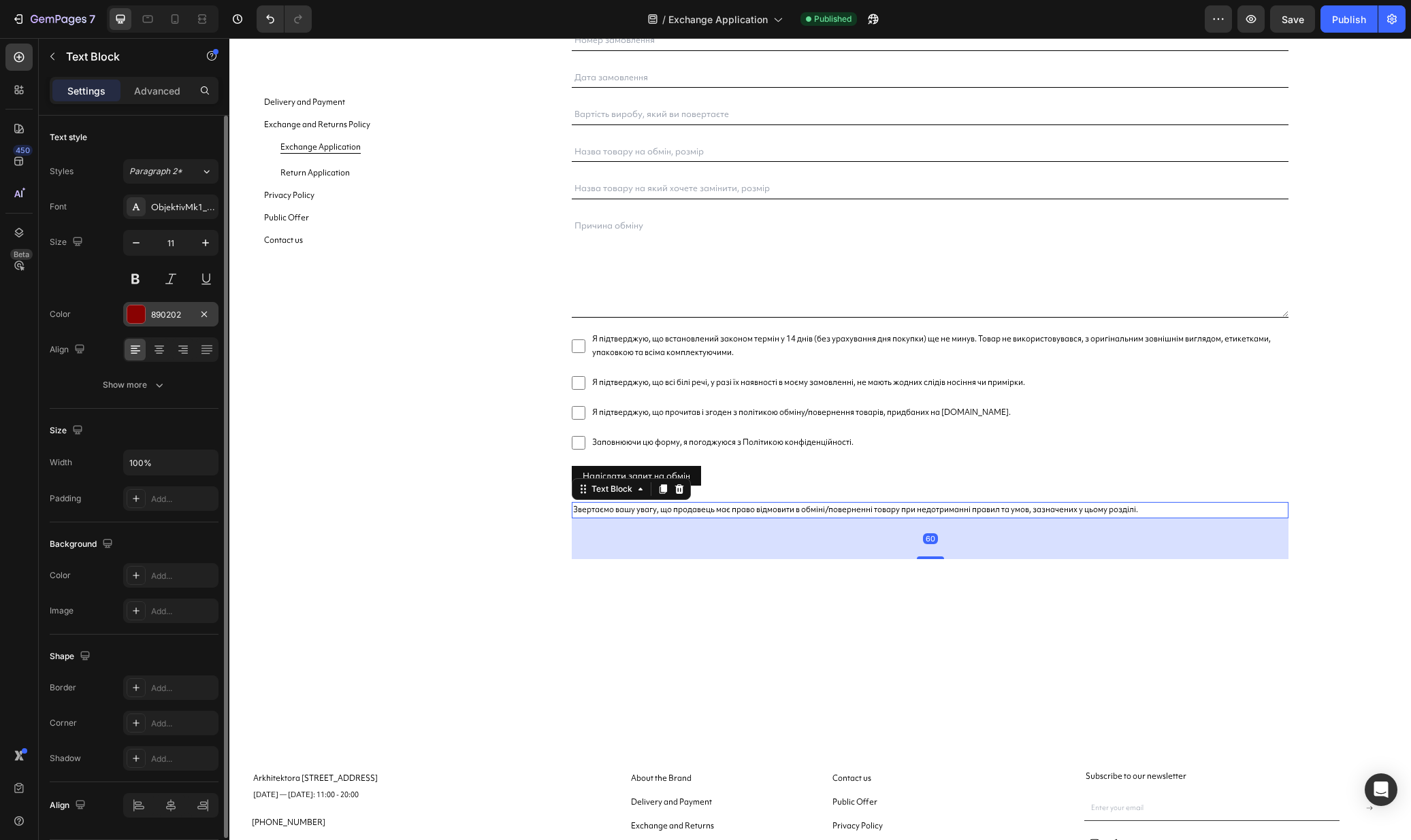
click at [137, 318] on div at bounding box center [136, 314] width 17 height 17
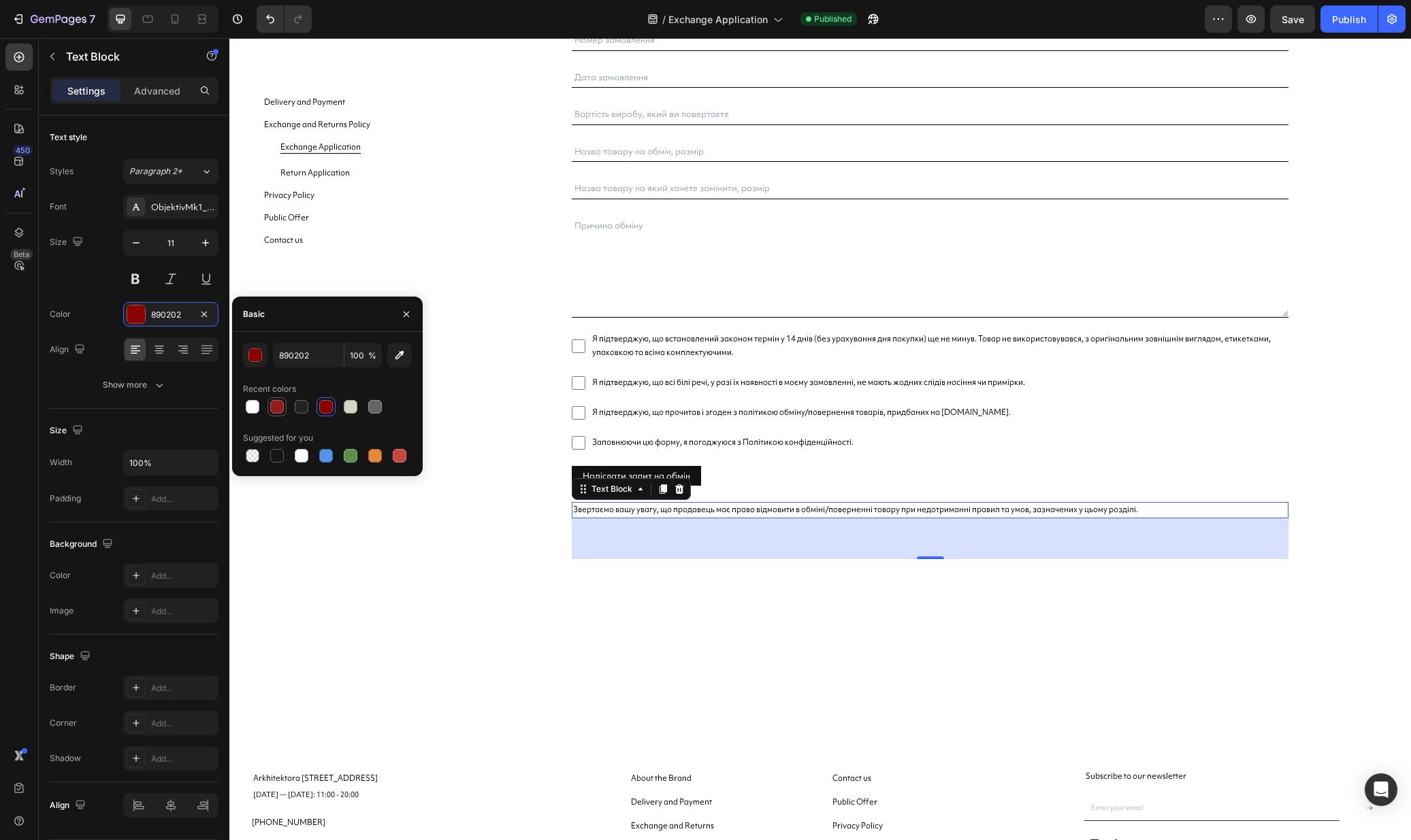
click at [270, 407] on div at bounding box center [276, 406] width 13 height 13
click at [319, 408] on div at bounding box center [325, 406] width 13 height 13
type input "890202"
click at [175, 16] on icon at bounding box center [175, 18] width 13 height 13
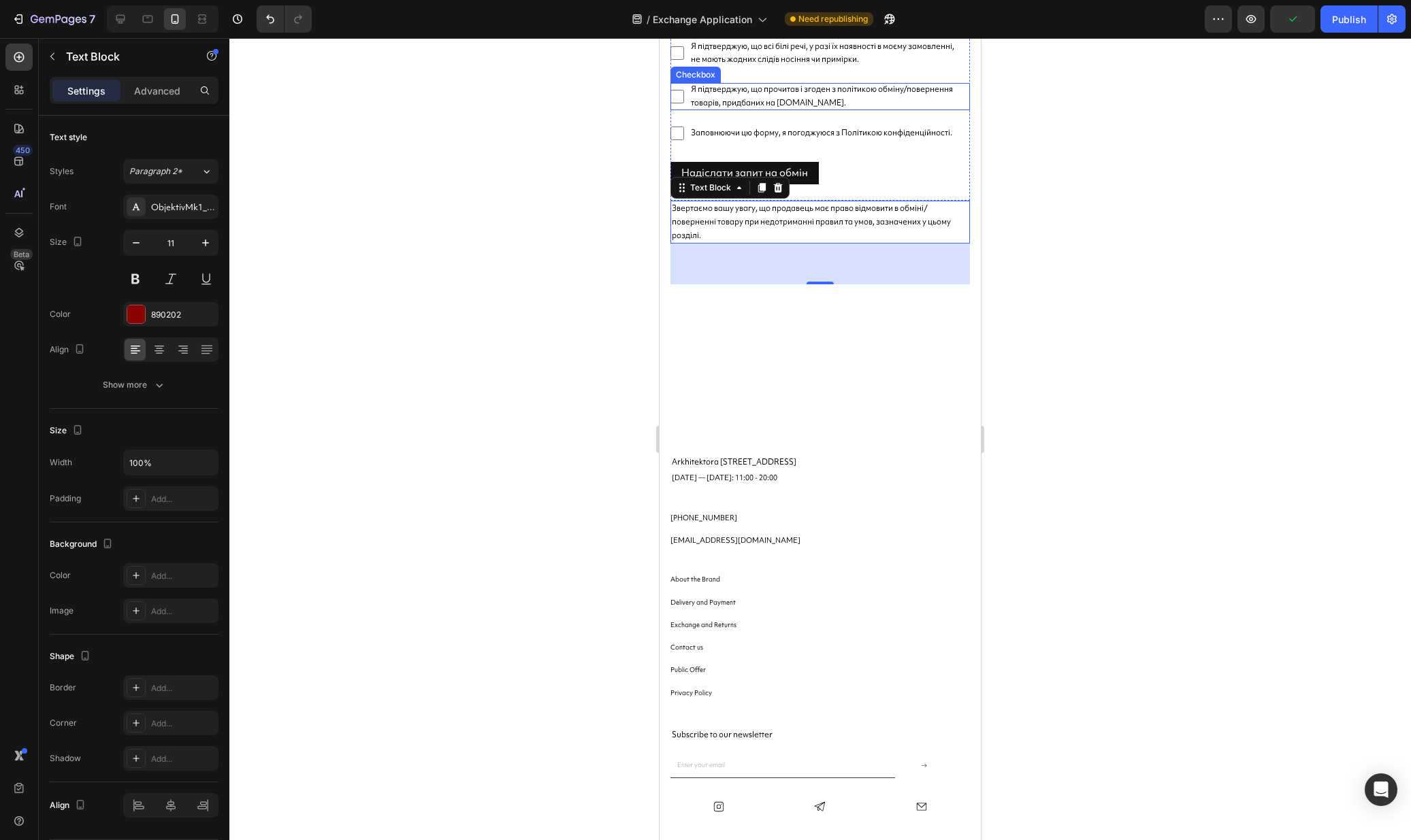
scroll to position [589, 0]
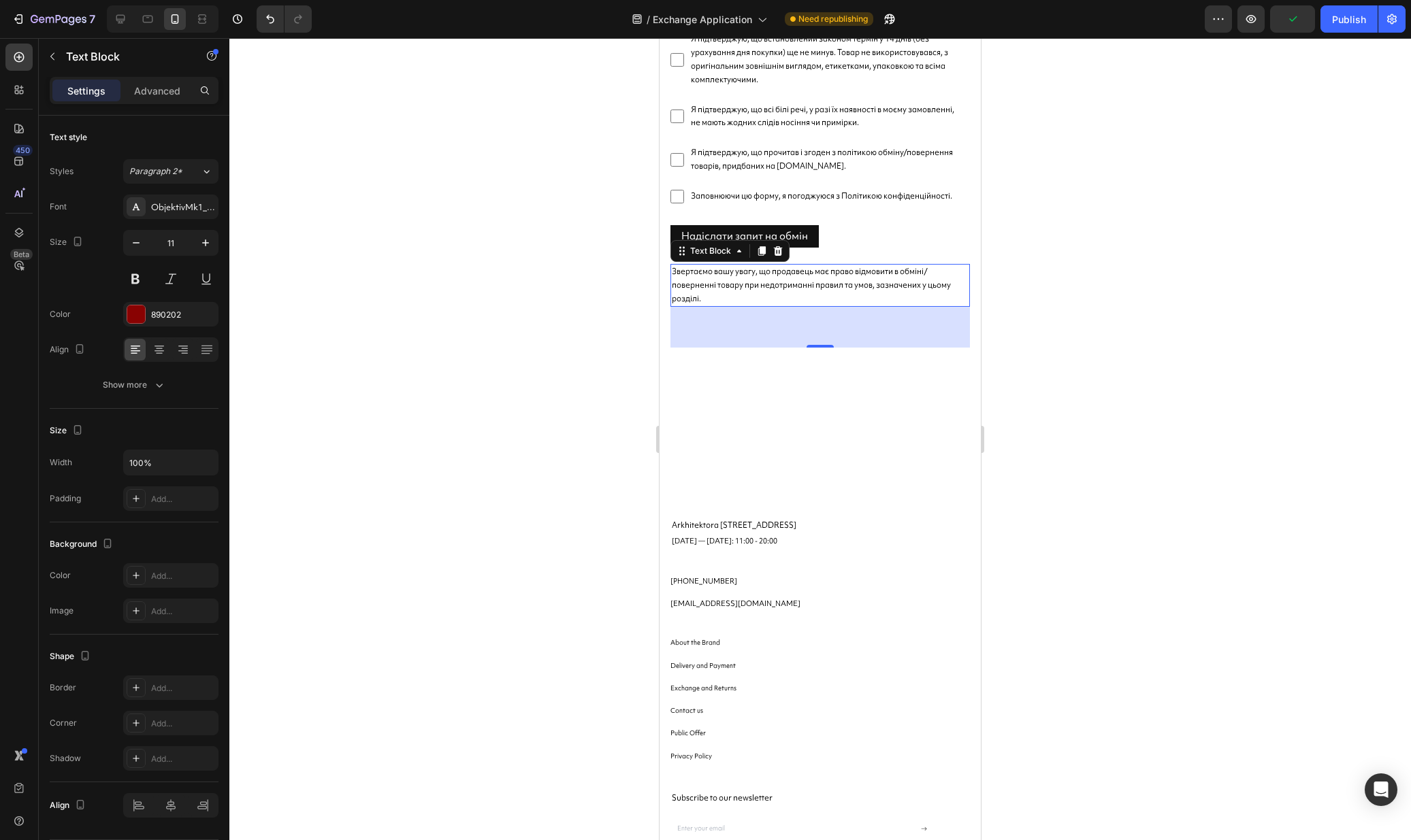
click at [732, 284] on span "Звертаємо вашу увагу, що продавець має право відмовити в обміні/поверненні това…" at bounding box center [811, 285] width 279 height 38
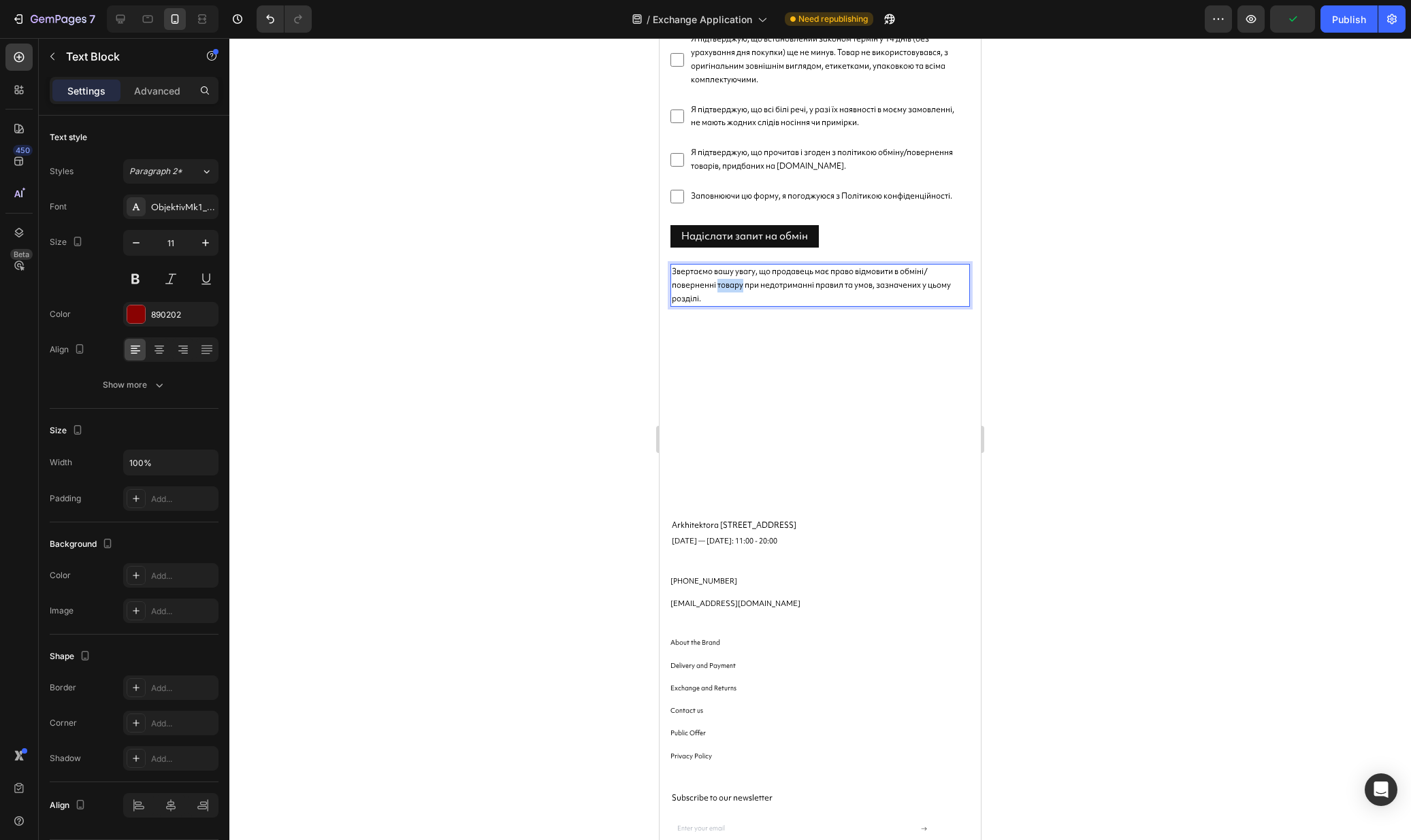
click at [732, 284] on span "Звертаємо вашу увагу, що продавець має право відмовити в обміні/поверненні това…" at bounding box center [811, 285] width 279 height 38
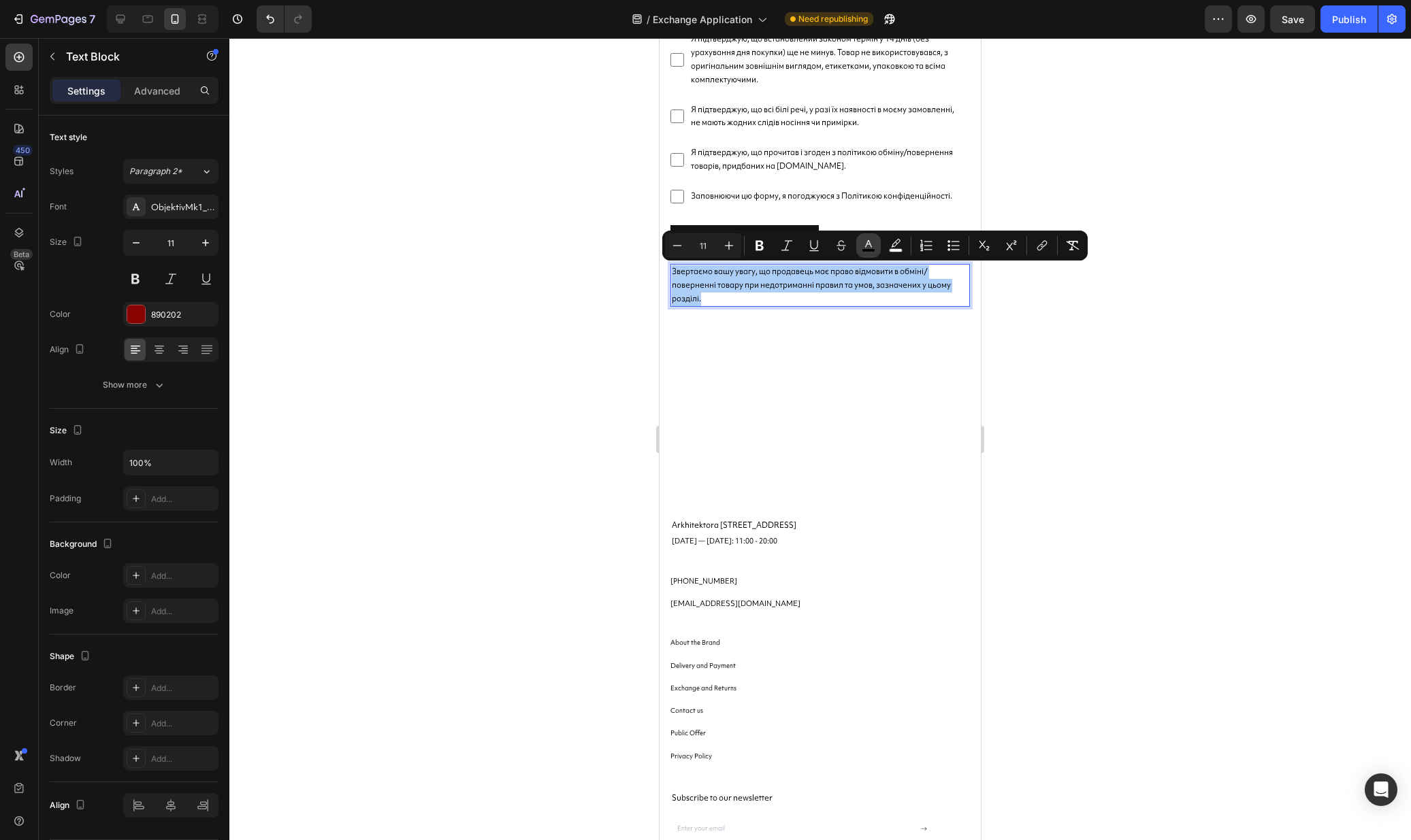
click at [860, 248] on button "color" at bounding box center [868, 245] width 25 height 25
type input "000000"
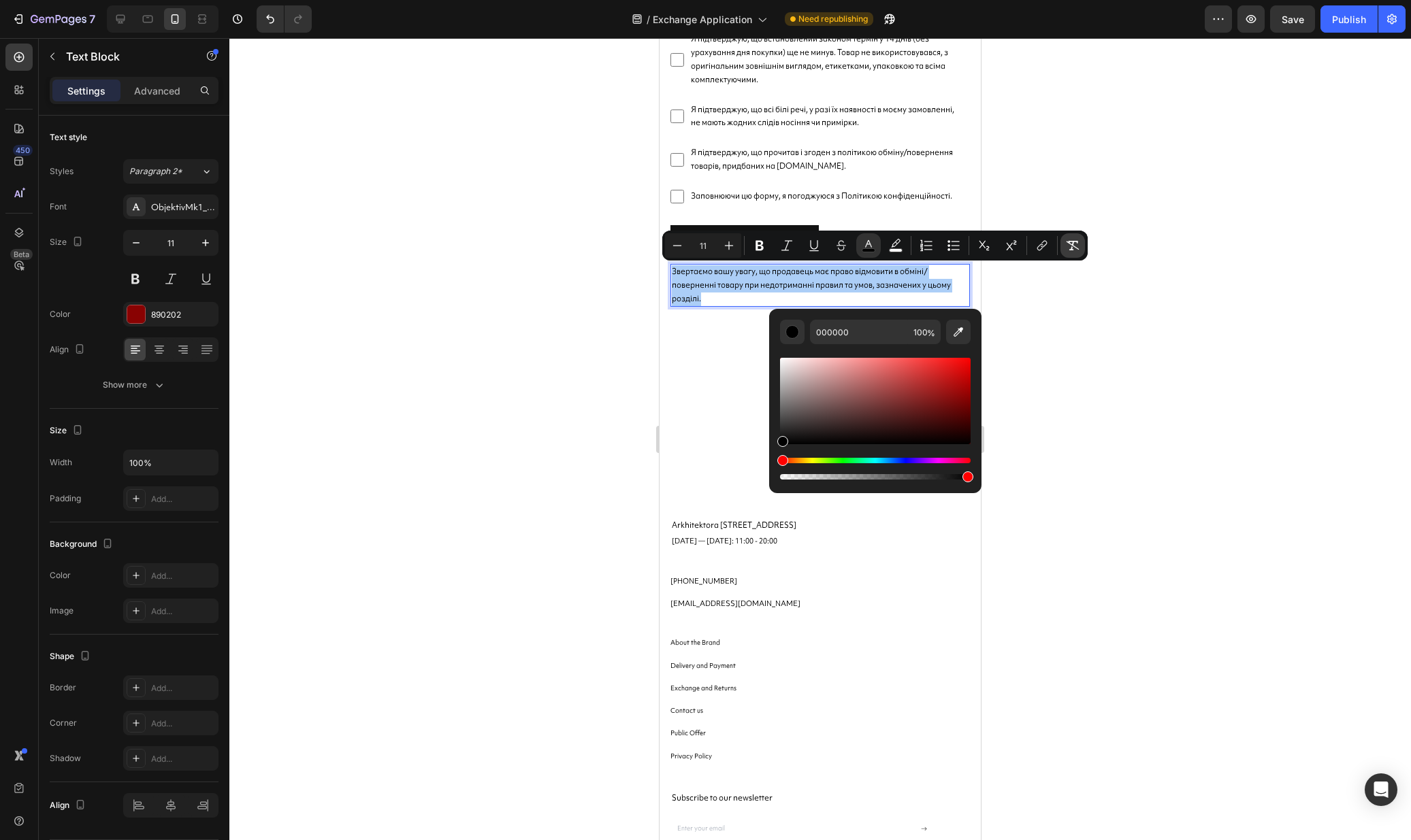
click at [1077, 243] on icon "Editor contextual toolbar" at bounding box center [1073, 246] width 13 height 10
click at [1017, 378] on div at bounding box center [820, 439] width 1182 height 802
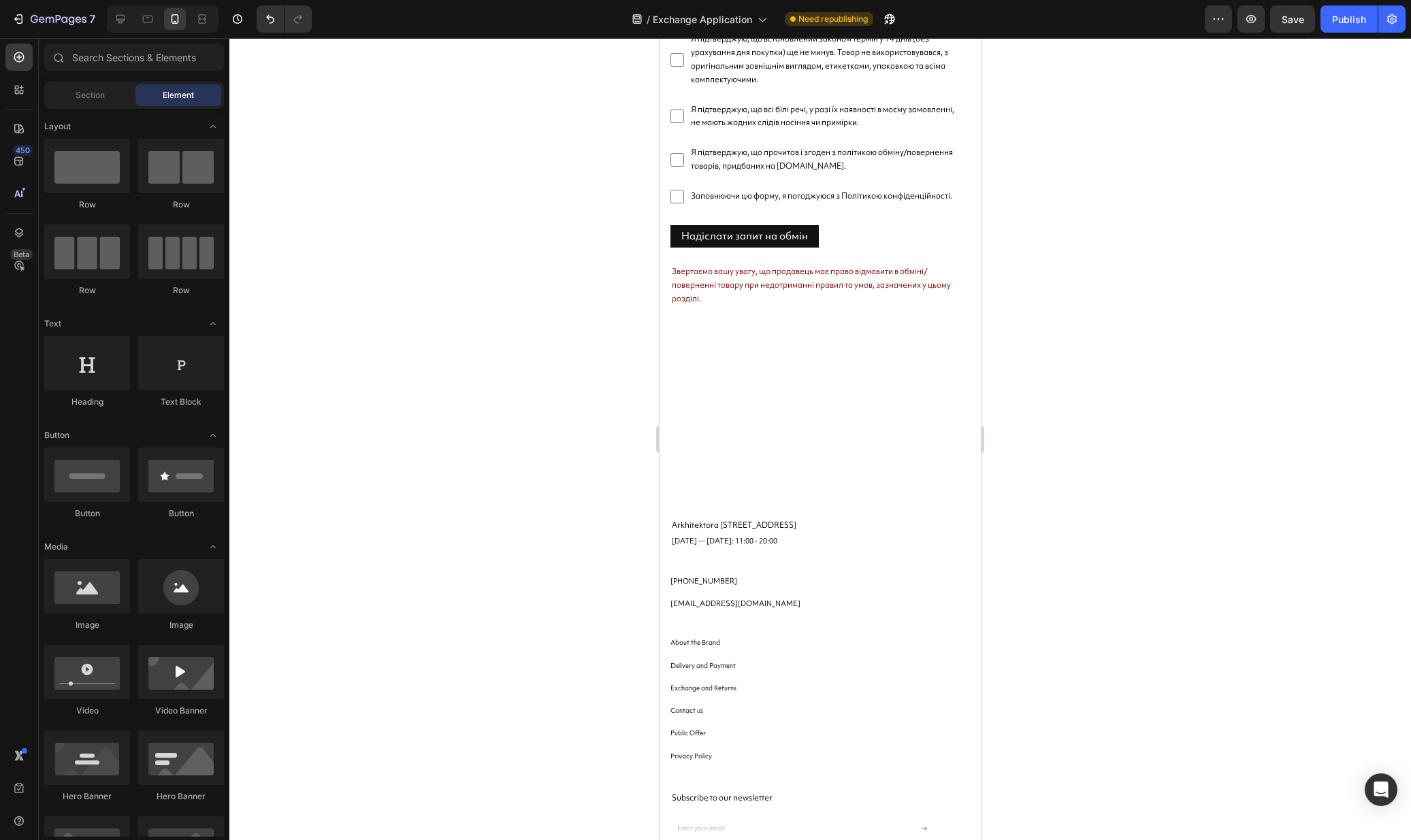
click at [112, 7] on div at bounding box center [163, 19] width 112 height 27
click at [114, 11] on div at bounding box center [120, 18] width 21 height 21
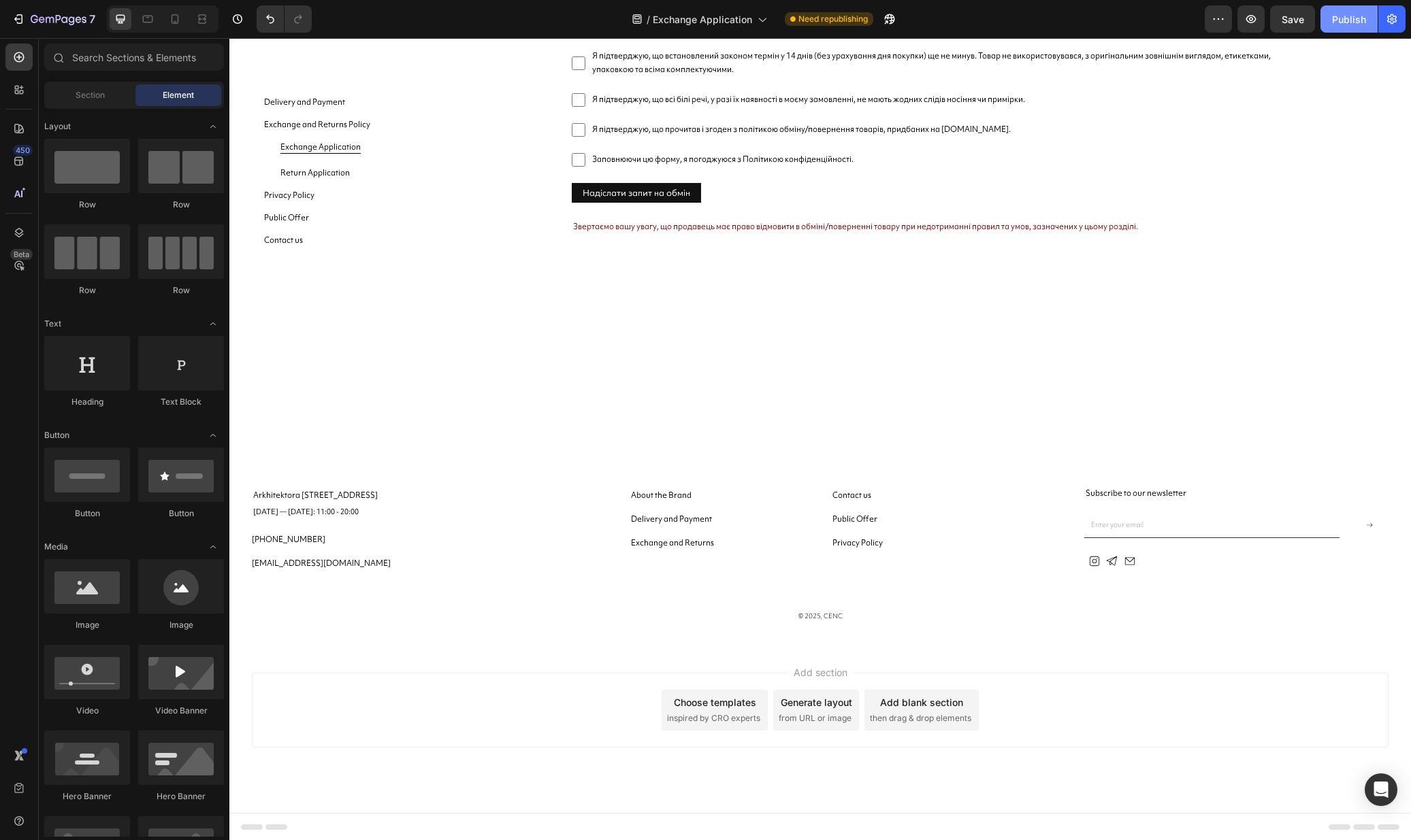
click at [1324, 25] on button "Publish" at bounding box center [1349, 19] width 57 height 27
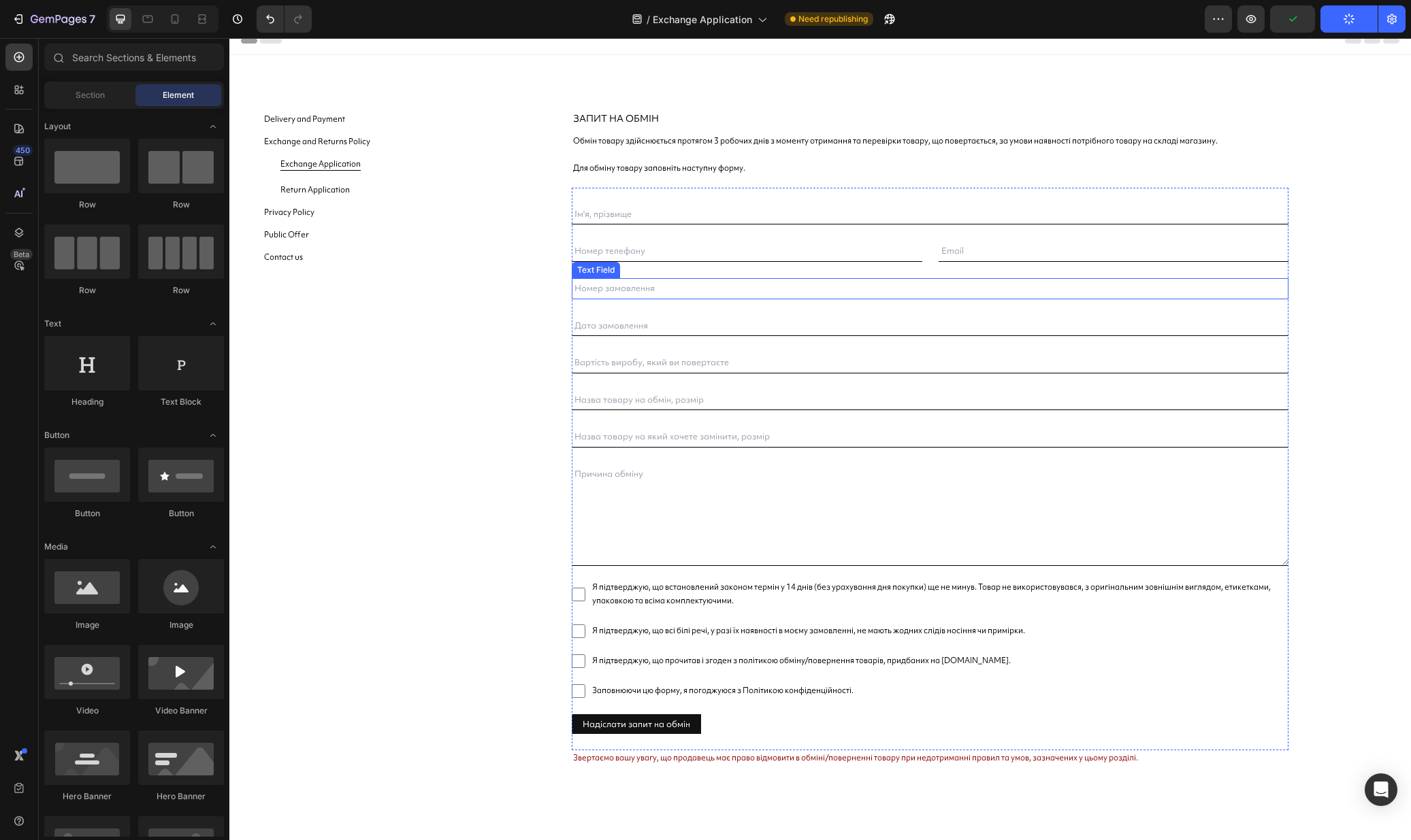
scroll to position [0, 0]
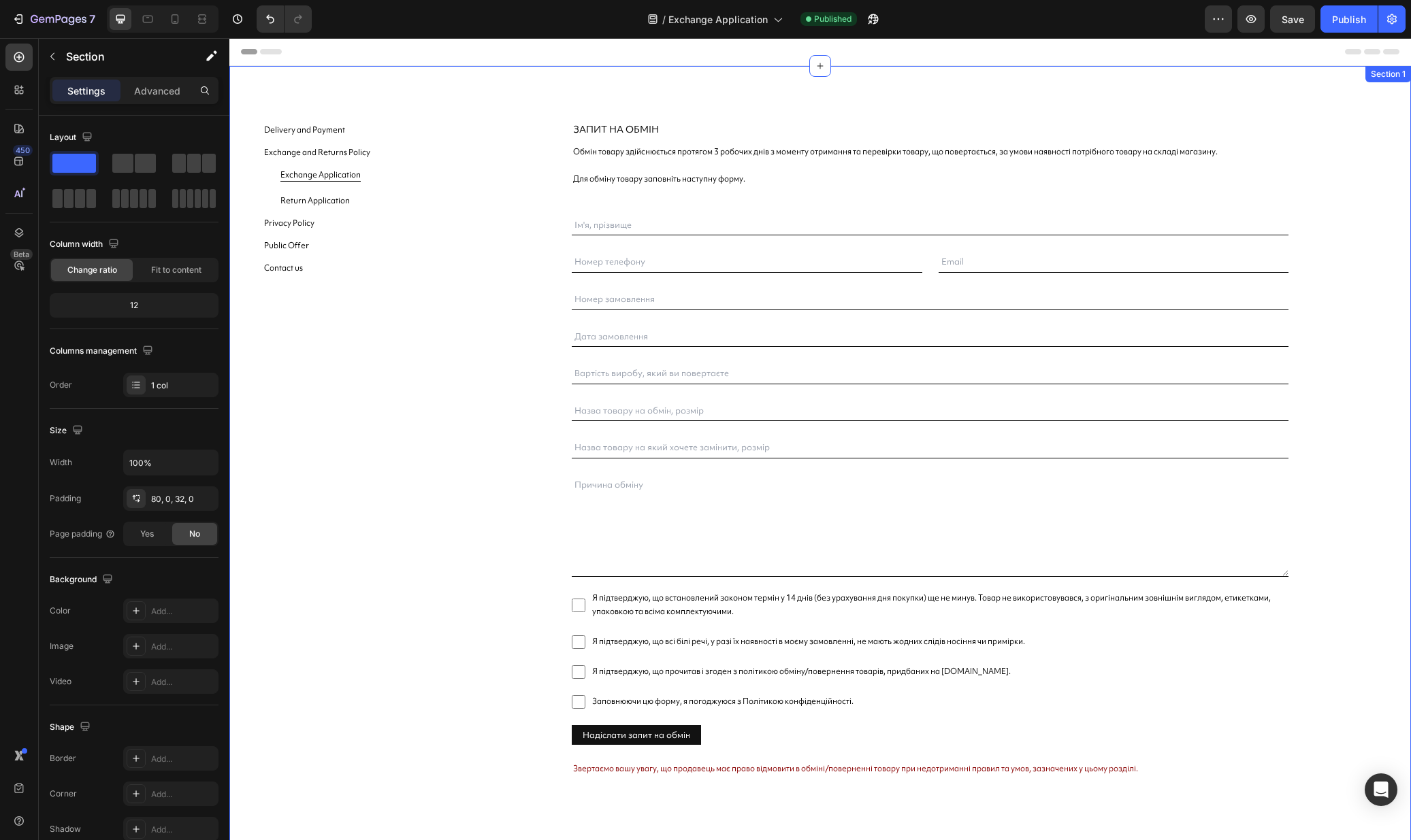
drag, startPoint x: 1010, startPoint y: 105, endPoint x: 1005, endPoint y: 99, distance: 7.8
click at [1009, 104] on div "Delivery and Payment Button Exchange and Returns Policy Button Exchange Applica…" at bounding box center [820, 499] width 1182 height 866
click at [399, 43] on div "Header" at bounding box center [820, 52] width 1158 height 27
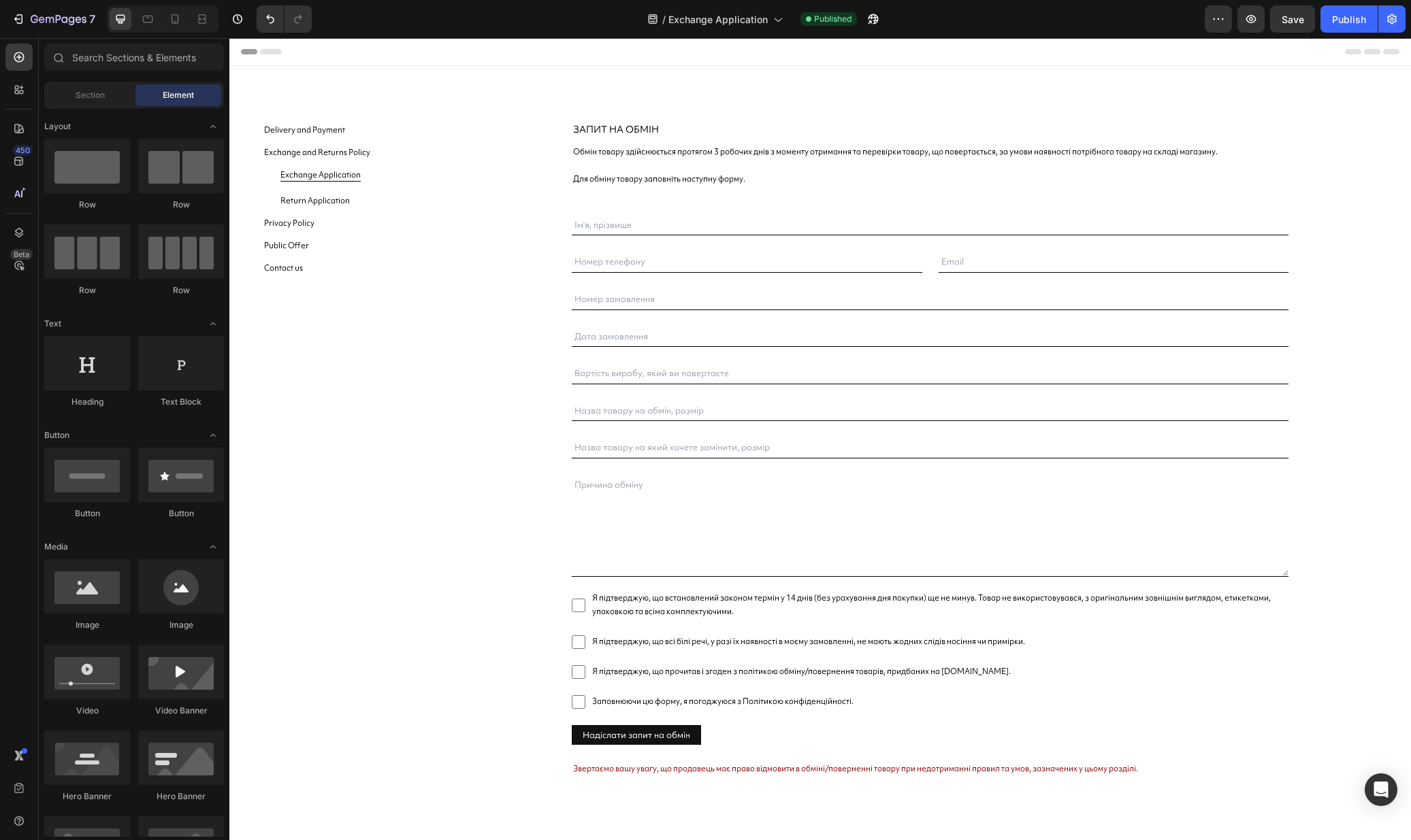
click at [409, 21] on div "/ Exchange Application Published" at bounding box center [763, 19] width 882 height 27
